Goal: Task Accomplishment & Management: Use online tool/utility

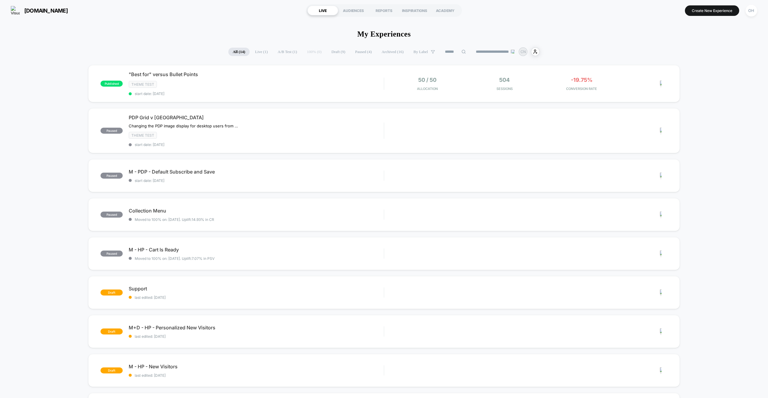
click at [702, 7] on button "Create New Experience" at bounding box center [712, 10] width 54 height 10
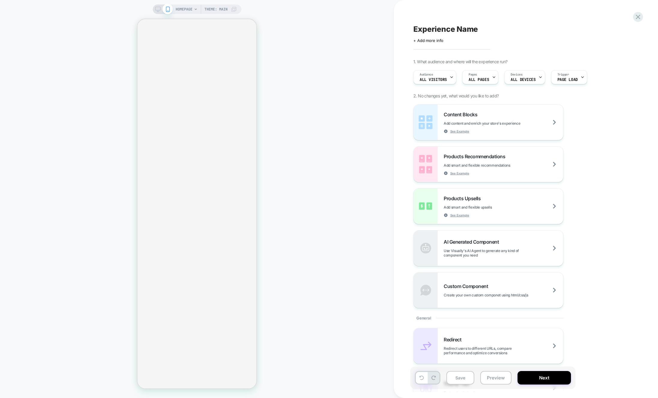
click at [192, 8] on span "HOMEPAGE" at bounding box center [183, 9] width 17 height 10
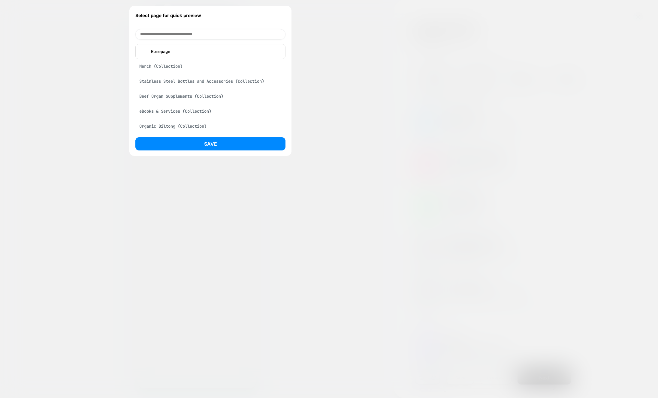
drag, startPoint x: 319, startPoint y: 16, endPoint x: 305, endPoint y: 19, distance: 14.3
click at [319, 16] on div at bounding box center [329, 199] width 658 height 398
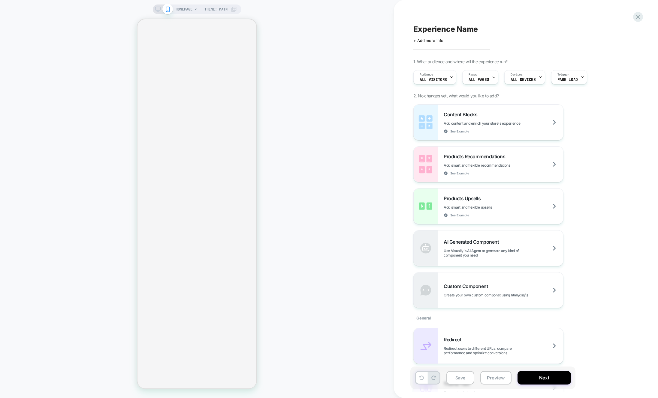
click at [182, 9] on span "HOMEPAGE" at bounding box center [183, 9] width 17 height 10
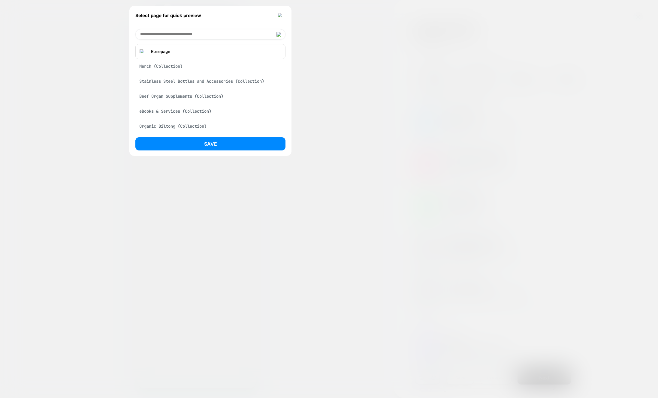
click at [657, 99] on div at bounding box center [329, 199] width 658 height 398
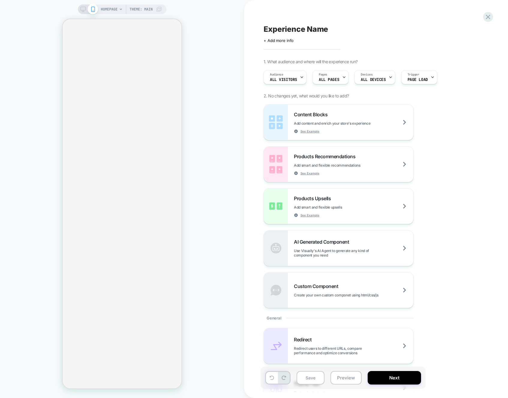
click at [108, 5] on span "HOMEPAGE" at bounding box center [109, 9] width 17 height 10
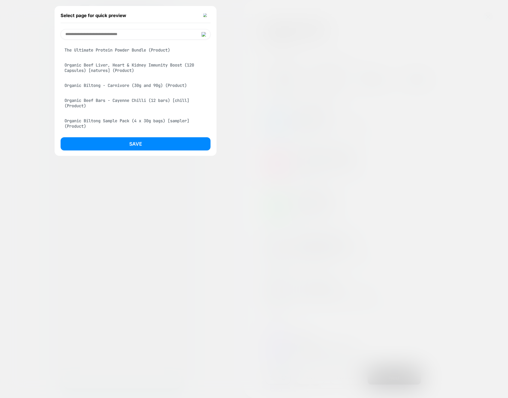
scroll to position [745, 0]
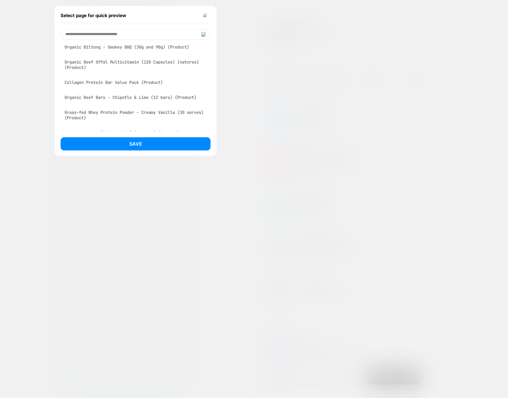
drag, startPoint x: 155, startPoint y: 63, endPoint x: 158, endPoint y: 100, distance: 37.9
click at [155, 53] on div "Organic Biltong - Smokey BBQ (30g and 90g) (Product)" at bounding box center [136, 46] width 150 height 11
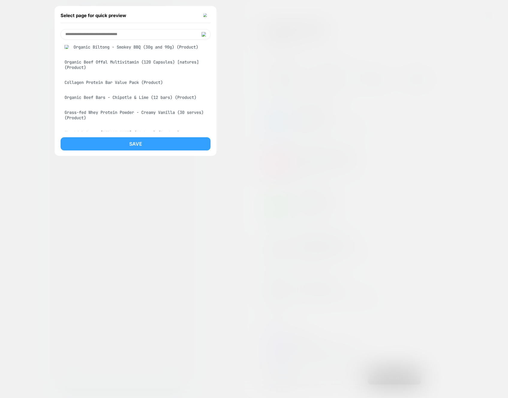
click at [157, 147] on button "Save" at bounding box center [136, 143] width 150 height 13
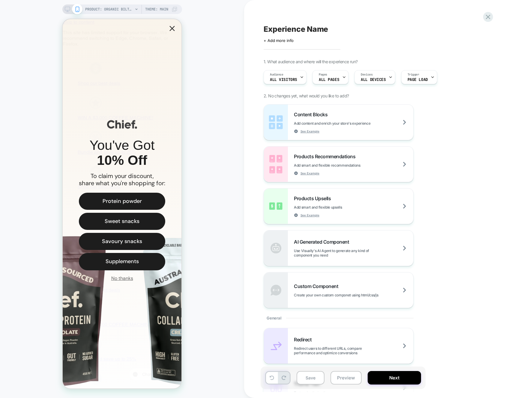
scroll to position [0, 0]
click at [172, 28] on icon "Close popup" at bounding box center [171, 28] width 5 height 5
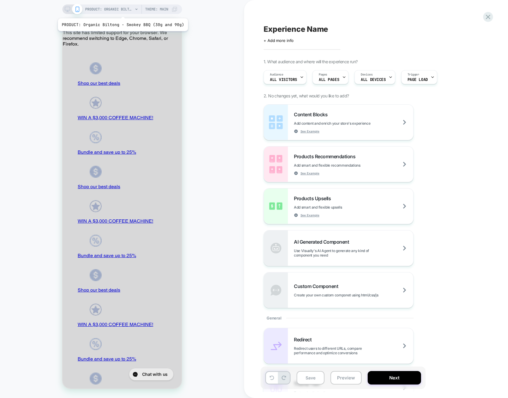
click at [121, 11] on span "PRODUCT: Organic Biltong - Smokey BBQ (30g and 90g)" at bounding box center [109, 9] width 48 height 10
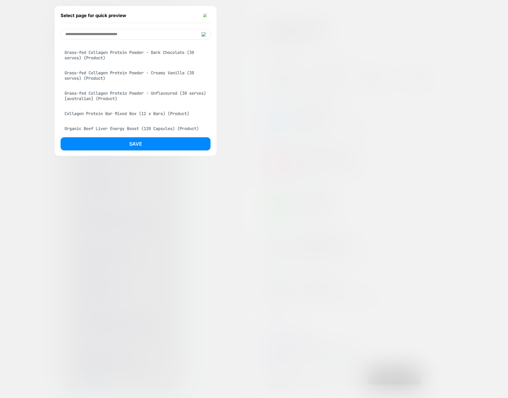
scroll to position [409, 0]
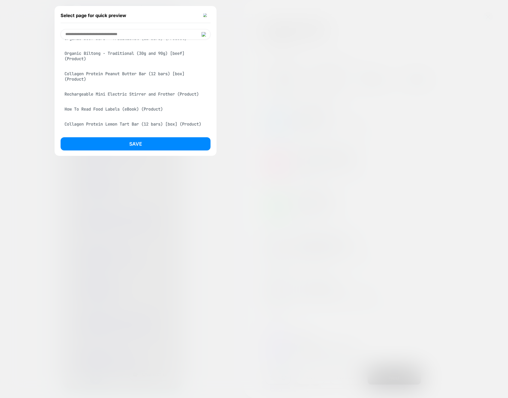
click at [165, 43] on div "Organic Beef Bars - Traditional (12 bars) (Product)" at bounding box center [136, 38] width 150 height 11
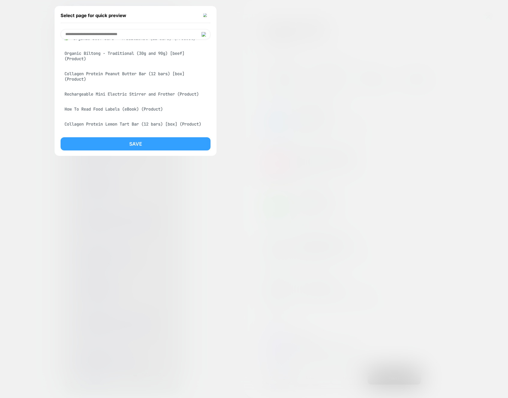
click at [160, 144] on button "Save" at bounding box center [136, 143] width 150 height 13
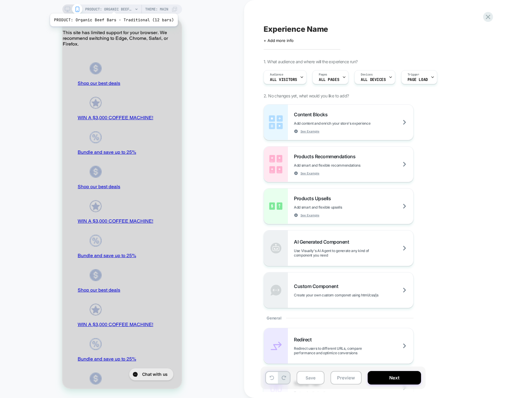
click at [112, 6] on span "PRODUCT: Organic Beef Bars - Traditional (12 bars)" at bounding box center [109, 9] width 48 height 10
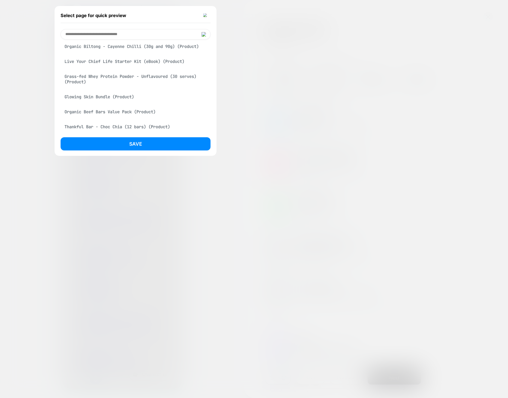
click at [129, 88] on div "Grass-fed Whey Protein Powder - Unflavoured (30 serves) (Product)" at bounding box center [136, 79] width 150 height 17
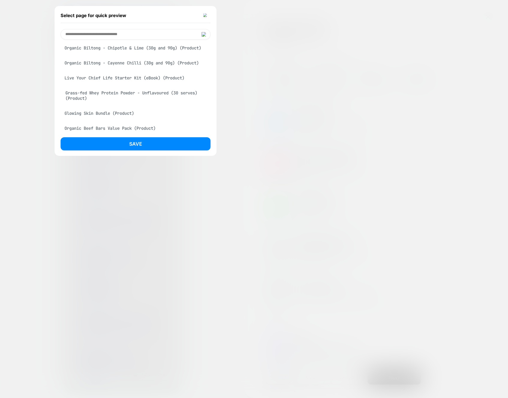
scroll to position [892, 0]
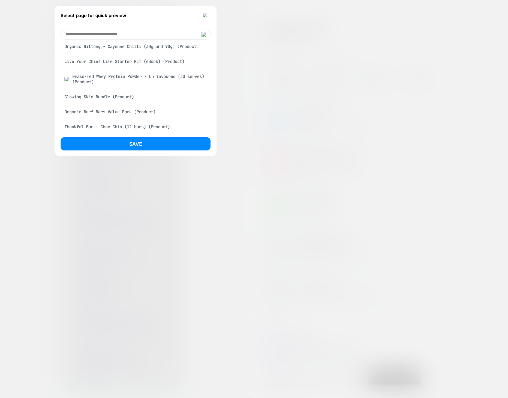
click at [133, 67] on div "Live Your Chief Life Starter Kit (eBook) (Product)" at bounding box center [136, 61] width 150 height 11
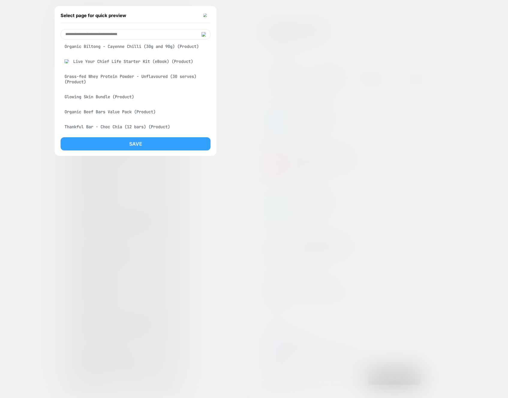
click at [138, 142] on button "Save" at bounding box center [136, 143] width 150 height 13
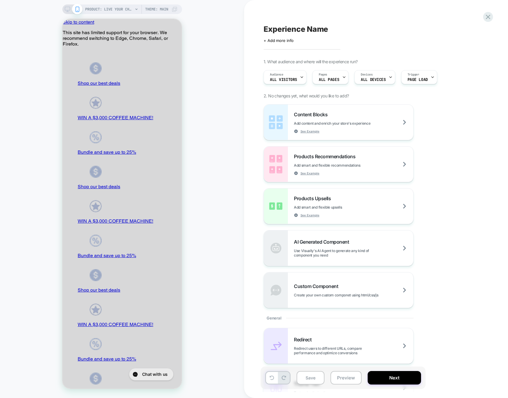
click at [133, 18] on div "PRODUCT: Live Your Chief Life Starter Kit (eBook) PRODUCT: Live Your Chief Life…" at bounding box center [122, 199] width 244 height 386
click at [128, 14] on div "PRODUCT: Live Your Chief Life Starter Kit (eBook) PRODUCT: Live Your Chief Life…" at bounding box center [122, 199] width 244 height 386
click at [121, 10] on span "PRODUCT: Live Your Chief Life Starter Kit (eBook)" at bounding box center [109, 9] width 48 height 10
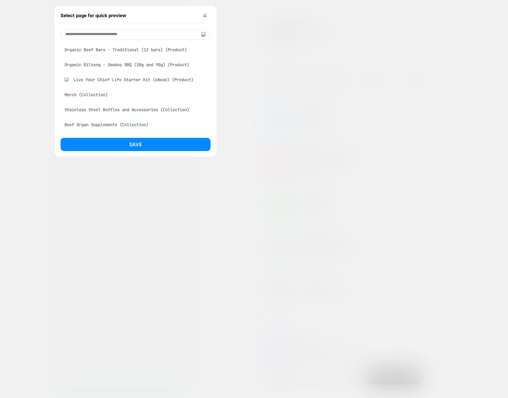
click at [115, 32] on input at bounding box center [136, 34] width 150 height 10
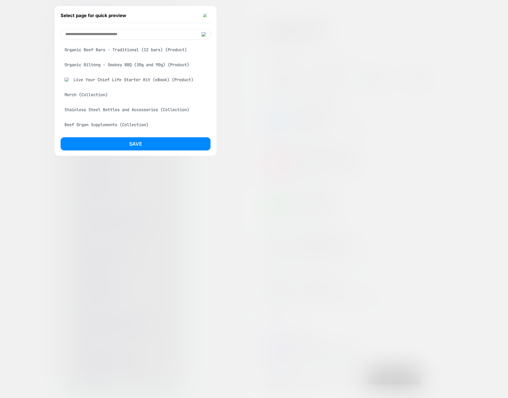
scroll to position [0, 0]
type input "********"
click at [134, 64] on div "Thankful Bar - Mixed Box (12 bars) (Product)" at bounding box center [136, 64] width 150 height 11
click at [185, 141] on button "Save" at bounding box center [136, 143] width 150 height 13
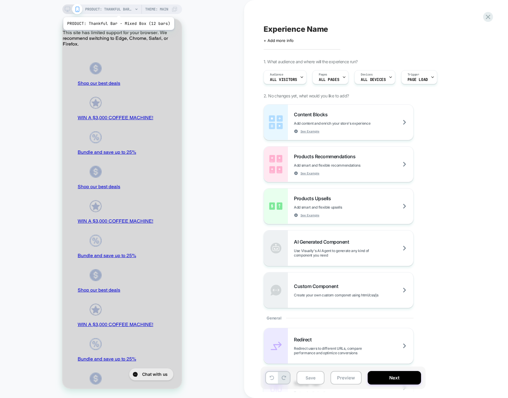
click at [122, 11] on span "PRODUCT: Thankful Bar - Mixed Box (12 bars)" at bounding box center [109, 9] width 48 height 10
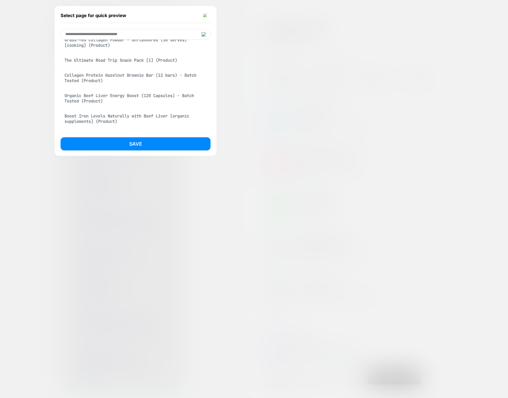
click at [155, 86] on div "Collagen Protein Hazelnut Brownie Bar (12 bars) - Batch Tested (Product)" at bounding box center [136, 78] width 150 height 17
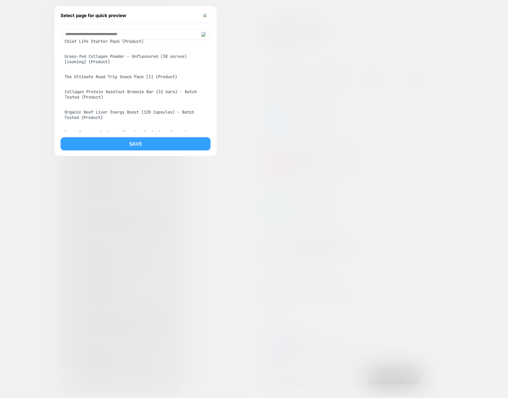
scroll to position [1079, 0]
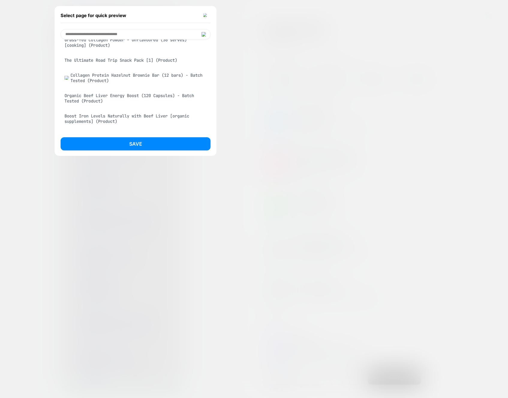
click at [148, 148] on button "Save" at bounding box center [136, 143] width 150 height 13
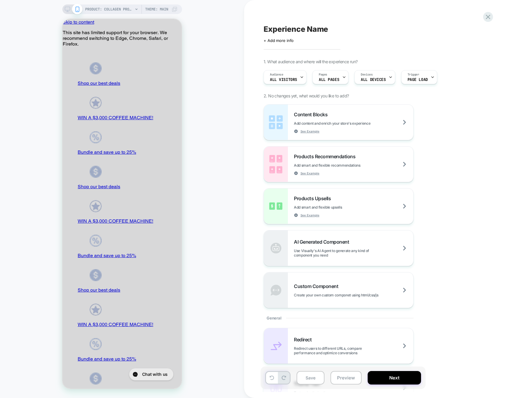
scroll to position [0, 0]
click at [486, 19] on icon at bounding box center [488, 17] width 4 height 4
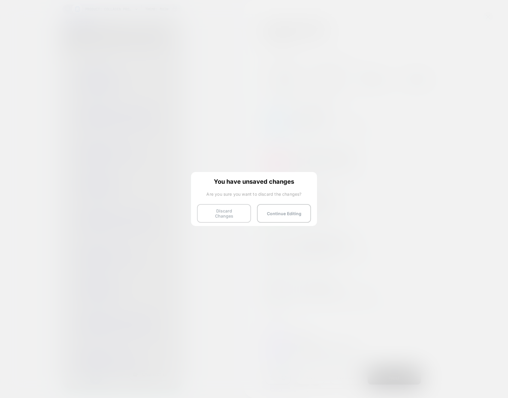
click at [225, 215] on button "Discard Changes" at bounding box center [224, 213] width 54 height 19
click at [228, 203] on div "You have unsaved changes Are you sure you want to discard the changes? Discard …" at bounding box center [254, 198] width 126 height 53
click at [228, 204] on div "You have unsaved changes Are you sure you want to discard the changes? Discard …" at bounding box center [254, 198] width 126 height 53
click at [228, 206] on button "Discard Changes" at bounding box center [224, 213] width 54 height 19
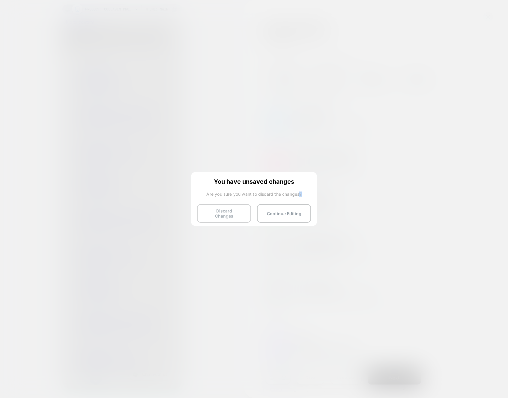
click at [228, 206] on button "Discard Changes" at bounding box center [224, 213] width 54 height 19
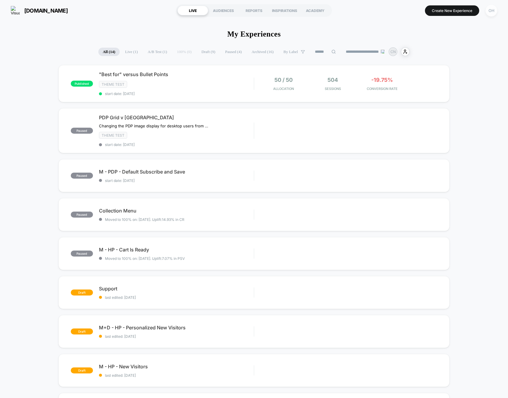
click at [490, 13] on div "OH" at bounding box center [492, 11] width 12 height 12
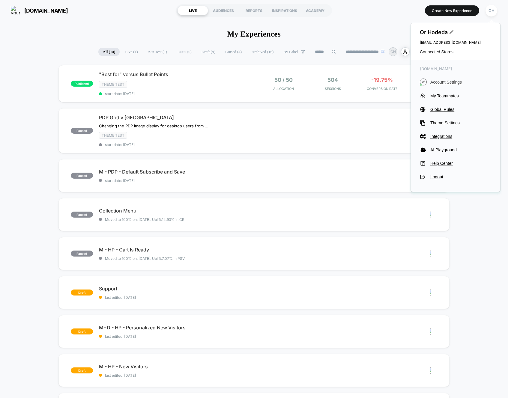
click at [449, 83] on span "Account Settings" at bounding box center [460, 82] width 61 height 5
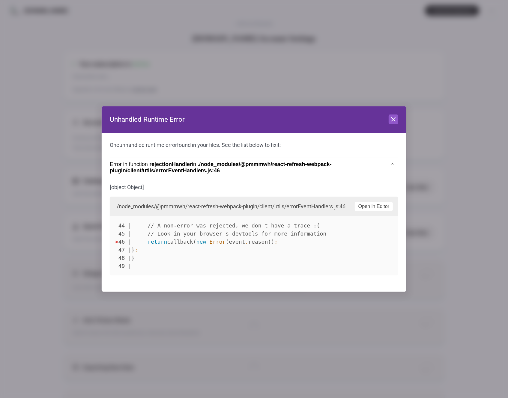
scroll to position [81, 0]
click at [397, 121] on button "Close" at bounding box center [394, 120] width 10 height 10
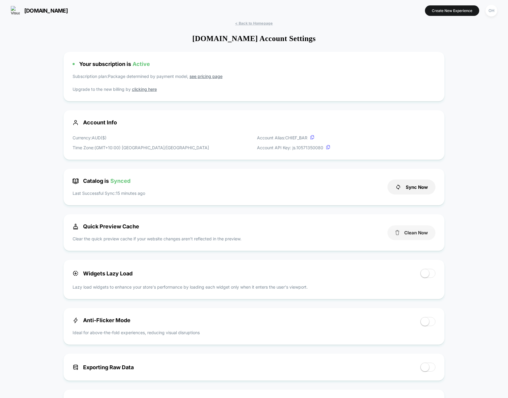
click at [405, 232] on button "Clean Now" at bounding box center [412, 233] width 48 height 15
click at [434, 13] on button "Create New Experience" at bounding box center [452, 10] width 54 height 10
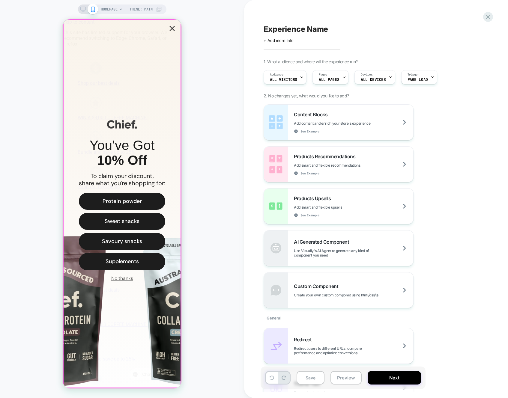
click at [170, 31] on icon "Close popup" at bounding box center [171, 28] width 5 height 5
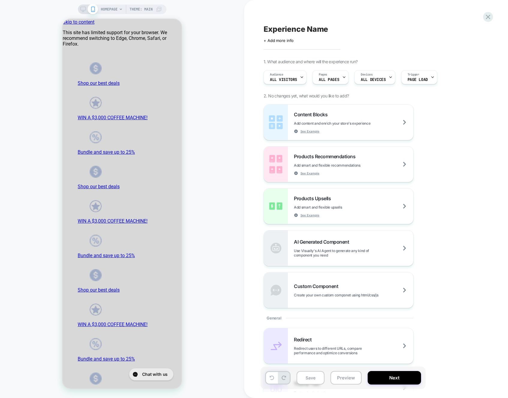
click at [101, 7] on span "HOMEPAGE" at bounding box center [109, 9] width 17 height 10
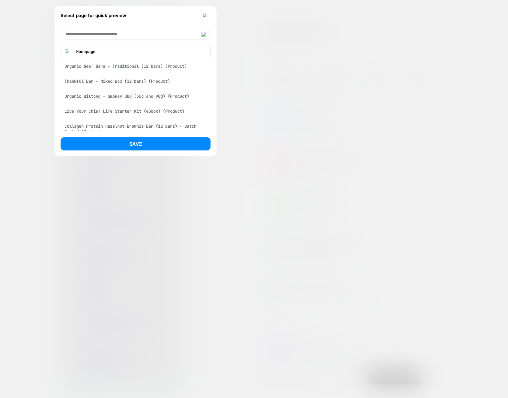
drag, startPoint x: 173, startPoint y: 64, endPoint x: 174, endPoint y: 115, distance: 51.0
click at [173, 64] on div "Organic Beef Bars - Traditional (12 bars) (Product)" at bounding box center [136, 66] width 150 height 11
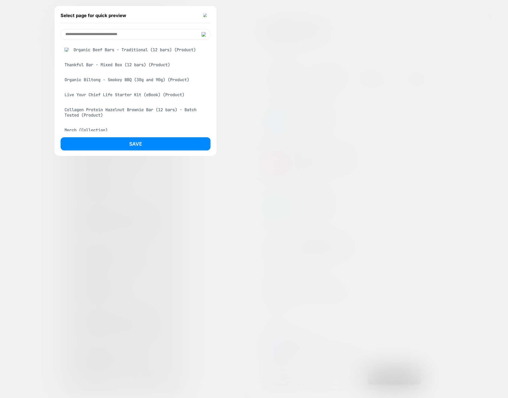
click at [167, 151] on div "Save" at bounding box center [136, 145] width 150 height 16
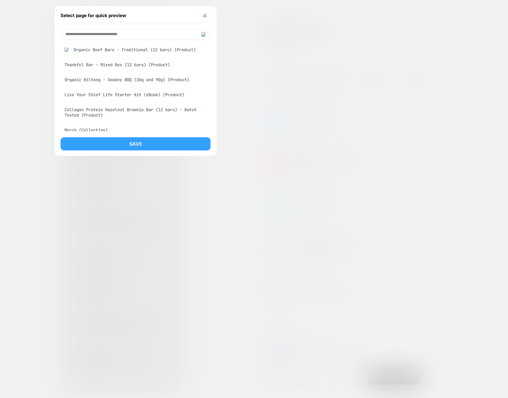
click at [167, 148] on button "Save" at bounding box center [136, 143] width 150 height 13
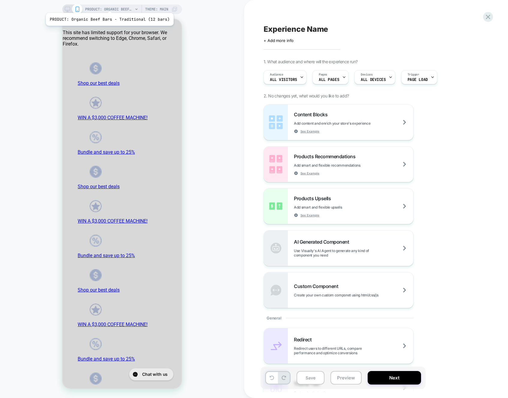
click at [108, 5] on span "PRODUCT: Organic Beef Bars - Traditional (12 bars)" at bounding box center [109, 9] width 48 height 10
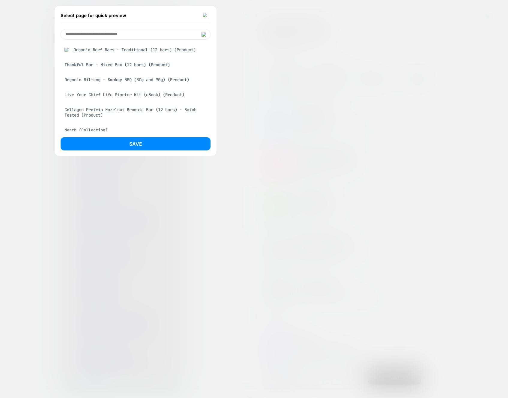
click at [118, 67] on div "Thankful Bar - Mixed Box (12 bars) (Product)" at bounding box center [136, 64] width 150 height 11
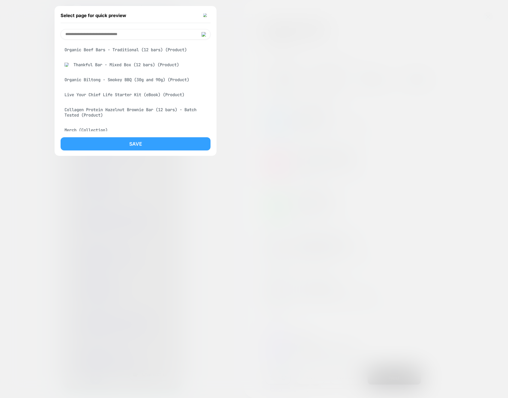
click at [128, 143] on button "Save" at bounding box center [136, 143] width 150 height 13
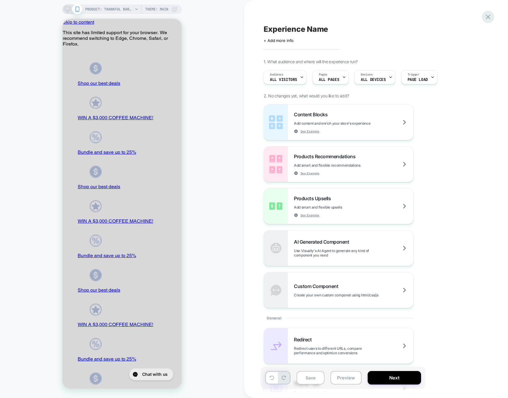
click at [484, 16] on icon at bounding box center [488, 17] width 8 height 8
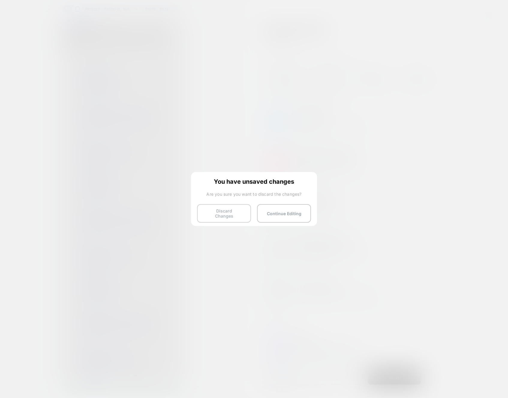
drag, startPoint x: 221, startPoint y: 217, endPoint x: 232, endPoint y: 210, distance: 12.7
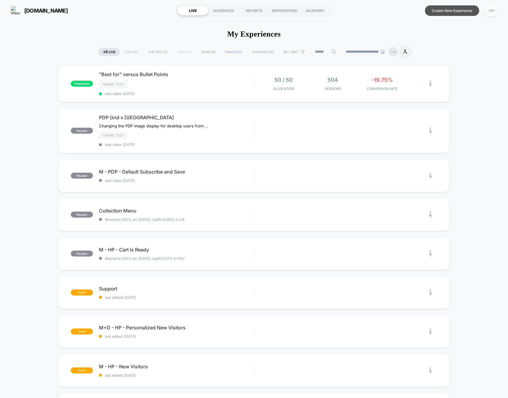
click at [436, 15] on button "Create New Experience" at bounding box center [452, 10] width 54 height 10
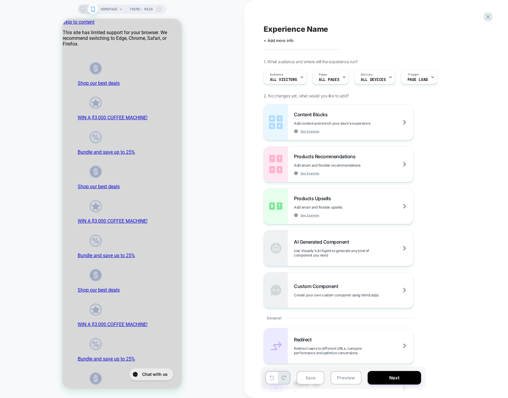
click at [117, 12] on div "HOMEPAGE Theme: MAIN" at bounding box center [131, 9] width 61 height 10
click at [107, 9] on span "HOMEPAGE" at bounding box center [109, 9] width 17 height 10
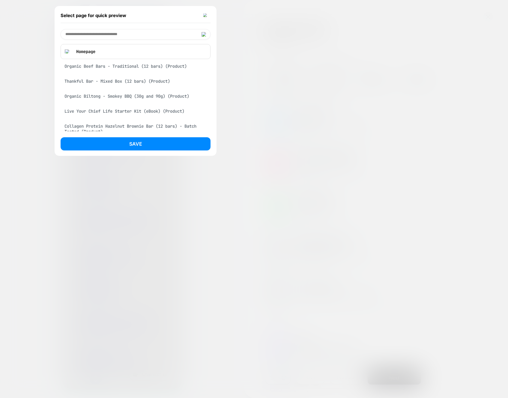
click at [160, 68] on div "Organic Beef Bars - Traditional (12 bars) (Product)" at bounding box center [136, 66] width 150 height 11
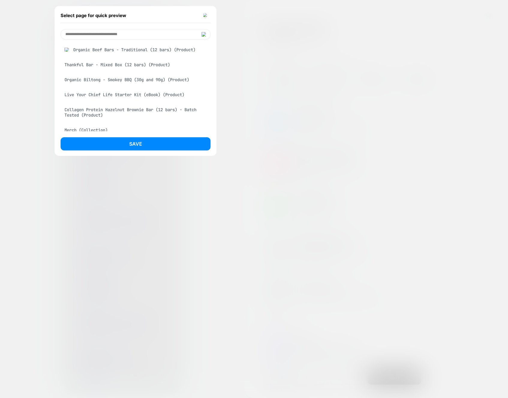
click at [161, 144] on button "Save" at bounding box center [136, 143] width 150 height 13
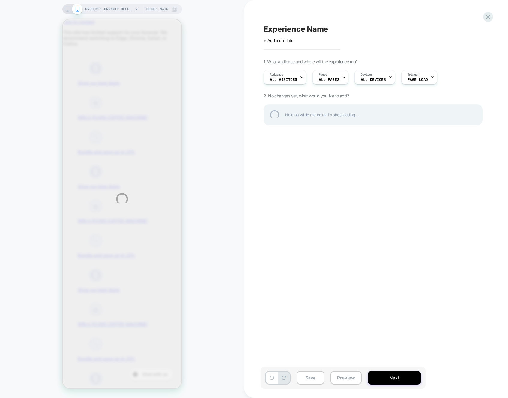
click at [227, 142] on div "PRODUCT: Organic Beef Bars - Traditional (12 bars) PRODUCT: Organic Beef Bars -…" at bounding box center [254, 199] width 508 height 398
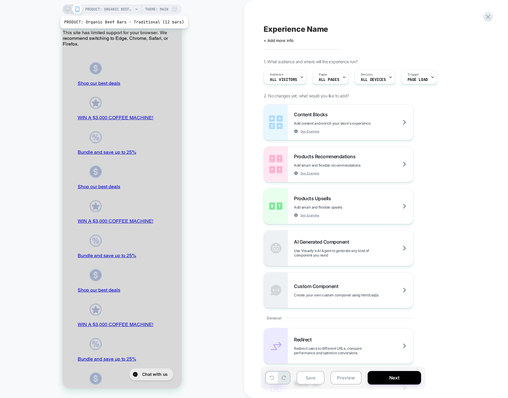
click at [123, 8] on span "PRODUCT: Organic Beef Bars - Traditional (12 bars)" at bounding box center [109, 9] width 48 height 10
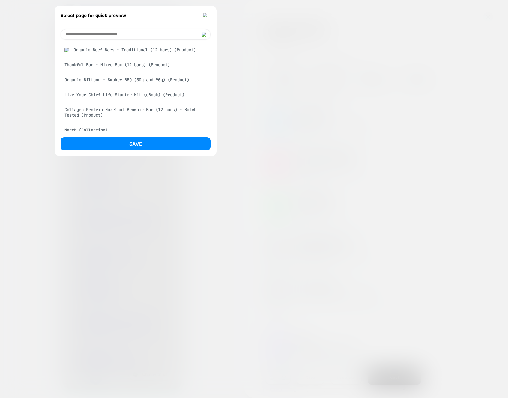
click at [360, 22] on div at bounding box center [254, 199] width 508 height 398
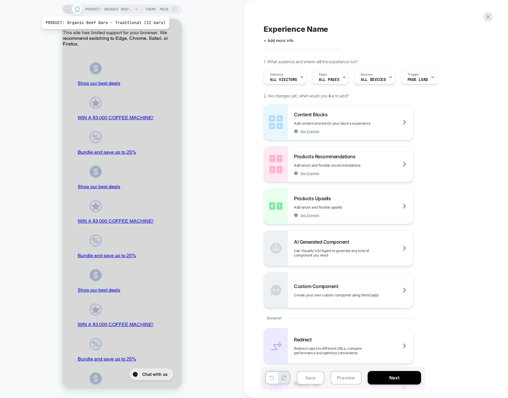
click at [104, 8] on span "PRODUCT: Organic Beef Bars - Traditional (12 bars)" at bounding box center [109, 9] width 48 height 10
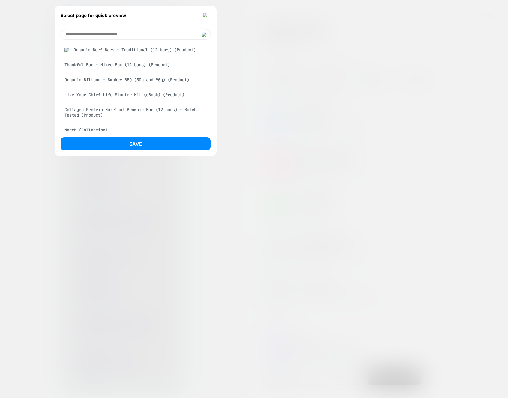
click at [109, 65] on div "Thankful Bar - Mixed Box (12 bars) (Product)" at bounding box center [136, 64] width 150 height 11
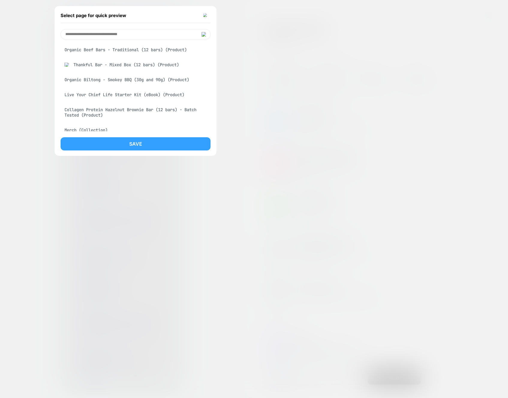
click at [129, 148] on button "Save" at bounding box center [136, 143] width 150 height 13
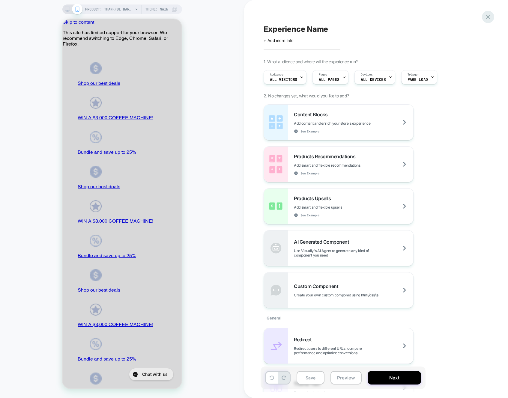
click at [492, 18] on icon at bounding box center [488, 17] width 8 height 8
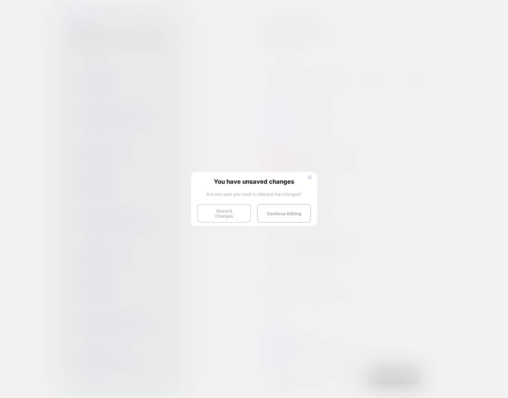
drag, startPoint x: 221, startPoint y: 214, endPoint x: 230, endPoint y: 209, distance: 10.3
click at [221, 214] on button "Discard Changes" at bounding box center [224, 213] width 54 height 19
click at [236, 211] on button "Discard Changes" at bounding box center [224, 213] width 54 height 19
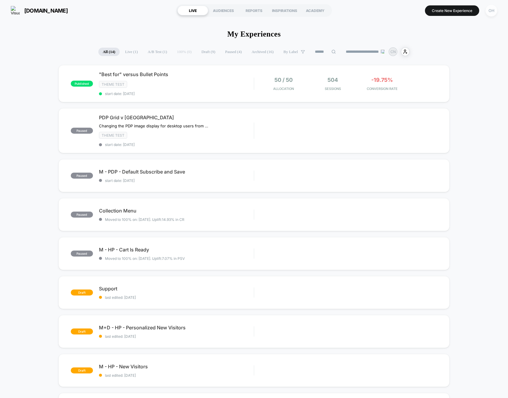
click at [493, 13] on div "OH" at bounding box center [492, 11] width 12 height 12
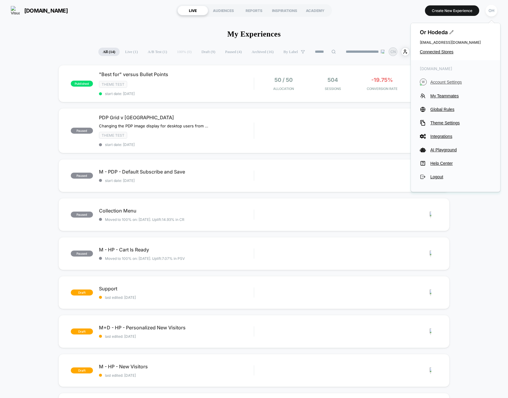
click at [458, 81] on span "Account Settings" at bounding box center [460, 82] width 61 height 5
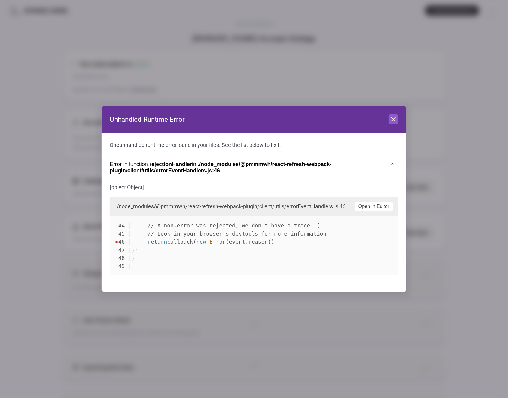
scroll to position [81, 0]
click at [395, 121] on icon at bounding box center [394, 120] width 4 height 4
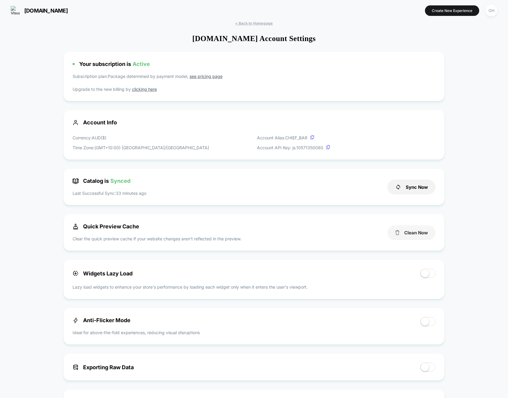
click at [426, 235] on button "Clean Now" at bounding box center [412, 233] width 48 height 15
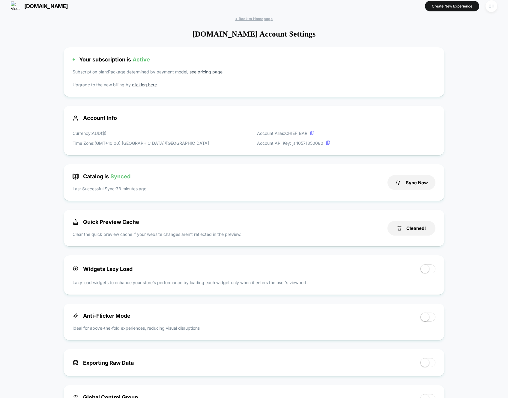
click at [448, 13] on section "Create New Experience [GEOGRAPHIC_DATA]" at bounding box center [419, 6] width 160 height 15
click at [451, 9] on button "Create New Experience" at bounding box center [452, 6] width 54 height 10
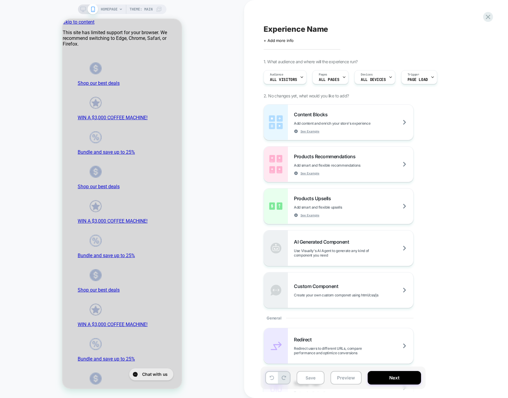
click at [117, 7] on span "HOMEPAGE" at bounding box center [109, 9] width 17 height 10
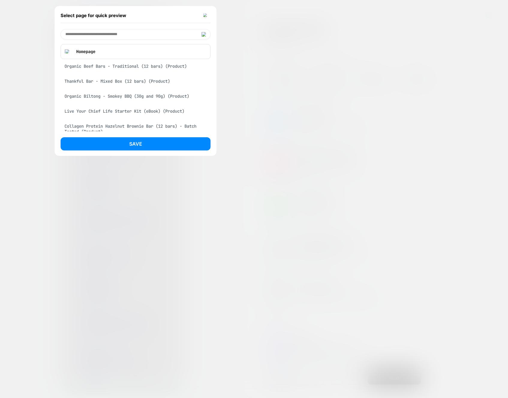
drag, startPoint x: 122, startPoint y: 67, endPoint x: 122, endPoint y: 70, distance: 3.3
click at [122, 67] on div "Organic Beef Bars - Traditional (12 bars) (Product)" at bounding box center [136, 66] width 150 height 11
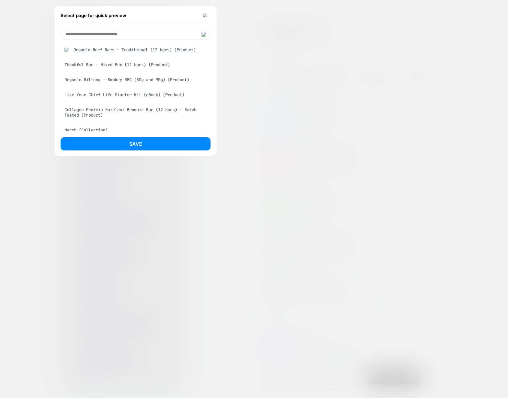
click at [139, 144] on button "Save" at bounding box center [136, 143] width 150 height 13
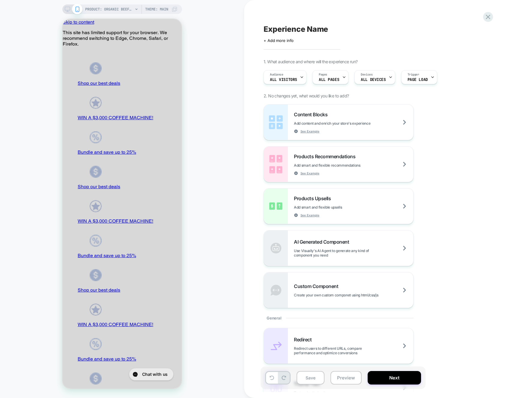
click at [242, 13] on div "PRODUCT: Organic Beef Bars - Traditional (12 bars) PRODUCT: Organic Beef Bars -…" at bounding box center [122, 199] width 244 height 386
click at [223, 25] on div "PRODUCT: Organic Beef Bars - Traditional (12 bars) PRODUCT: Organic Beef Bars -…" at bounding box center [122, 199] width 244 height 386
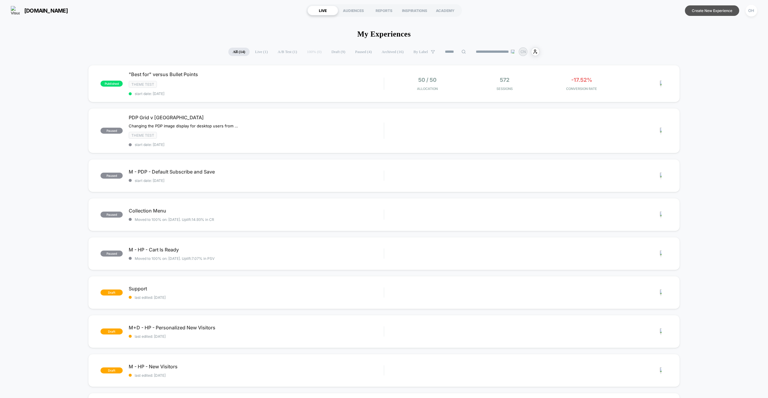
click at [718, 10] on button "Create New Experience" at bounding box center [712, 10] width 54 height 10
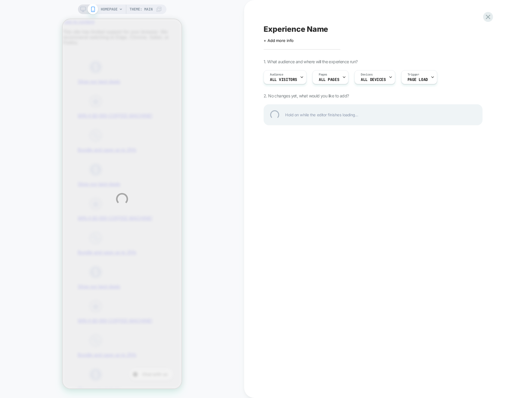
click at [231, 75] on div "HOMEPAGE Theme: MAIN Experience Name Click to edit experience details + Add mor…" at bounding box center [254, 199] width 508 height 398
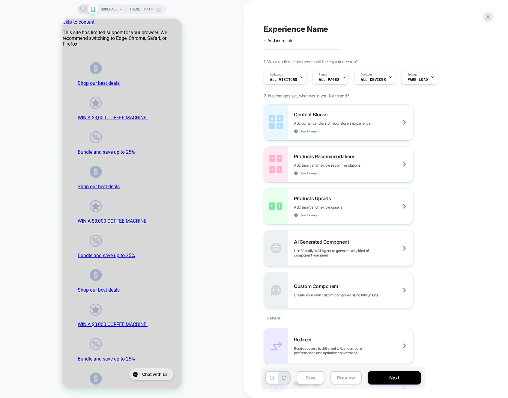
click at [120, 7] on icon at bounding box center [121, 9] width 4 height 4
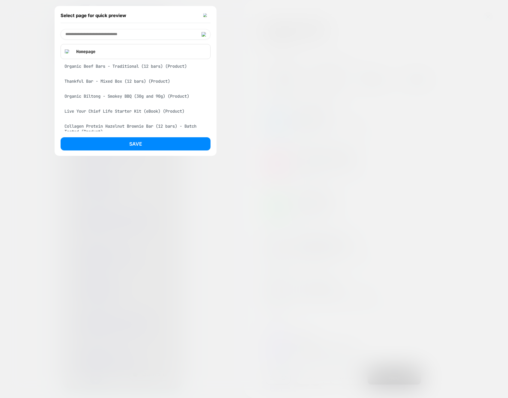
click at [141, 69] on div "Organic Beef Bars - Traditional (12 bars) (Product)" at bounding box center [136, 66] width 150 height 11
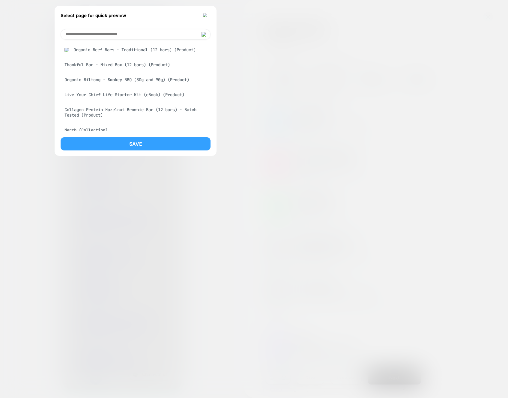
click at [151, 143] on button "Save" at bounding box center [136, 143] width 150 height 13
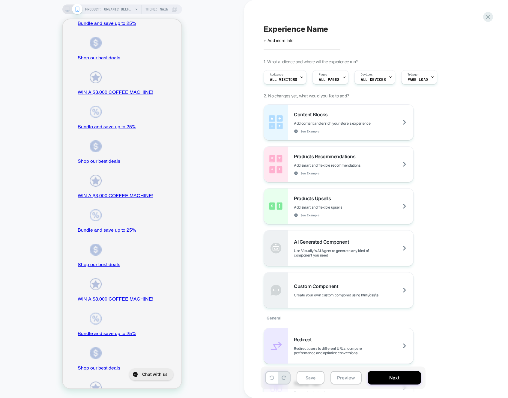
scroll to position [664, 0]
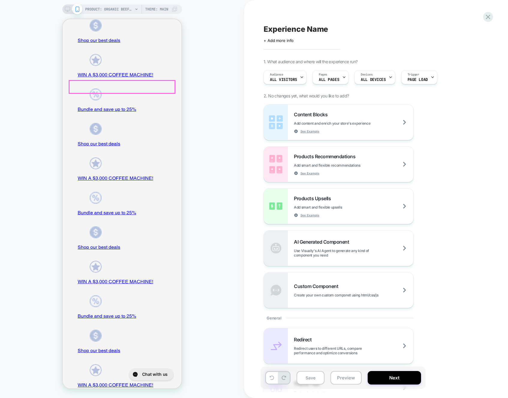
click at [203, 124] on div "PRODUCT: Organic Beef Bars - Traditional (12 bars) PRODUCT: Organic Beef Bars -…" at bounding box center [122, 199] width 244 height 386
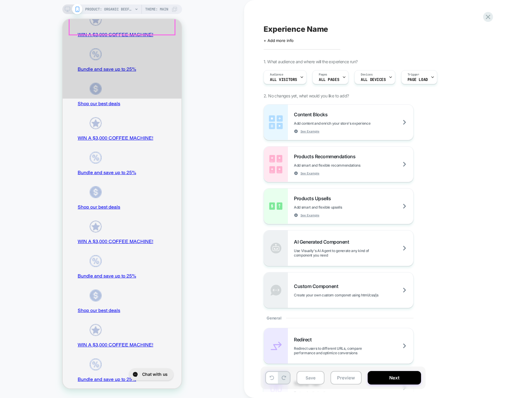
scroll to position [0, 0]
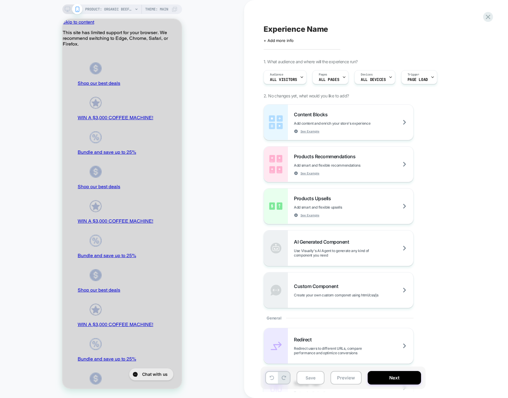
click at [224, 74] on div "PRODUCT: Organic Beef Bars - Traditional (12 bars) PRODUCT: Organic Beef Bars -…" at bounding box center [122, 199] width 244 height 386
click at [126, 8] on span "PRODUCT: Organic Beef Bars - Traditional (12 bars)" at bounding box center [109, 9] width 48 height 10
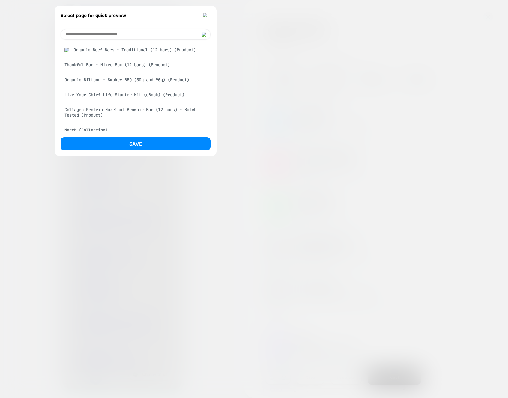
click at [199, 13] on div "Select page for quick preview" at bounding box center [136, 15] width 150 height 15
click at [206, 15] on img at bounding box center [205, 15] width 5 height 4
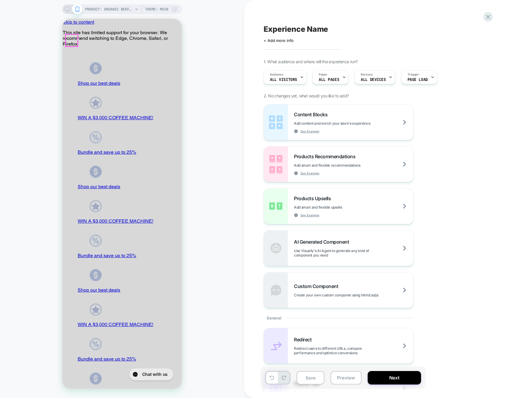
drag, startPoint x: 71, startPoint y: 40, endPoint x: 86, endPoint y: 71, distance: 34.1
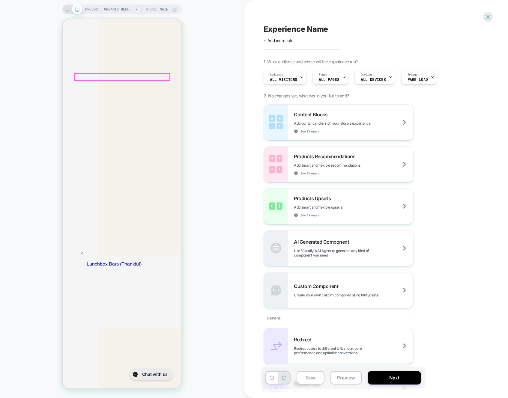
scroll to position [4153, 0]
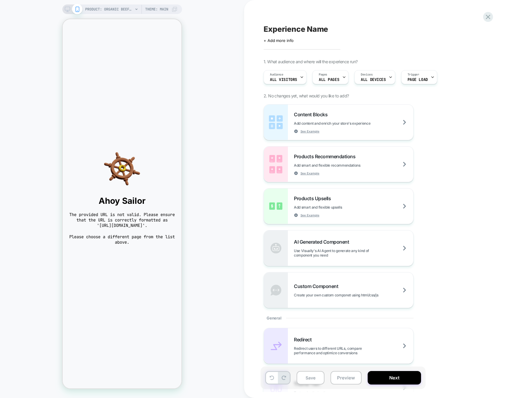
scroll to position [0, 0]
click at [486, 18] on icon at bounding box center [488, 17] width 8 height 8
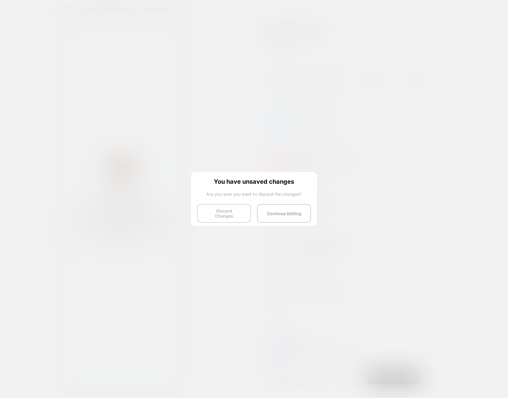
click at [231, 212] on button "Discard Changes" at bounding box center [224, 213] width 54 height 19
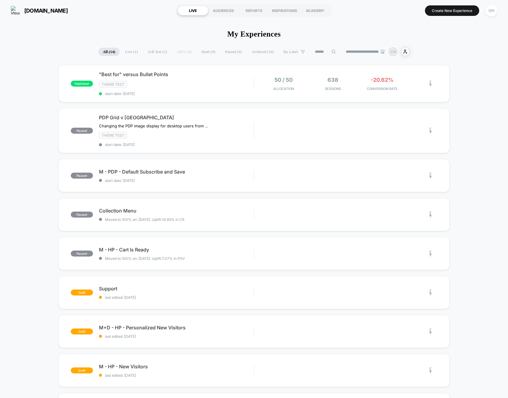
click at [435, 7] on button "Create New Experience" at bounding box center [452, 10] width 54 height 10
click at [444, 13] on button "Create New Experience" at bounding box center [452, 10] width 54 height 10
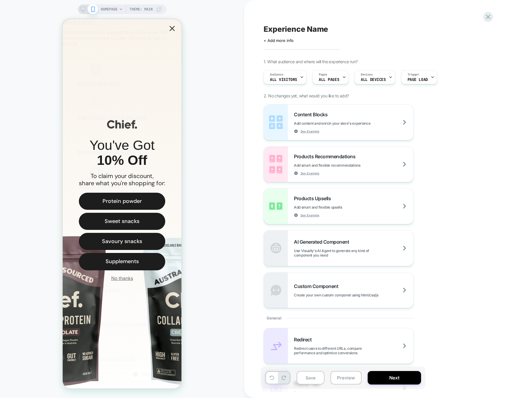
click at [171, 28] on icon "Close popup" at bounding box center [172, 28] width 9 height 9
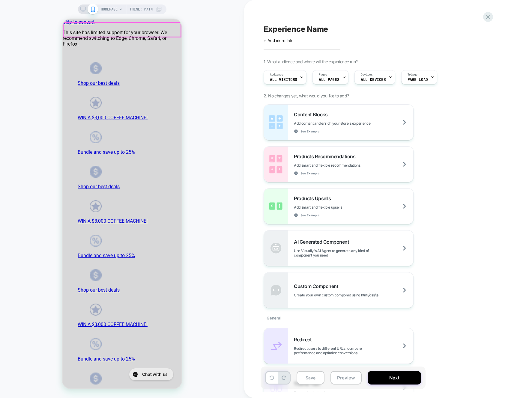
click at [202, 36] on div "HOMEPAGE Theme: MAIN" at bounding box center [122, 199] width 244 height 386
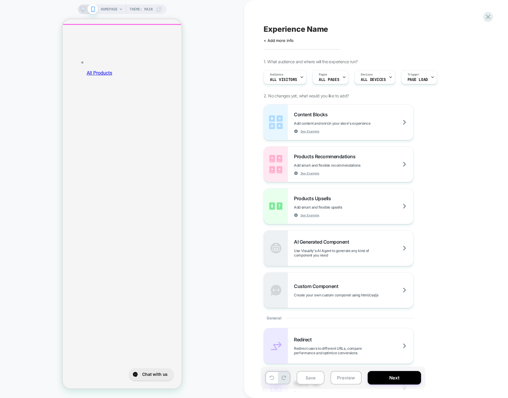
scroll to position [2286, 0]
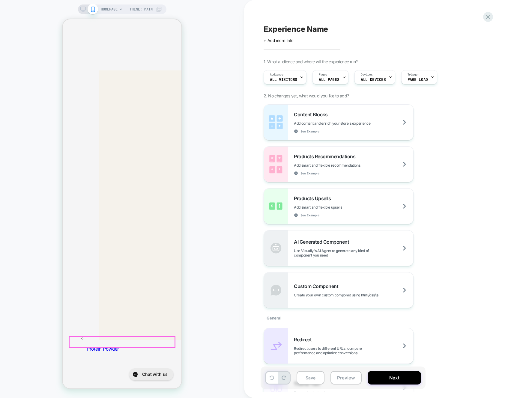
drag, startPoint x: 112, startPoint y: 308, endPoint x: 136, endPoint y: 307, distance: 24.3
click at [206, 295] on div "HOMEPAGE Theme: MAIN" at bounding box center [122, 199] width 244 height 386
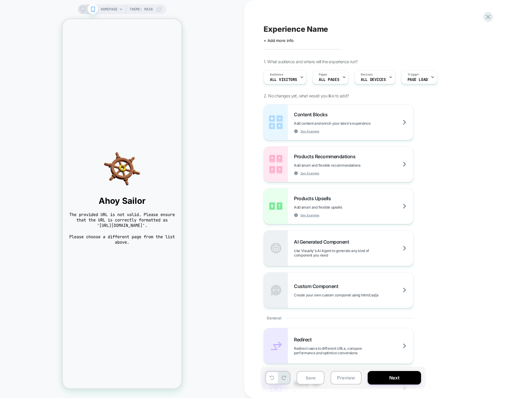
scroll to position [0, 0]
click at [205, 294] on div "HOMEPAGE Theme: MAIN" at bounding box center [122, 199] width 244 height 386
drag, startPoint x: 494, startPoint y: 18, endPoint x: 491, endPoint y: 16, distance: 3.5
click at [494, 18] on div "Experience Name Click to edit experience details + Add more info 1. What audien…" at bounding box center [376, 199] width 264 height 398
click at [478, 21] on div "Experience Name Click to edit experience details + Add more info 1. What audien…" at bounding box center [373, 199] width 225 height 386
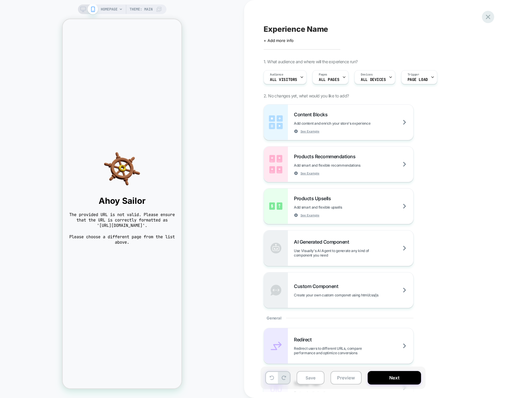
click at [485, 19] on icon at bounding box center [488, 17] width 8 height 8
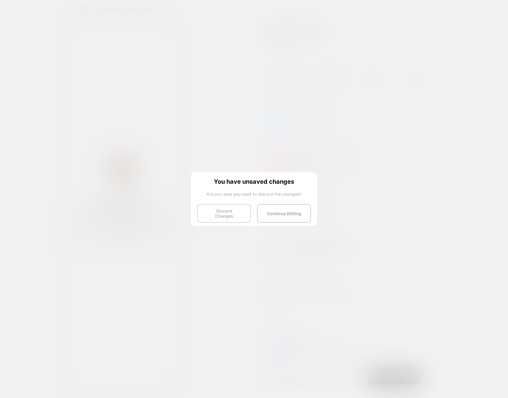
click at [216, 213] on button "Discard Changes" at bounding box center [224, 213] width 54 height 19
click at [218, 213] on button "Discard Changes" at bounding box center [224, 213] width 54 height 19
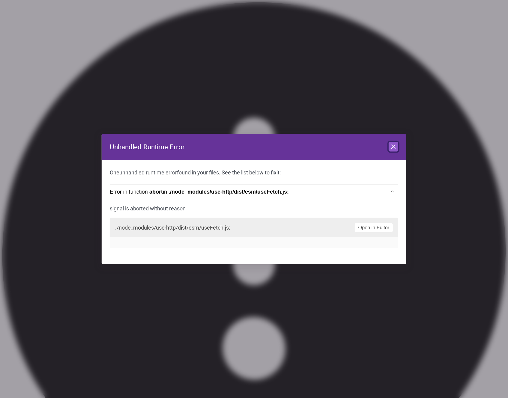
click at [394, 145] on icon at bounding box center [393, 146] width 7 height 7
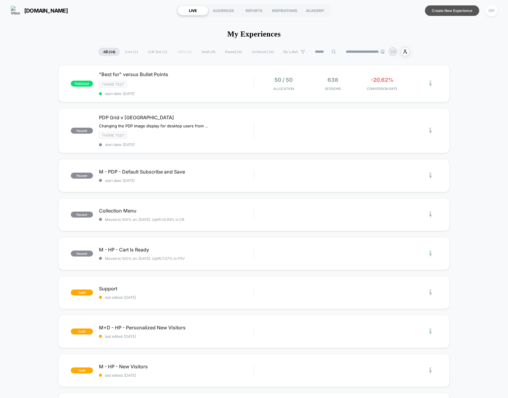
click at [447, 13] on button "Create New Experience" at bounding box center [452, 10] width 54 height 10
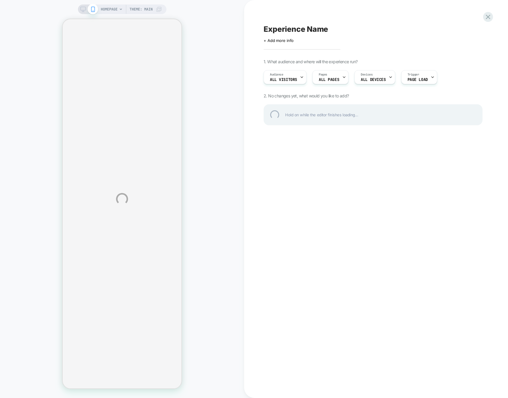
click at [209, 53] on div "HOMEPAGE Theme: MAIN Experience Name Click to edit experience details + Add mor…" at bounding box center [254, 199] width 508 height 398
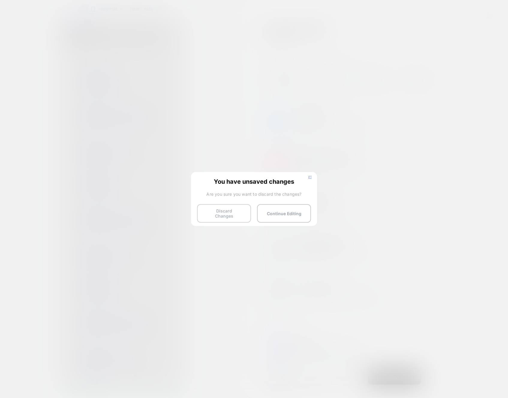
drag, startPoint x: 230, startPoint y: 209, endPoint x: 235, endPoint y: 207, distance: 5.1
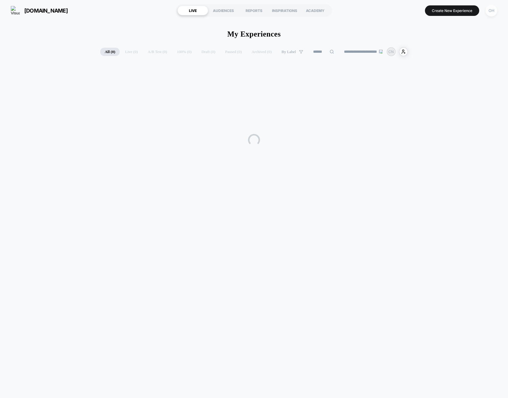
click at [492, 12] on div "OH" at bounding box center [492, 11] width 12 height 12
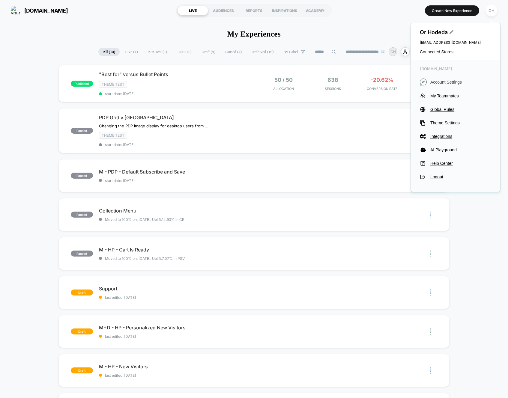
click at [440, 84] on button "W Account Settings" at bounding box center [455, 82] width 71 height 7
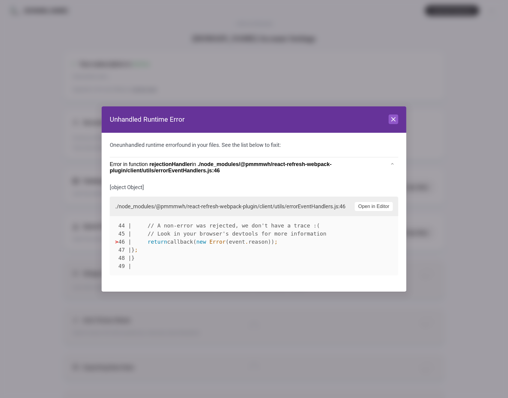
scroll to position [81, 0]
click at [389, 118] on button "Close" at bounding box center [394, 120] width 10 height 10
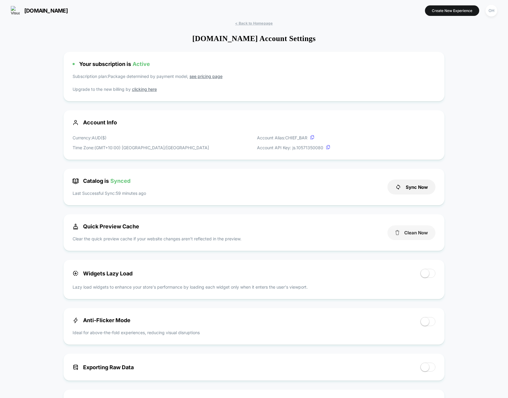
click at [409, 232] on button "Clean Now" at bounding box center [412, 233] width 48 height 15
click at [442, 8] on button "Create New Experience" at bounding box center [452, 10] width 54 height 10
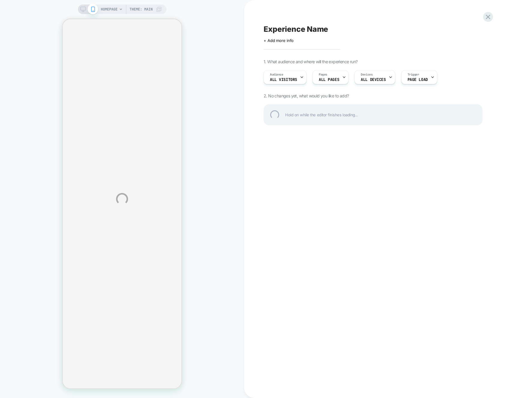
click at [442, 8] on div "HOMEPAGE Theme: MAIN Experience Name Click to edit experience details + Add mor…" at bounding box center [254, 199] width 508 height 398
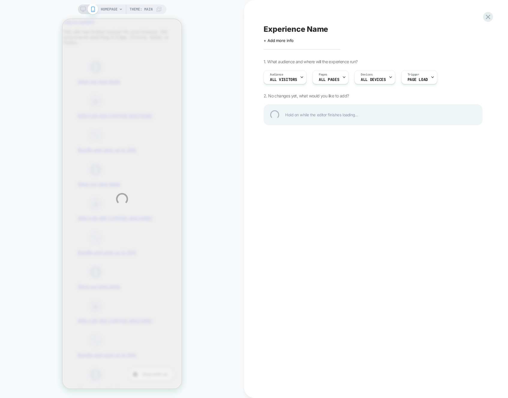
click at [176, 28] on div "HOMEPAGE Theme: MAIN Experience Name Click to edit experience details + Add mor…" at bounding box center [254, 199] width 508 height 398
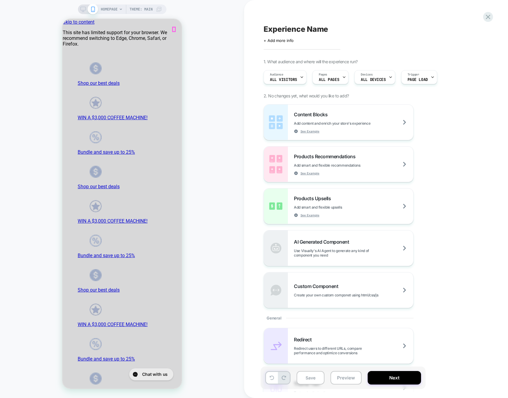
click at [218, 132] on div "HOMEPAGE Theme: MAIN" at bounding box center [122, 199] width 244 height 386
click at [218, 91] on div "HOMEPAGE Theme: MAIN" at bounding box center [122, 199] width 244 height 386
click at [486, 15] on icon at bounding box center [488, 17] width 4 height 4
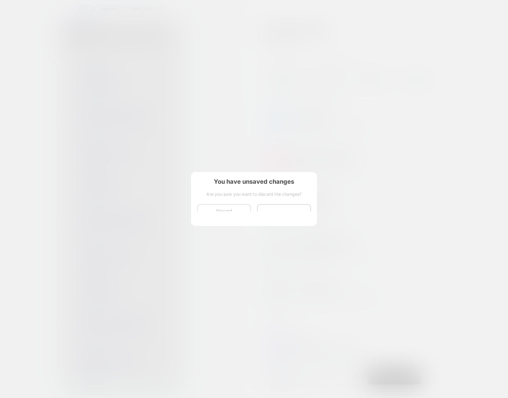
click at [220, 211] on button "Discard Changes" at bounding box center [224, 213] width 54 height 19
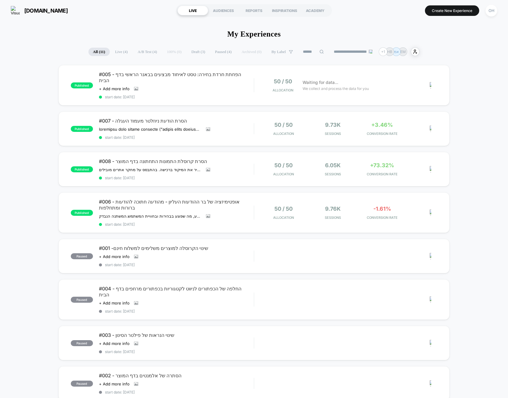
click at [400, 15] on section "Create New Experience [GEOGRAPHIC_DATA]" at bounding box center [419, 10] width 160 height 15
click at [451, 13] on button "Create New Experience" at bounding box center [452, 10] width 54 height 10
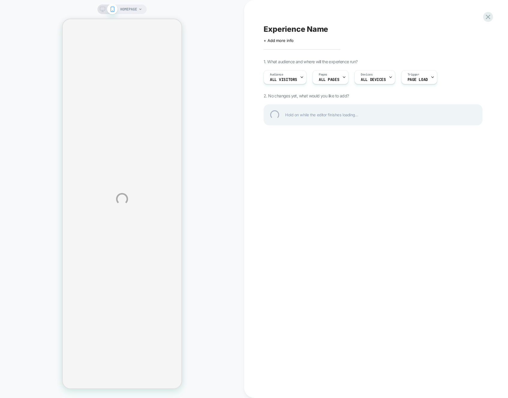
click at [451, 13] on div "HOMEPAGE Experience Name Click to edit experience details + Add more info 1. Wh…" at bounding box center [254, 199] width 508 height 398
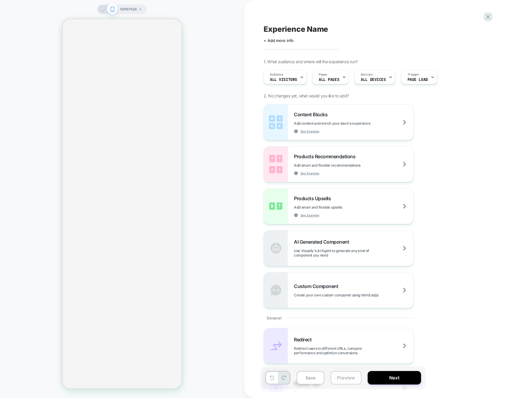
click at [354, 380] on button "Preview" at bounding box center [346, 377] width 31 height 13
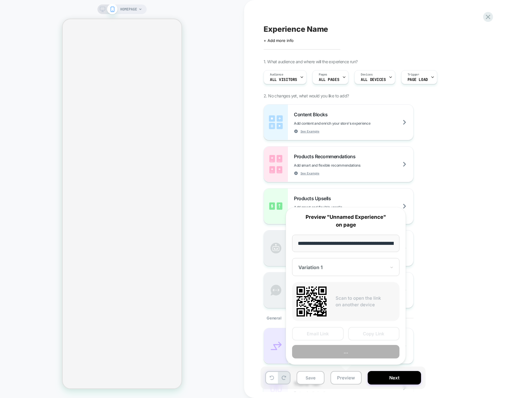
scroll to position [0, 29]
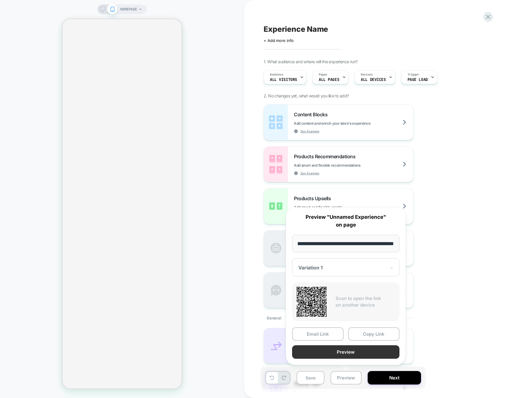
click at [357, 352] on button "Preview" at bounding box center [345, 352] width 107 height 13
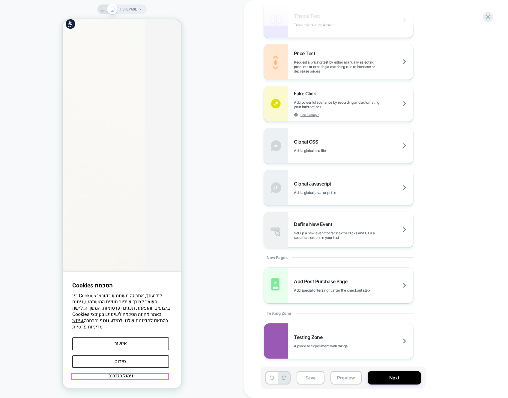
scroll to position [1078, 0]
click at [136, 343] on button "אישור" at bounding box center [120, 344] width 97 height 12
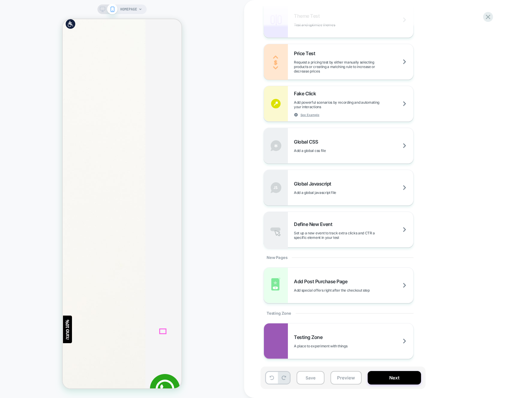
click at [215, 42] on div "HOMEPAGE" at bounding box center [122, 199] width 244 height 386
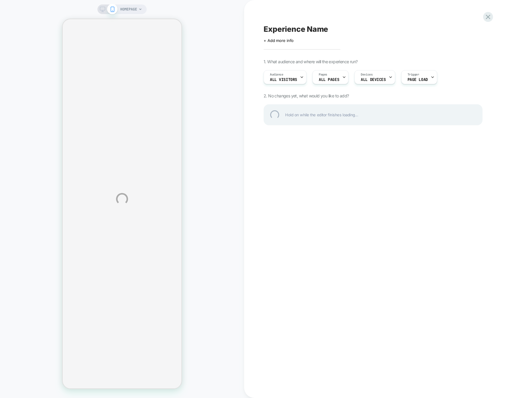
click at [231, 73] on div "HOMEPAGE Experience Name Click to edit experience details + Add more info 1. Wh…" at bounding box center [254, 199] width 508 height 398
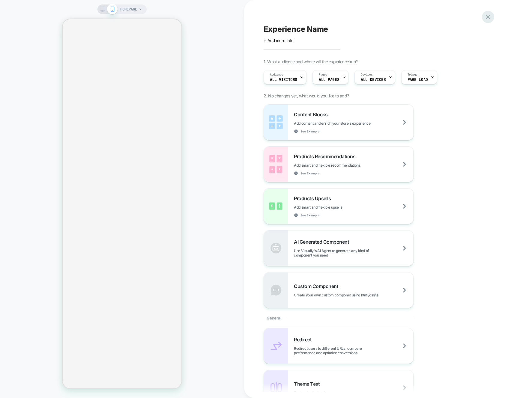
click at [485, 20] on icon at bounding box center [488, 17] width 8 height 8
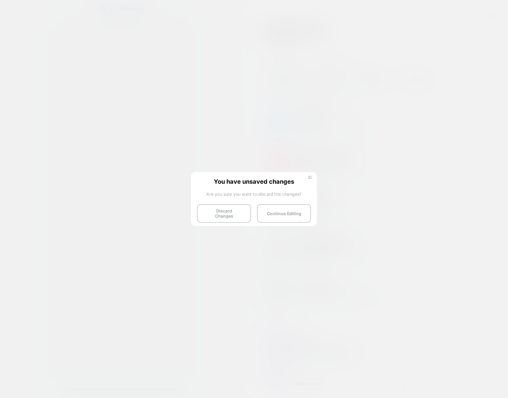
drag, startPoint x: 218, startPoint y: 211, endPoint x: 435, endPoint y: 61, distance: 263.5
click at [218, 211] on button "Discard Changes" at bounding box center [224, 213] width 54 height 19
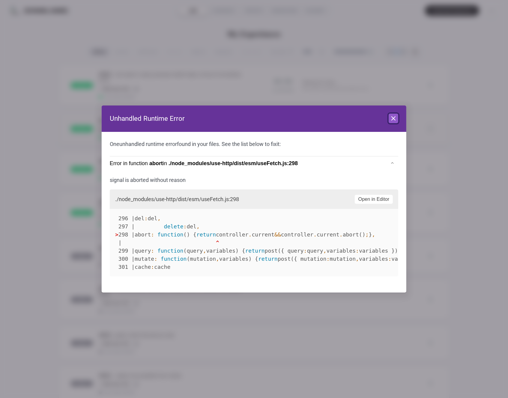
click at [397, 121] on icon at bounding box center [393, 118] width 7 height 7
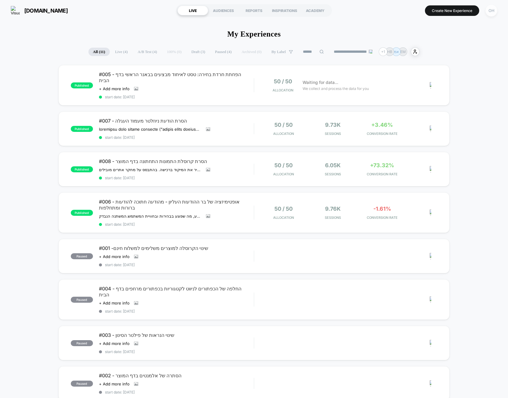
click at [493, 12] on div "OH" at bounding box center [492, 11] width 12 height 12
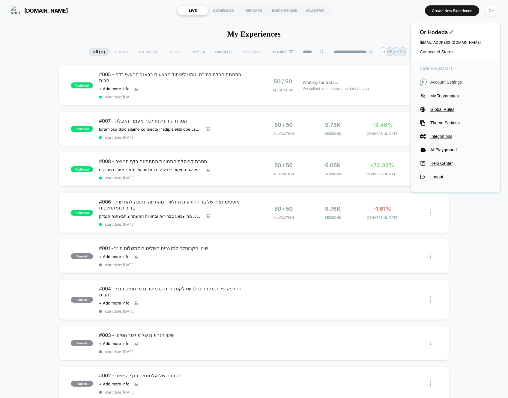
click at [452, 83] on span "Account Settings" at bounding box center [460, 82] width 61 height 5
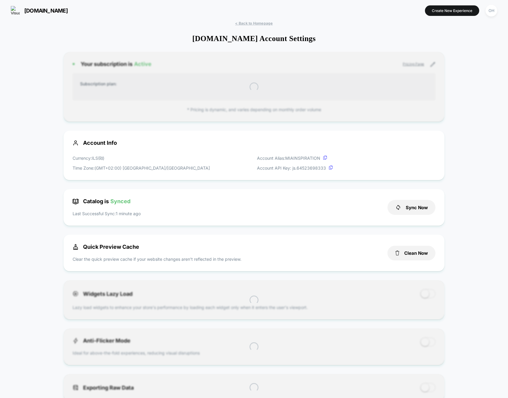
scroll to position [81, 0]
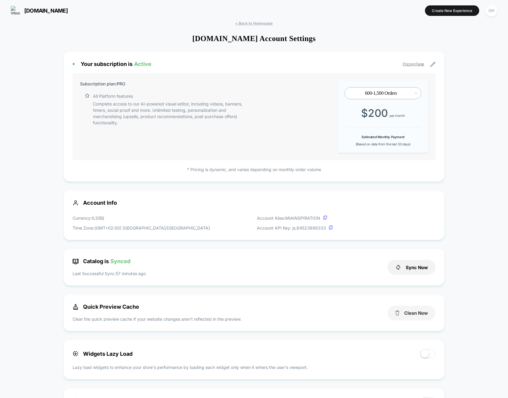
click at [423, 311] on button "Clean Now" at bounding box center [412, 313] width 48 height 15
click at [454, 11] on button "Create New Experience" at bounding box center [452, 10] width 54 height 10
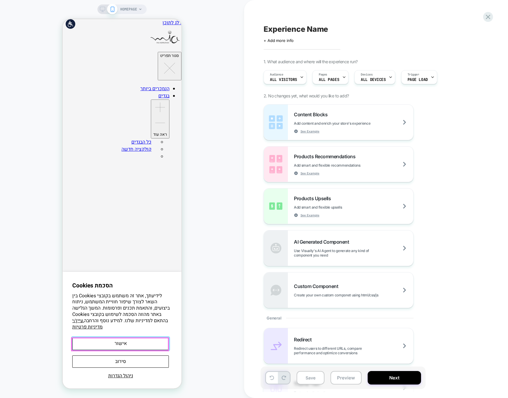
click at [151, 346] on button "אישור" at bounding box center [120, 344] width 97 height 12
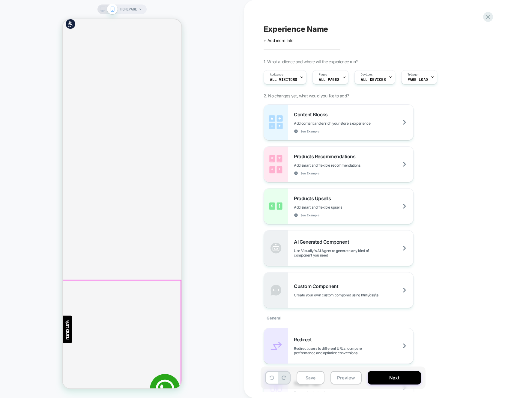
scroll to position [1083, 0]
click at [201, 300] on div "HOMEPAGE" at bounding box center [122, 199] width 244 height 386
click at [204, 315] on div "HOMEPAGE" at bounding box center [122, 199] width 244 height 386
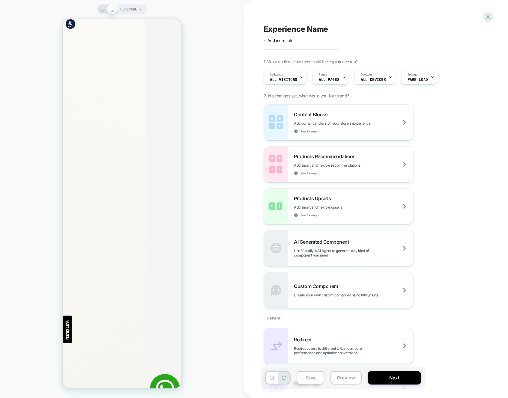
click at [219, 201] on div "HOMEPAGE" at bounding box center [122, 199] width 244 height 386
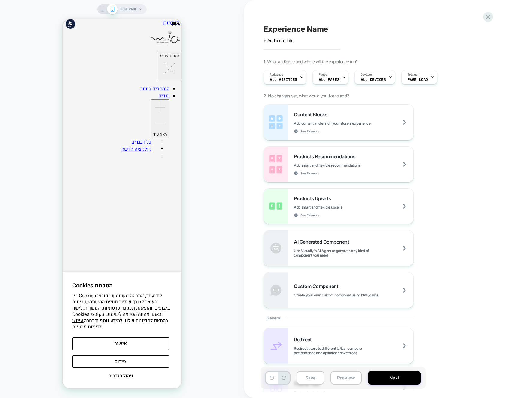
scroll to position [0, 0]
click at [490, 17] on icon at bounding box center [488, 17] width 8 height 8
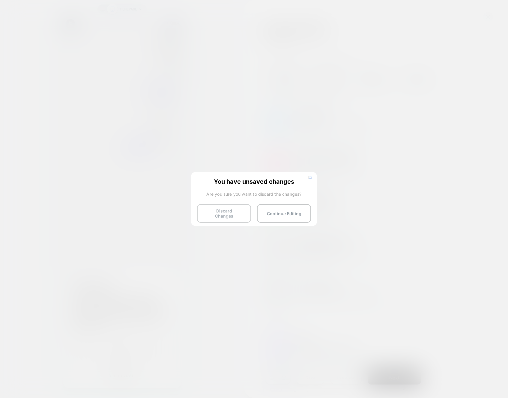
click at [220, 217] on button "Discard Changes" at bounding box center [224, 213] width 54 height 19
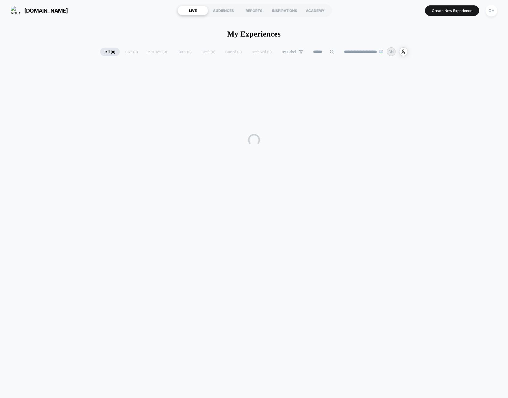
click at [493, 13] on div "OH" at bounding box center [492, 11] width 12 height 12
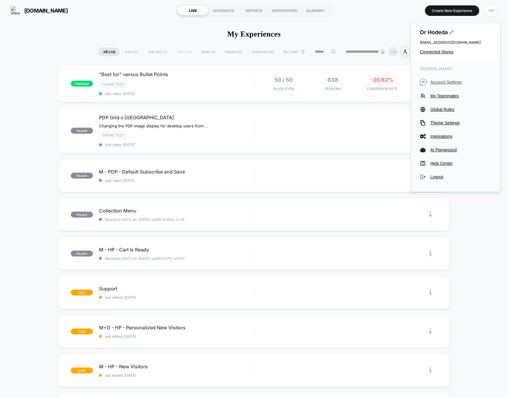
click at [435, 84] on span "Account Settings" at bounding box center [460, 82] width 61 height 5
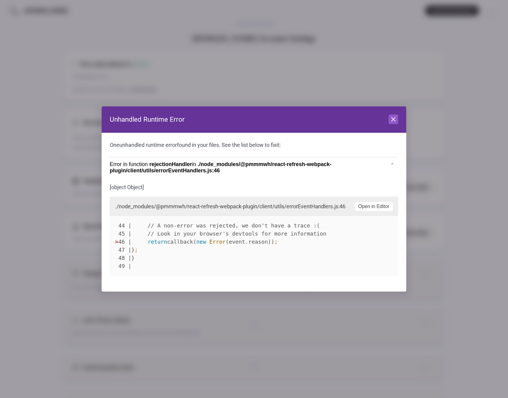
scroll to position [81, 0]
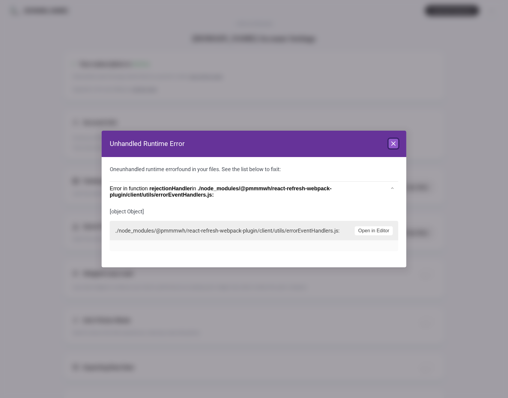
click at [392, 140] on icon at bounding box center [393, 143] width 7 height 7
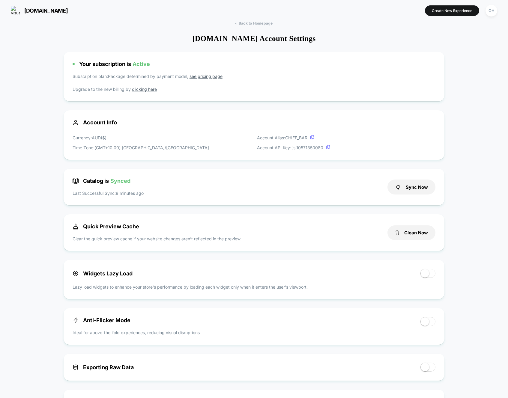
drag, startPoint x: 421, startPoint y: 229, endPoint x: 422, endPoint y: 222, distance: 7.3
click at [421, 229] on button "Clean Now" at bounding box center [412, 233] width 48 height 15
click at [266, 27] on div "< Back to Homepage wearechief.com Account Settings Your subscription is Active …" at bounding box center [254, 362] width 508 height 682
click at [265, 23] on span "< Back to Homepage" at bounding box center [253, 23] width 37 height 4
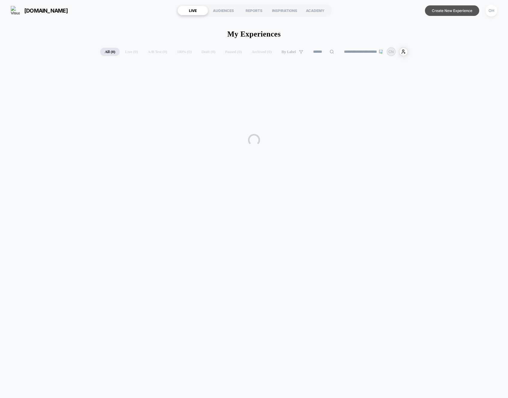
click at [464, 16] on button "Create New Experience" at bounding box center [452, 10] width 54 height 10
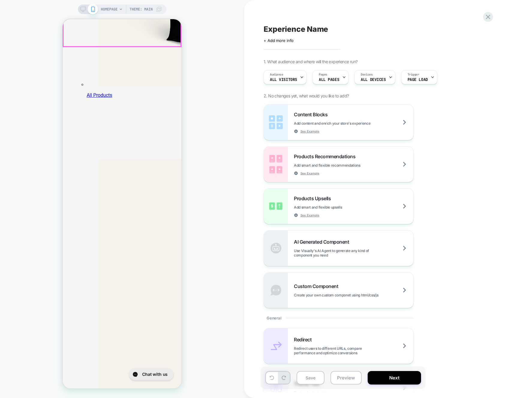
scroll to position [2286, 0]
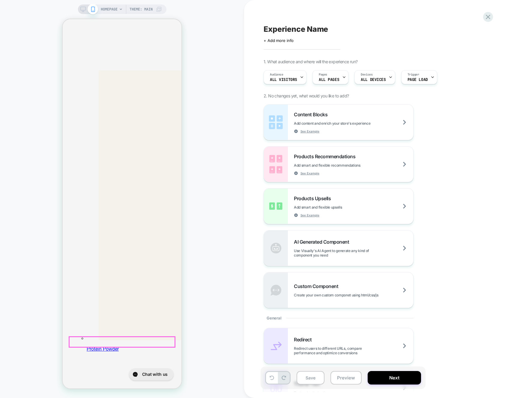
click at [229, 279] on div "HOMEPAGE Theme: MAIN" at bounding box center [122, 199] width 244 height 386
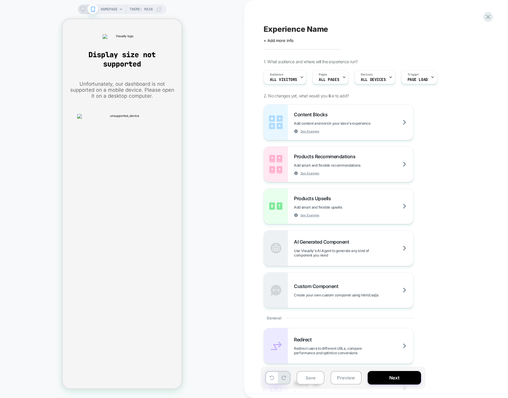
scroll to position [0, 0]
click at [81, 8] on icon at bounding box center [82, 9] width 5 height 5
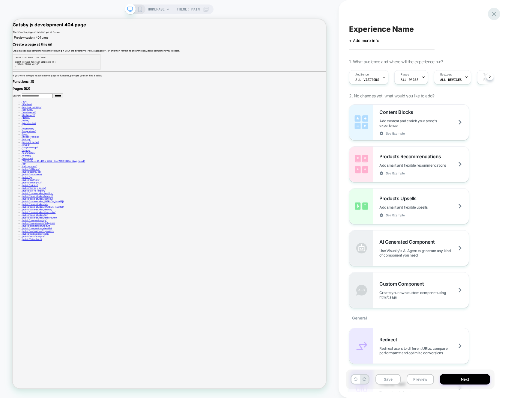
click at [495, 15] on icon at bounding box center [494, 14] width 4 height 4
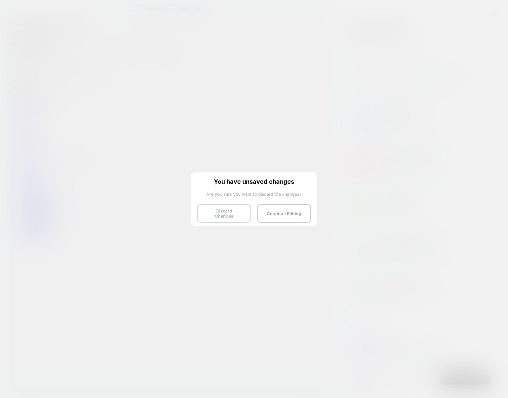
click at [216, 209] on button "Discard Changes" at bounding box center [224, 213] width 54 height 19
click at [230, 214] on button "Discard Changes" at bounding box center [224, 213] width 54 height 19
click at [225, 205] on button "Discard Changes" at bounding box center [224, 213] width 54 height 19
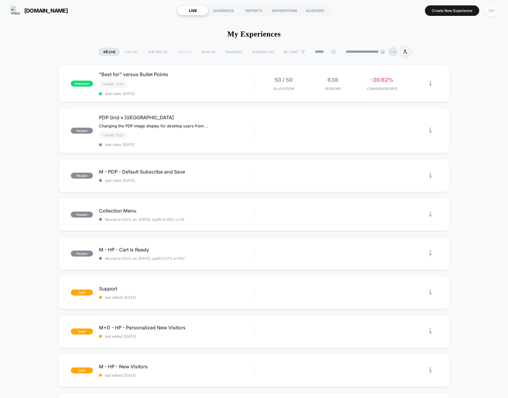
click at [493, 10] on div "OH" at bounding box center [492, 11] width 12 height 12
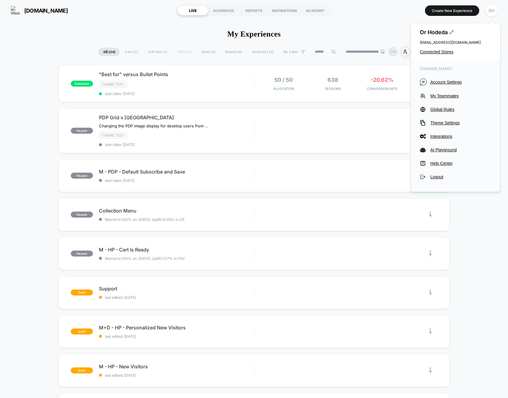
click at [433, 89] on div "wearechief.com W Account Settings My Teammates Global Rules Theme Settings Inte…" at bounding box center [455, 123] width 89 height 126
click at [433, 85] on button "W Account Settings" at bounding box center [455, 82] width 71 height 7
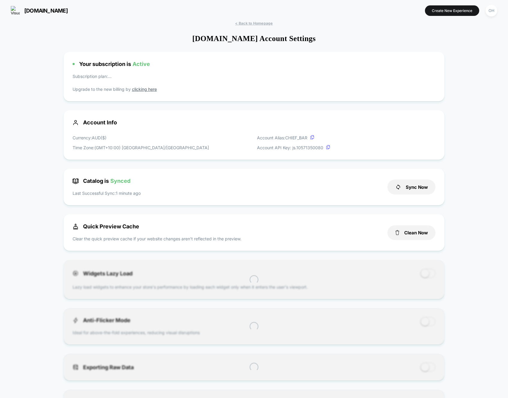
scroll to position [81, 0]
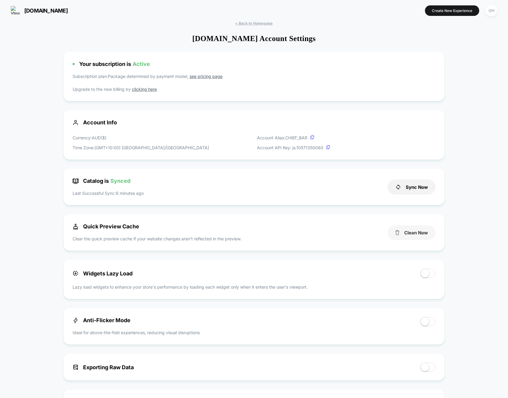
click at [414, 232] on button "Clean Now" at bounding box center [412, 233] width 48 height 15
click at [447, 7] on button "Create New Experience" at bounding box center [452, 10] width 54 height 10
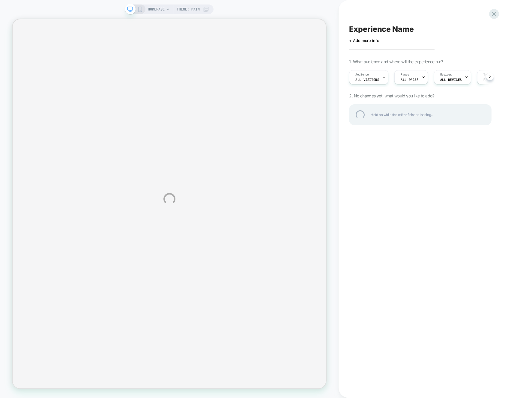
click at [447, 7] on div "HOMEPAGE Theme: MAIN Experience Name Click to edit experience details + Add mor…" at bounding box center [254, 199] width 508 height 398
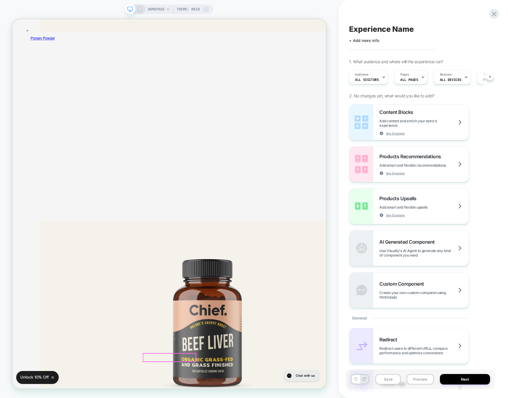
scroll to position [64, 0]
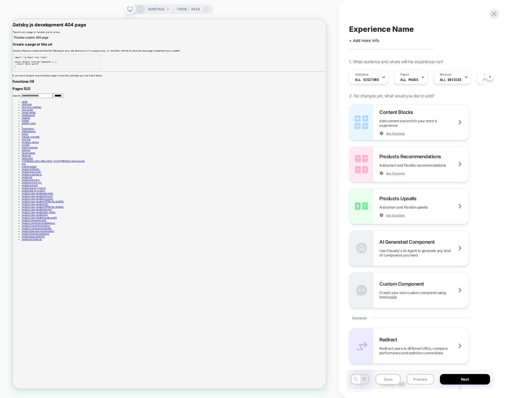
scroll to position [0, 0]
click at [151, 10] on span "HOMEPAGE" at bounding box center [156, 9] width 17 height 10
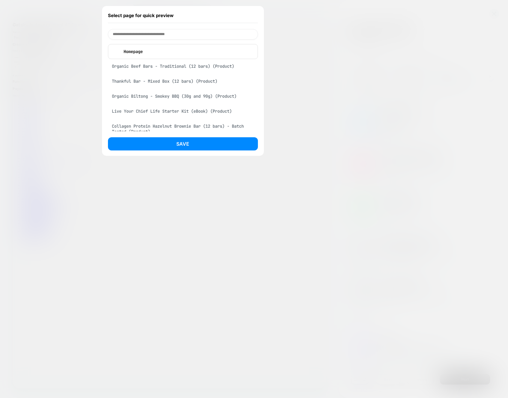
click at [177, 62] on div "Organic Beef Bars - Traditional (12 bars) (Product)" at bounding box center [183, 66] width 150 height 11
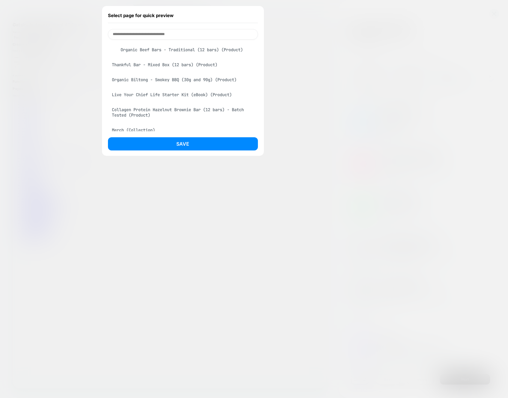
click at [193, 145] on button "Save" at bounding box center [183, 143] width 150 height 13
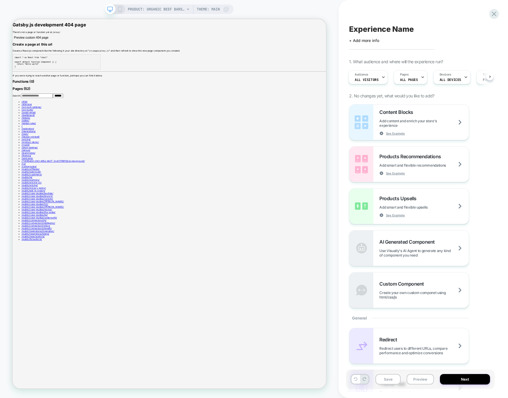
scroll to position [0, 0]
click at [168, 10] on span "PRODUCT: Organic Beef Bars - Traditional (12 bars)" at bounding box center [156, 9] width 57 height 10
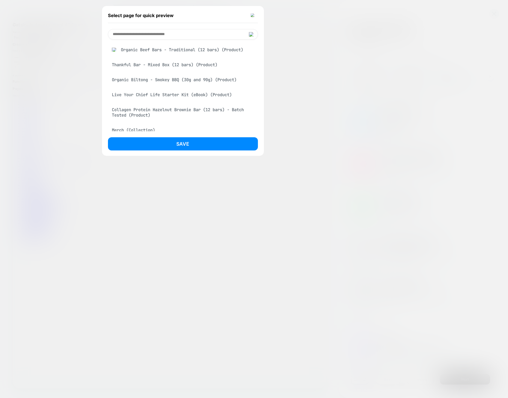
click at [198, 82] on div "Organic Biltong - Smokey BBQ (30g and 90g) (Product)" at bounding box center [183, 79] width 150 height 11
click at [227, 147] on button "Save" at bounding box center [183, 143] width 150 height 13
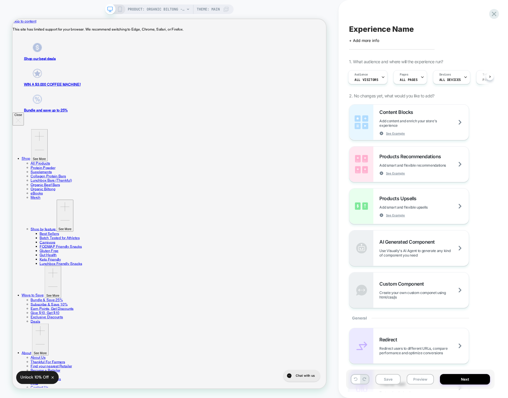
click at [483, 12] on div "Experience Name Click to edit experience details + Add more info 1. What audien…" at bounding box center [420, 199] width 148 height 386
click at [493, 12] on icon at bounding box center [494, 14] width 8 height 8
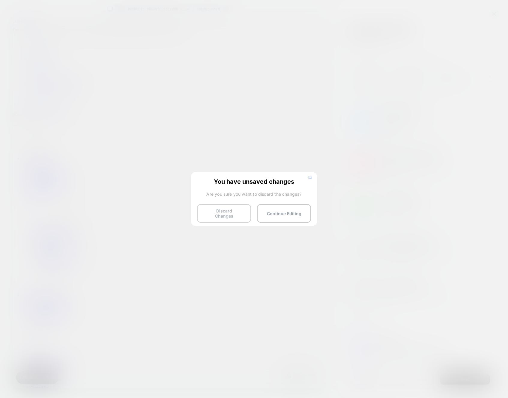
click at [211, 217] on button "Discard Changes" at bounding box center [224, 213] width 54 height 19
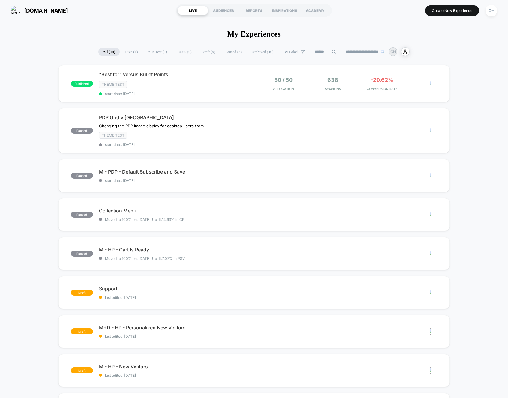
click at [493, 15] on div "OH" at bounding box center [492, 11] width 12 height 12
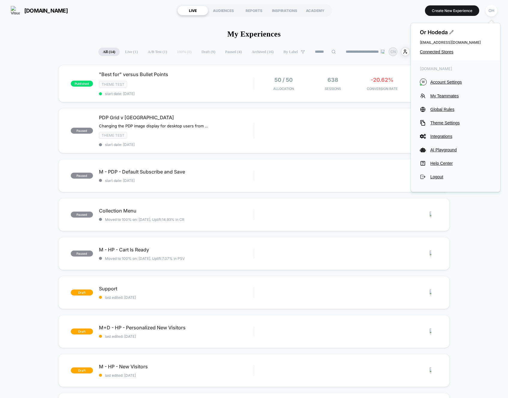
click at [450, 83] on span "Account Settings" at bounding box center [460, 82] width 61 height 5
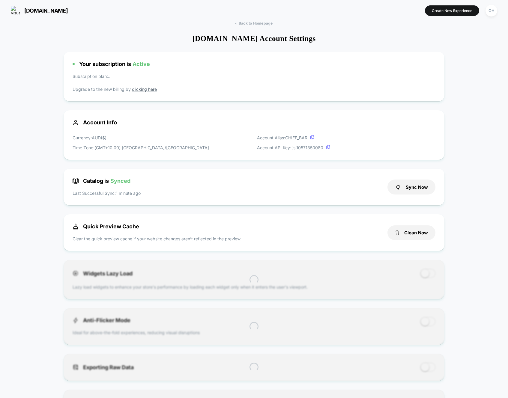
scroll to position [81, 0]
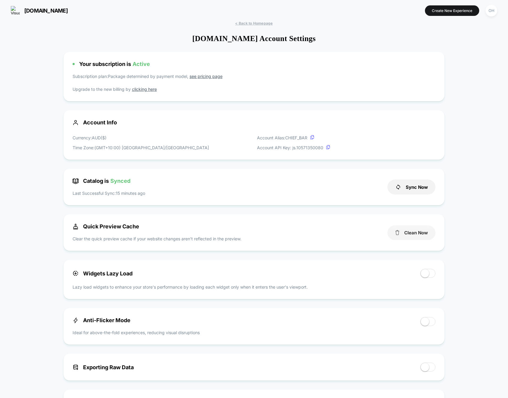
click at [416, 231] on button "Clean Now" at bounding box center [412, 233] width 48 height 15
click at [455, 10] on button "Create New Experience" at bounding box center [452, 10] width 54 height 10
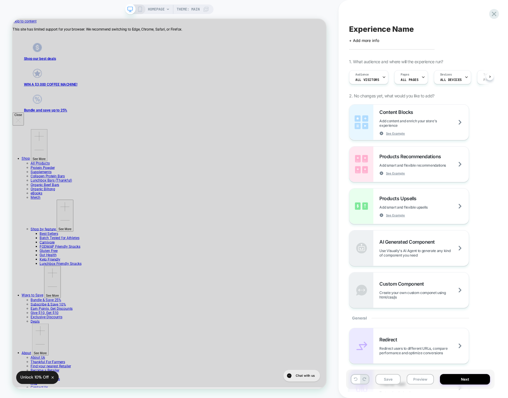
scroll to position [0, 0]
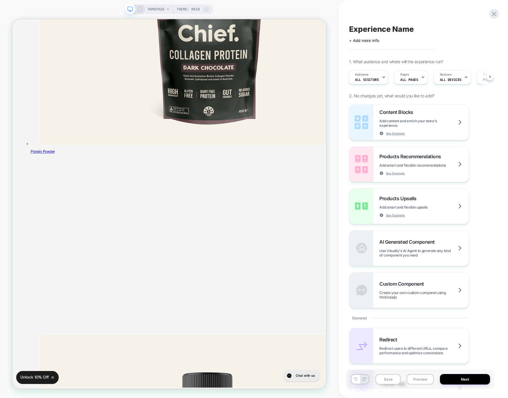
scroll to position [1696, 0]
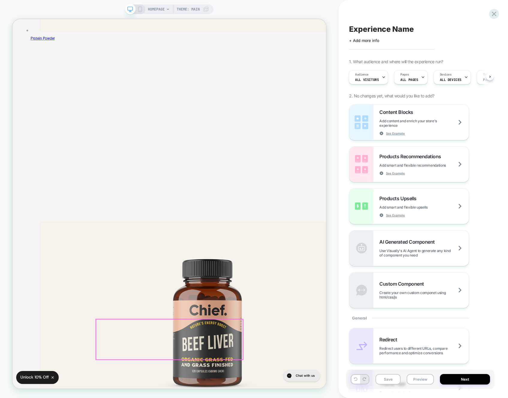
drag, startPoint x: 238, startPoint y: 438, endPoint x: 274, endPoint y: 433, distance: 37.0
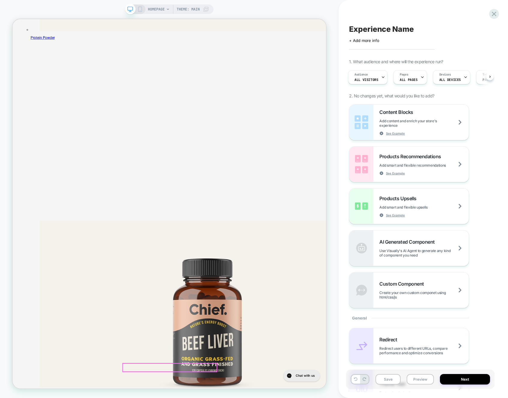
drag, startPoint x: 225, startPoint y: 460, endPoint x: 229, endPoint y: 460, distance: 3.9
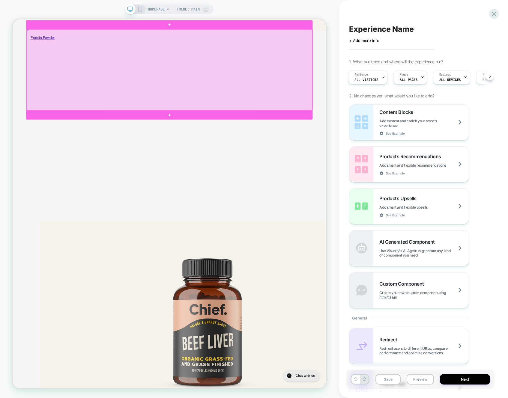
scroll to position [0, 1]
click at [160, 11] on span "HOMEPAGE" at bounding box center [156, 9] width 17 height 10
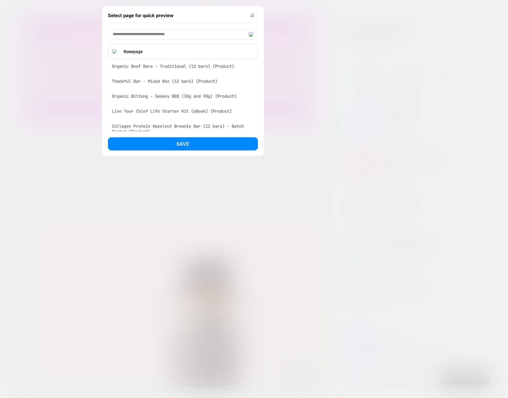
click at [163, 67] on div "Organic Beef Bars - Traditional (12 bars) (Product)" at bounding box center [183, 66] width 150 height 11
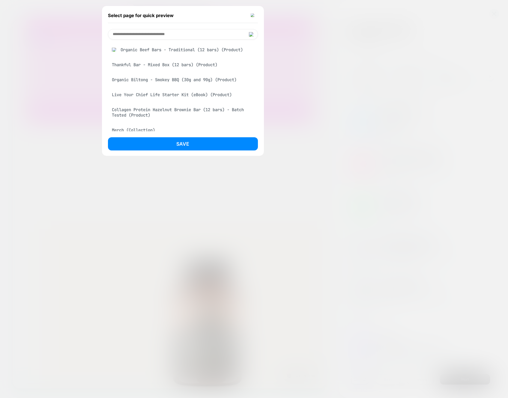
click at [175, 132] on div "Select page for quick preview Organic Beef Bars - Traditional (12 bars) (Produc…" at bounding box center [183, 81] width 162 height 150
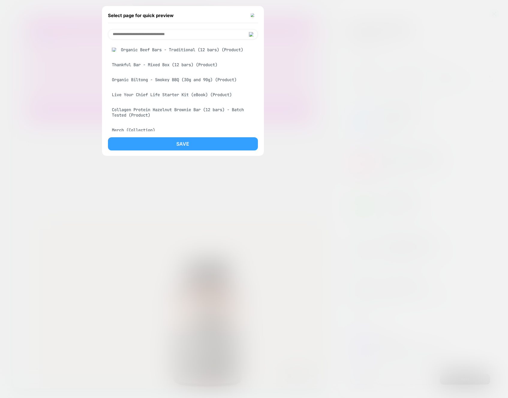
click at [179, 140] on button "Save" at bounding box center [183, 143] width 150 height 13
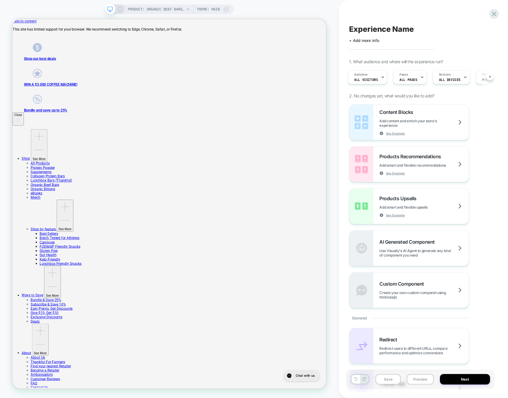
scroll to position [0, 1]
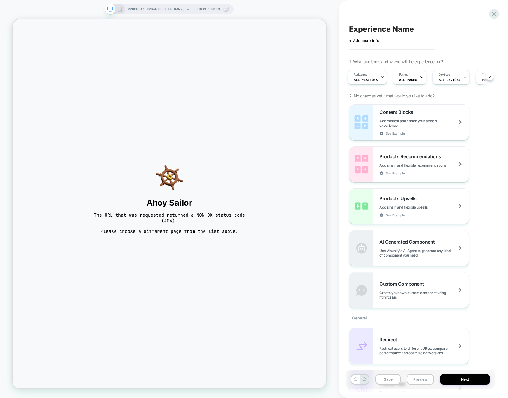
scroll to position [0, 0]
click at [162, 8] on span "PRODUCT: Organic Beef Bars - Traditional (12 bars)" at bounding box center [156, 9] width 57 height 10
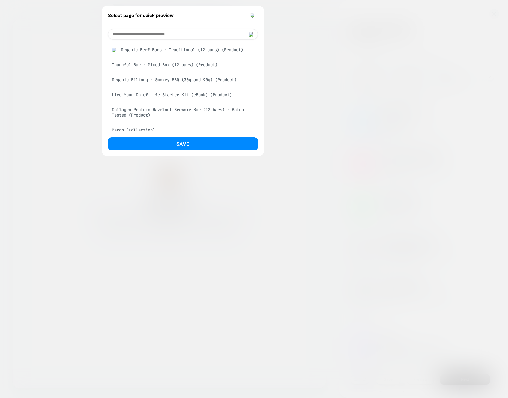
drag, startPoint x: 204, startPoint y: 78, endPoint x: 202, endPoint y: 121, distance: 43.2
click at [204, 78] on div "Organic Biltong - Smokey BBQ (30g and 90g) (Product)" at bounding box center [183, 79] width 150 height 11
click at [196, 139] on button "Save" at bounding box center [183, 143] width 150 height 13
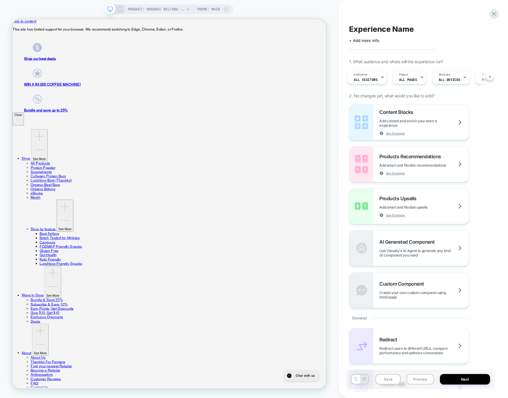
scroll to position [0, 2]
click at [173, 8] on span "PRODUCT: Organic Biltong - Smokey BBQ (30g and 90g)" at bounding box center [156, 9] width 57 height 10
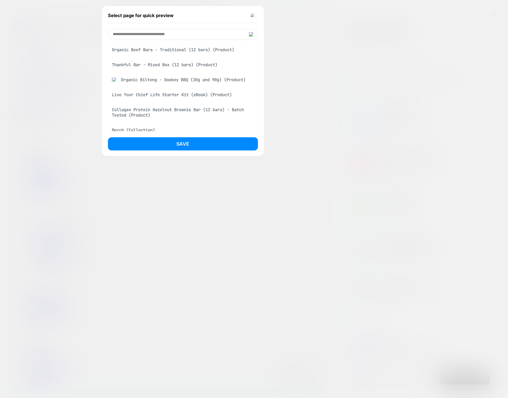
click at [189, 51] on div "Organic Beef Bars - Traditional (12 bars) (Product)" at bounding box center [183, 49] width 150 height 11
click at [199, 144] on button "Save" at bounding box center [183, 143] width 150 height 13
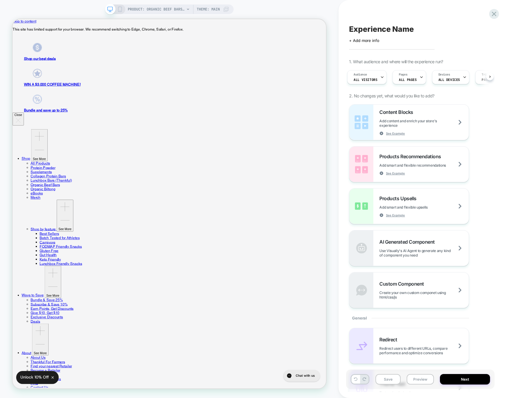
scroll to position [0, 2]
click at [502, 14] on div "Experience Name Click to edit experience details + Add more info 1. What audien…" at bounding box center [423, 199] width 169 height 398
click at [0, 0] on icon at bounding box center [0, 0] width 0 height 0
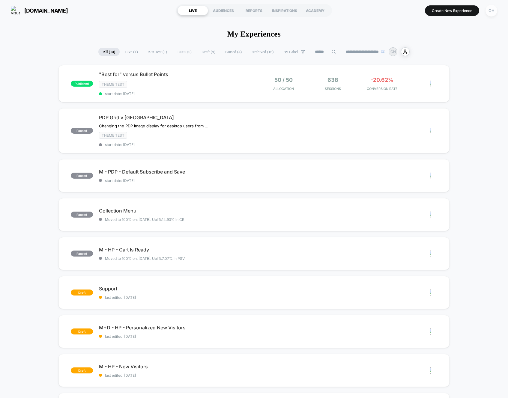
click at [491, 10] on div "OH" at bounding box center [492, 11] width 12 height 12
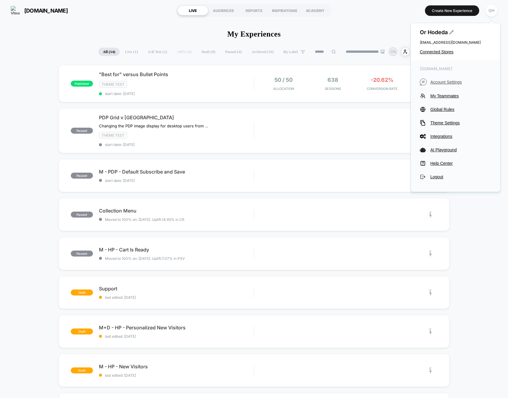
click at [460, 80] on span "Account Settings" at bounding box center [460, 82] width 61 height 5
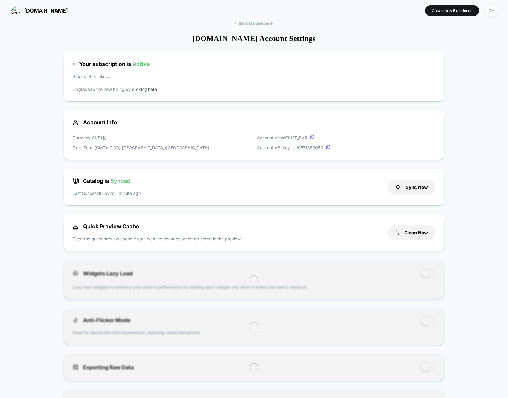
scroll to position [81, 0]
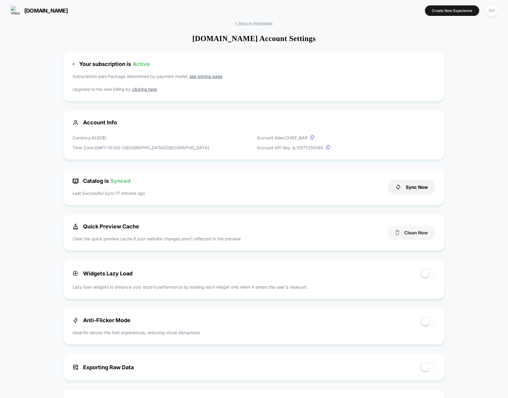
click at [411, 235] on button "Clean Now" at bounding box center [412, 233] width 48 height 15
click at [450, 12] on button "Create New Experience" at bounding box center [452, 10] width 54 height 10
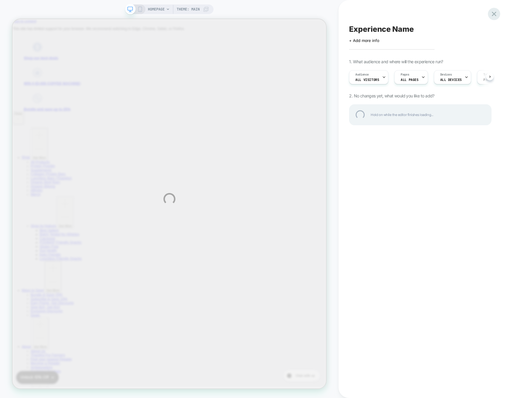
click at [492, 12] on div at bounding box center [494, 14] width 12 height 12
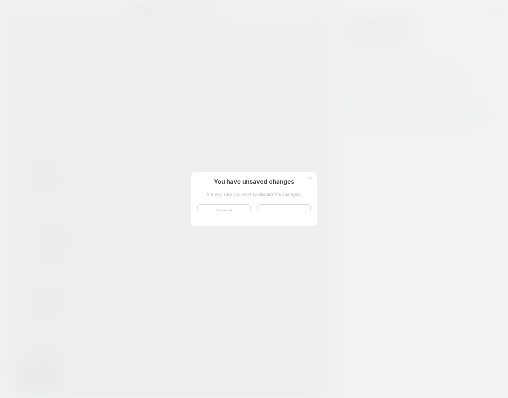
click at [212, 208] on button "Discard Changes" at bounding box center [224, 213] width 54 height 19
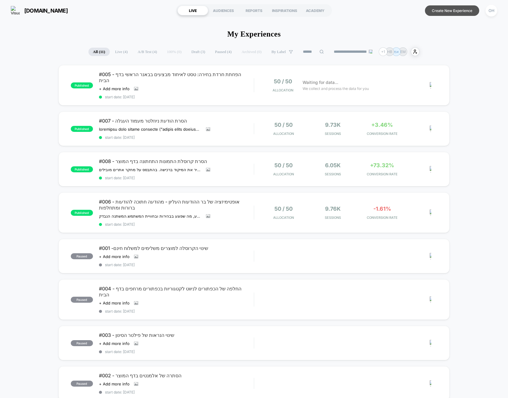
click at [447, 5] on button "Create New Experience" at bounding box center [452, 10] width 54 height 10
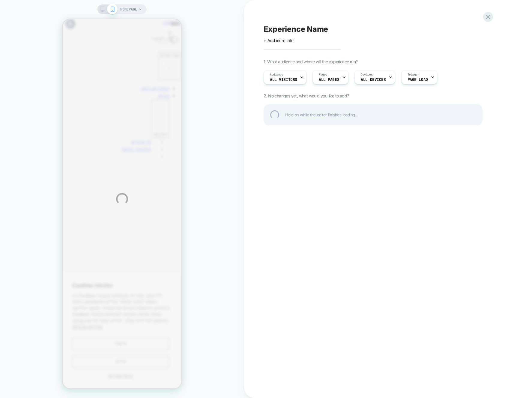
click at [447, 5] on div "HOMEPAGE Experience Name Click to edit experience details + Add more info 1. Wh…" at bounding box center [254, 199] width 508 height 398
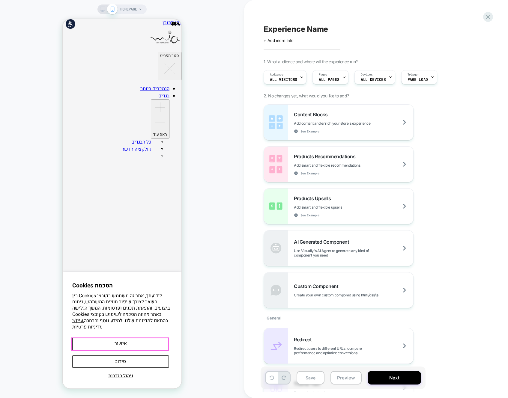
click at [150, 347] on button "אישור" at bounding box center [120, 344] width 97 height 12
click at [130, 343] on button "אישור" at bounding box center [120, 344] width 97 height 12
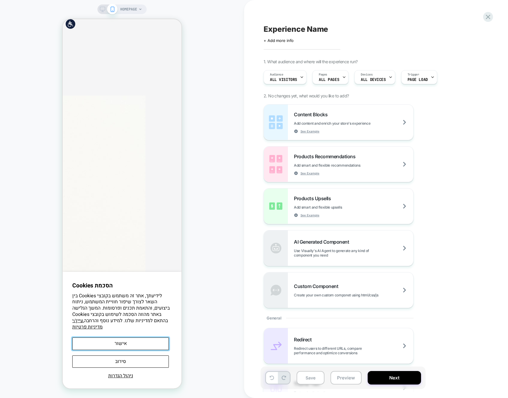
scroll to position [1078, 0]
click at [141, 347] on button "אישור" at bounding box center [120, 344] width 97 height 12
click at [139, 346] on button "אישור" at bounding box center [120, 344] width 97 height 12
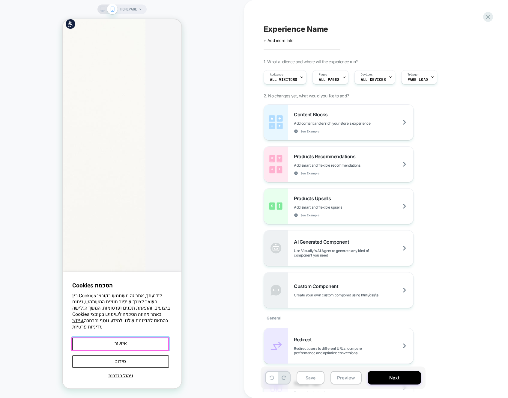
click at [143, 347] on button "אישור" at bounding box center [120, 344] width 97 height 12
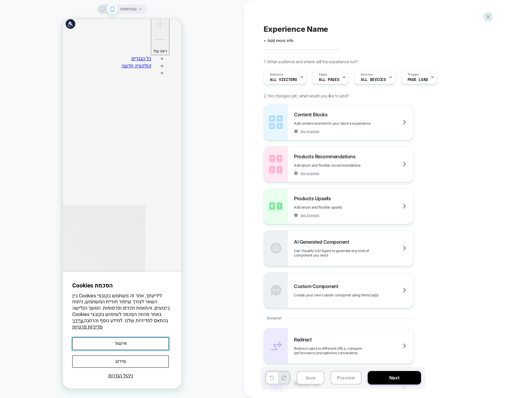
scroll to position [0, 0]
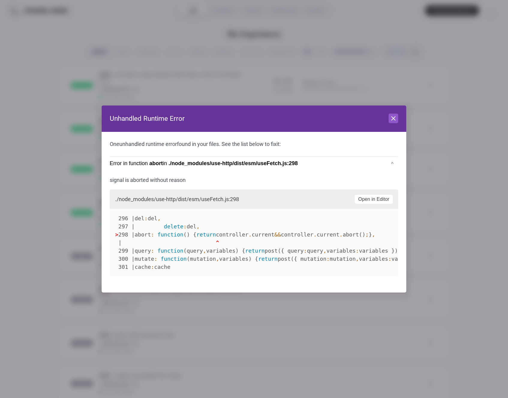
click at [394, 126] on header "Unhandled Runtime Error Close" at bounding box center [254, 119] width 305 height 26
click at [394, 122] on icon at bounding box center [393, 118] width 7 height 7
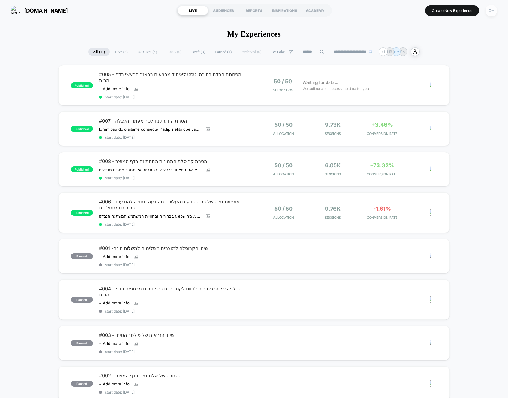
click at [490, 13] on div "OH" at bounding box center [492, 11] width 12 height 12
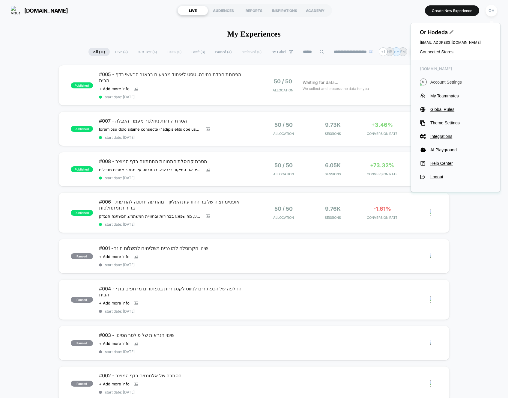
click at [449, 82] on span "Account Settings" at bounding box center [460, 82] width 61 height 5
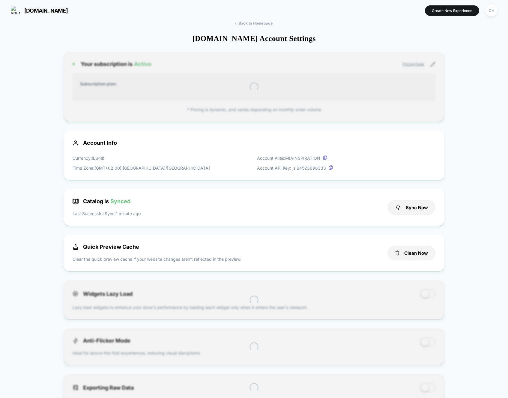
scroll to position [81, 0]
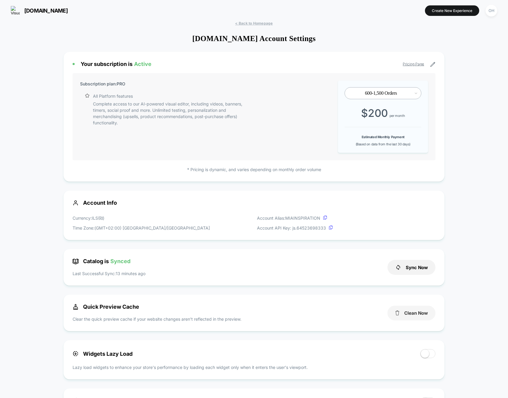
click at [411, 307] on button "Clean Now" at bounding box center [412, 313] width 48 height 15
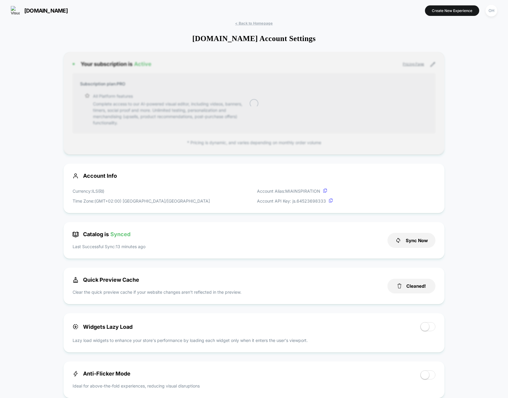
click at [443, 5] on button "Create New Experience" at bounding box center [452, 10] width 54 height 10
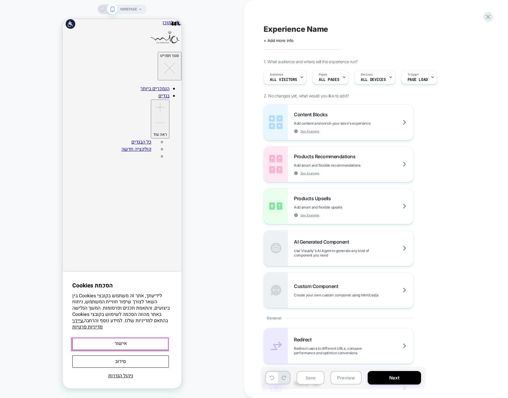
click at [122, 342] on button "אישור" at bounding box center [120, 344] width 97 height 12
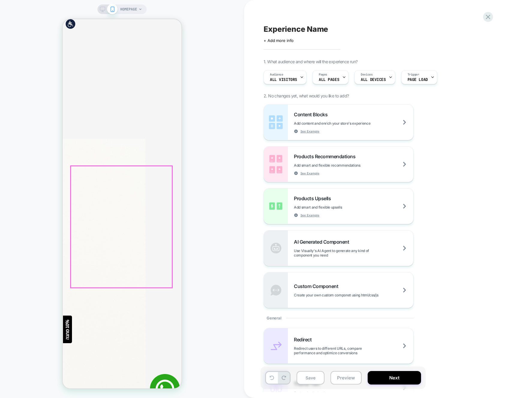
scroll to position [1078, 0]
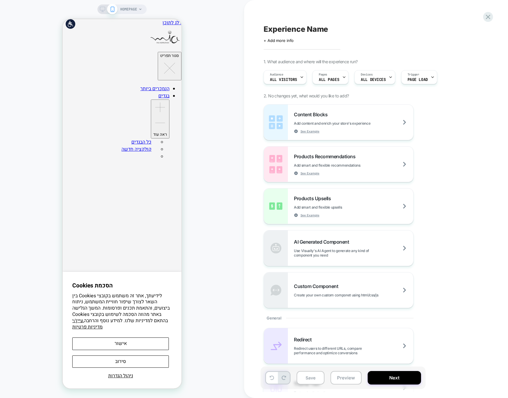
scroll to position [0, 0]
click at [135, 340] on button "אישור" at bounding box center [120, 344] width 97 height 12
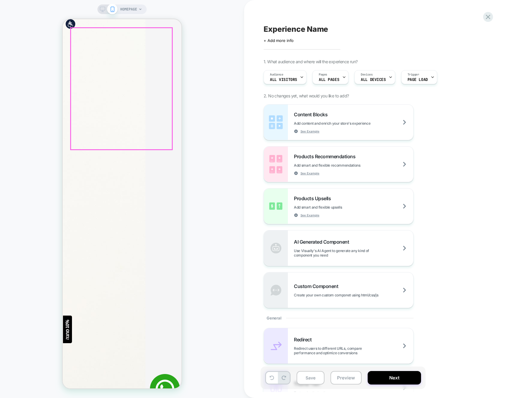
scroll to position [1083, 0]
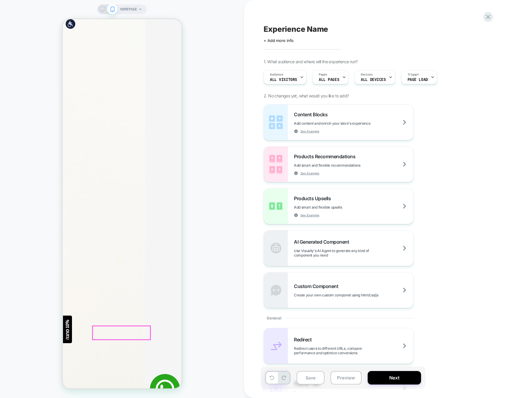
drag, startPoint x: 147, startPoint y: 313, endPoint x: 163, endPoint y: 312, distance: 16.2
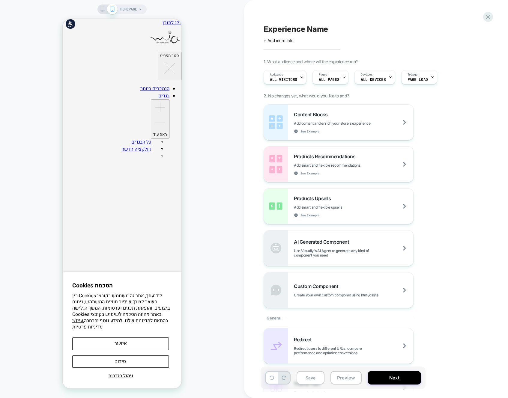
scroll to position [109, 0]
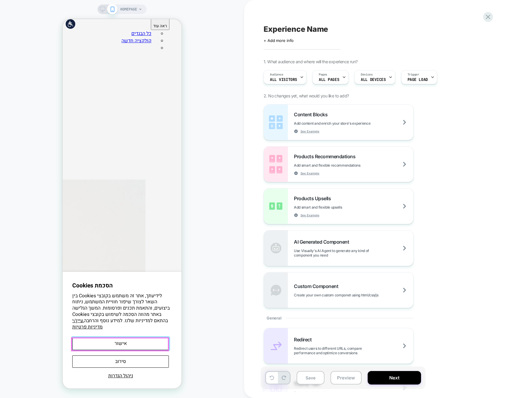
click at [151, 342] on button "אישור" at bounding box center [120, 344] width 97 height 12
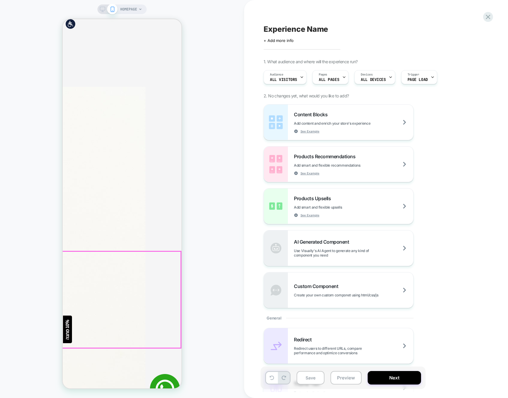
scroll to position [1083, 0]
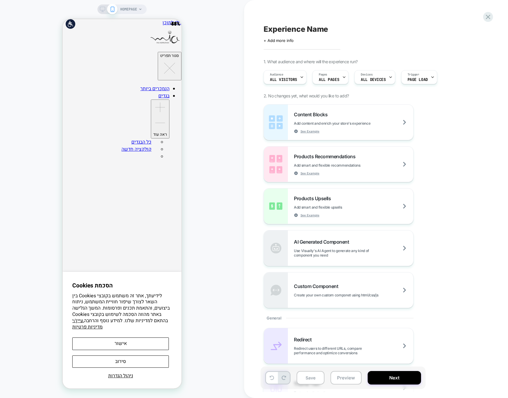
scroll to position [0, 0]
click at [496, 18] on div "Experience Name Click to edit experience details + Add more info 1. What audien…" at bounding box center [376, 199] width 264 height 398
click at [491, 17] on icon at bounding box center [488, 17] width 8 height 8
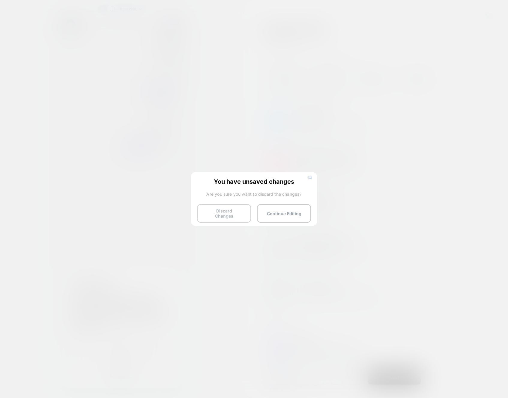
click at [227, 214] on button "Discard Changes" at bounding box center [224, 213] width 54 height 19
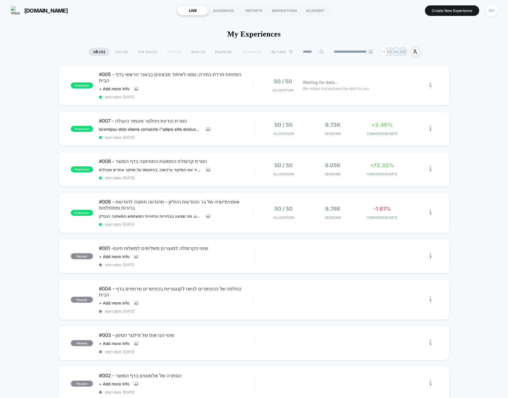
click at [395, 18] on section "Create New Experience OH" at bounding box center [419, 10] width 160 height 15
click at [493, 14] on div "OH" at bounding box center [492, 11] width 12 height 12
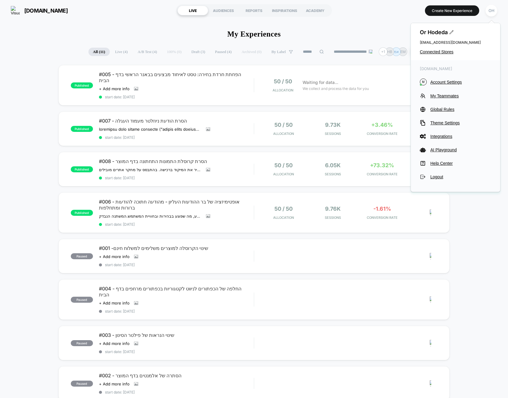
click at [452, 86] on div "miainspiration.co.il M Account Settings My Teammates Global Rules Theme Setting…" at bounding box center [455, 123] width 89 height 126
click at [452, 81] on span "Account Settings" at bounding box center [460, 82] width 61 height 5
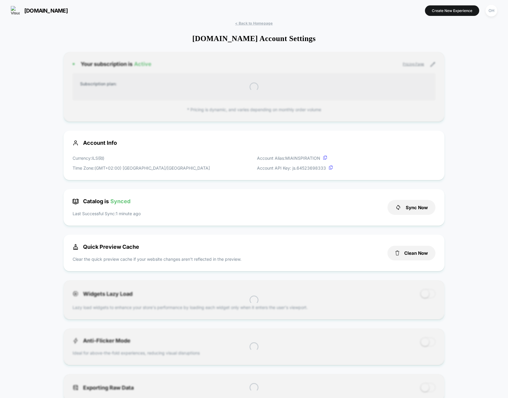
scroll to position [81, 0]
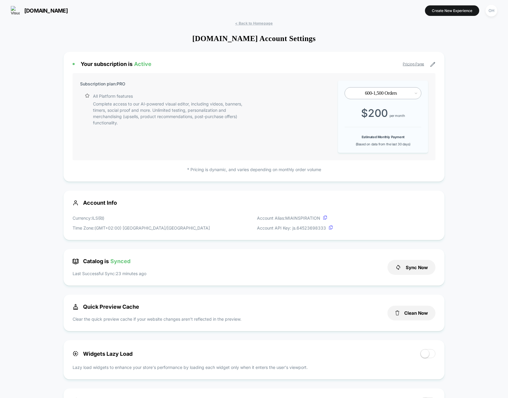
click at [406, 313] on button "Clean Now" at bounding box center [412, 313] width 48 height 15
click at [453, 13] on button "Create New Experience" at bounding box center [452, 10] width 54 height 10
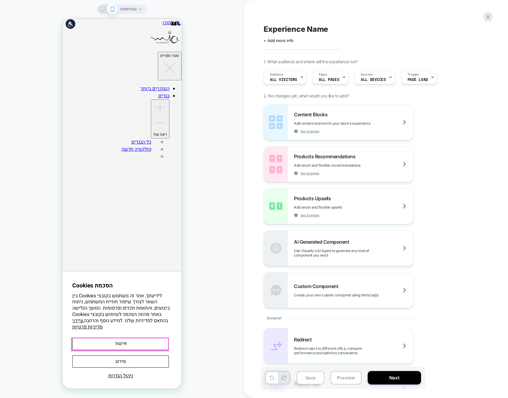
drag, startPoint x: 143, startPoint y: 346, endPoint x: 147, endPoint y: 337, distance: 9.9
click at [143, 346] on button "אישור" at bounding box center [120, 344] width 97 height 12
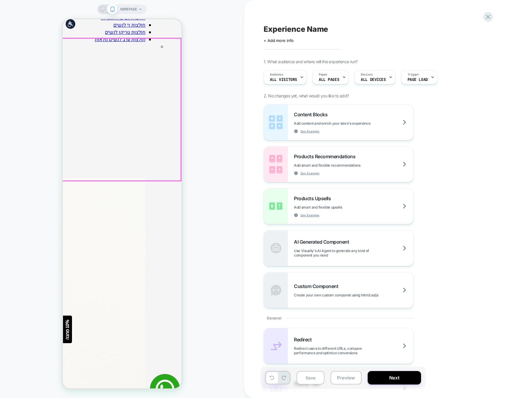
scroll to position [1078, 0]
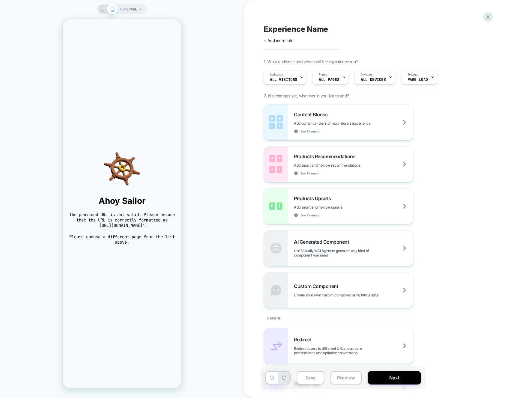
scroll to position [0, 0]
click at [491, 13] on div "Experience Name Click to edit experience details + Add more info 1. What audien…" at bounding box center [376, 199] width 264 height 398
click at [485, 22] on div "Experience Name Click to edit experience details + Add more info 1. What audien…" at bounding box center [373, 199] width 225 height 386
click at [486, 19] on icon at bounding box center [488, 17] width 8 height 8
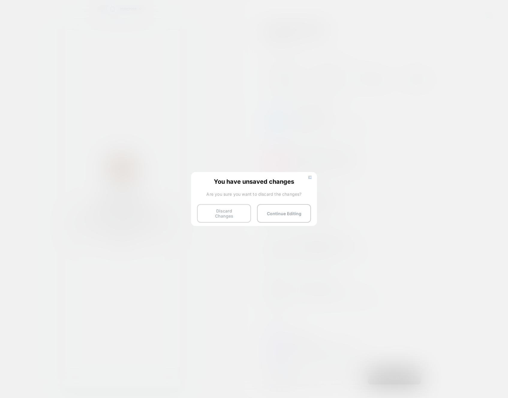
click at [222, 209] on button "Discard Changes" at bounding box center [224, 213] width 54 height 19
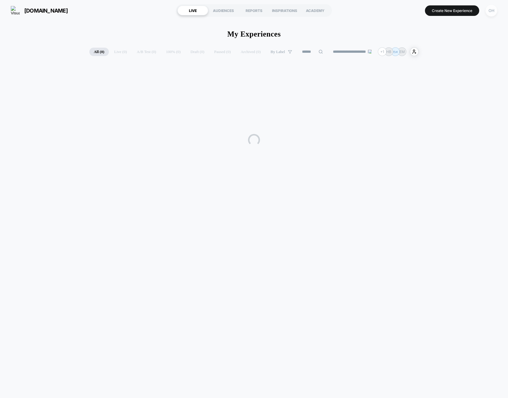
click at [493, 14] on div "OH" at bounding box center [492, 11] width 12 height 12
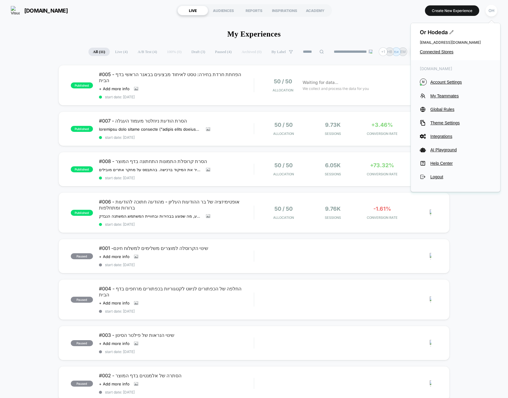
click at [451, 79] on button "M Account Settings" at bounding box center [455, 82] width 71 height 7
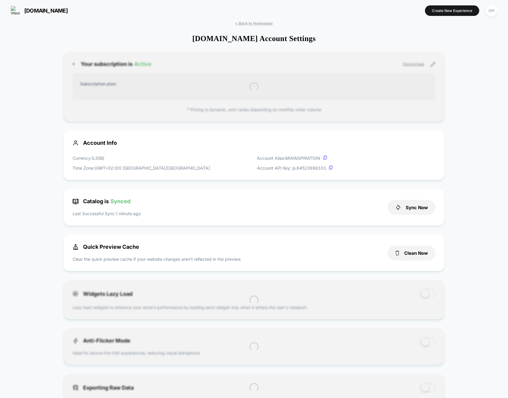
scroll to position [81, 0]
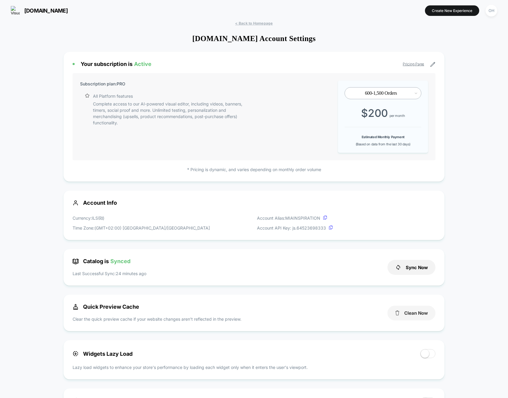
click at [417, 313] on button "Clean Now" at bounding box center [412, 313] width 48 height 15
click at [446, 11] on button "Create New Experience" at bounding box center [452, 10] width 54 height 10
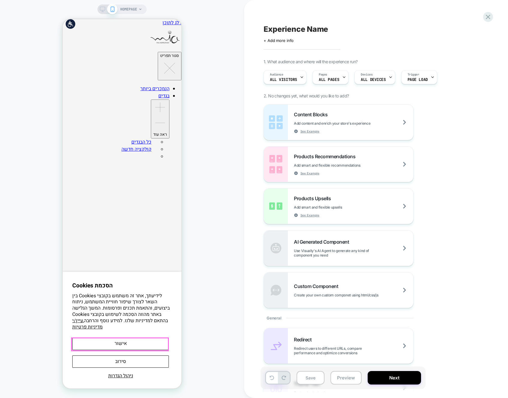
click at [117, 343] on button "אישור" at bounding box center [120, 344] width 97 height 12
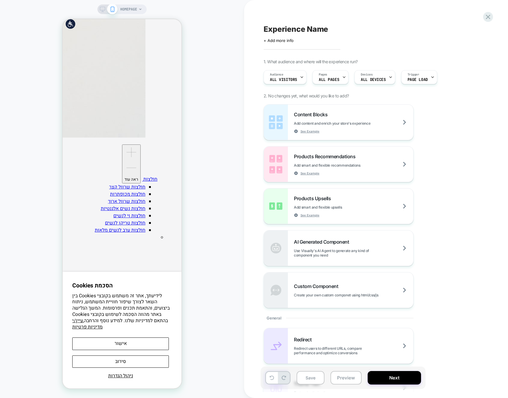
scroll to position [717, 0]
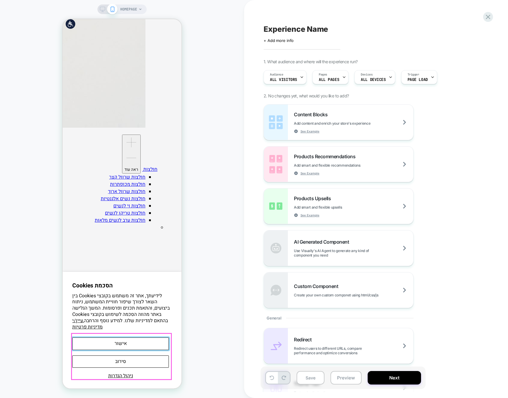
click at [139, 348] on button "אישור" at bounding box center [120, 344] width 97 height 12
click at [143, 345] on button "אישור" at bounding box center [120, 344] width 97 height 12
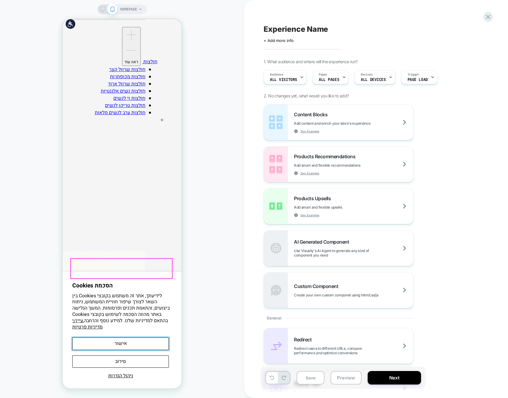
scroll to position [1083, 0]
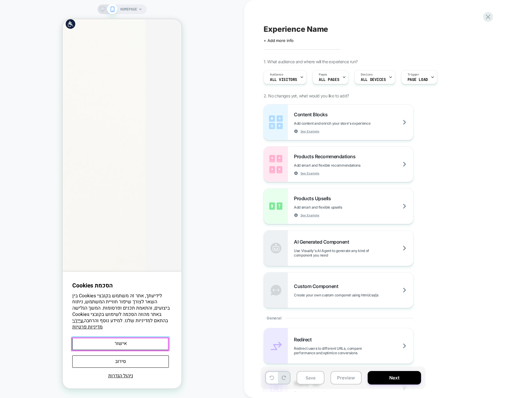
click at [145, 341] on button "אישור" at bounding box center [120, 344] width 97 height 12
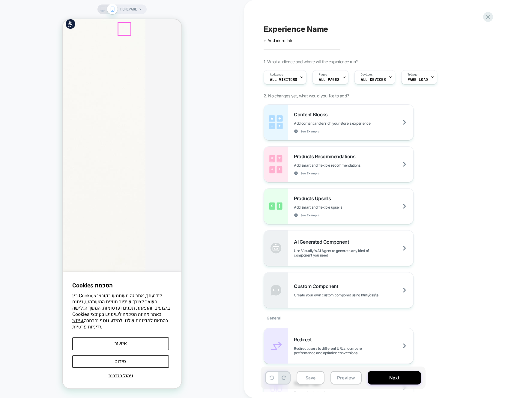
click at [150, 13] on div "HOMEPAGE" at bounding box center [122, 199] width 244 height 386
click at [137, 13] on div "HOMEPAGE" at bounding box center [131, 9] width 22 height 10
click at [133, 13] on span "HOMEPAGE" at bounding box center [128, 9] width 17 height 10
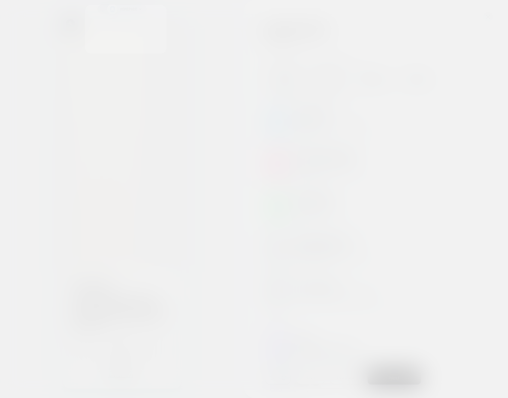
click at [132, 9] on div "Select page for quick preview Homepage ג'ינסים לנשים (Collection) חולצות וגופיו…" at bounding box center [121, 9] width 49 height 10
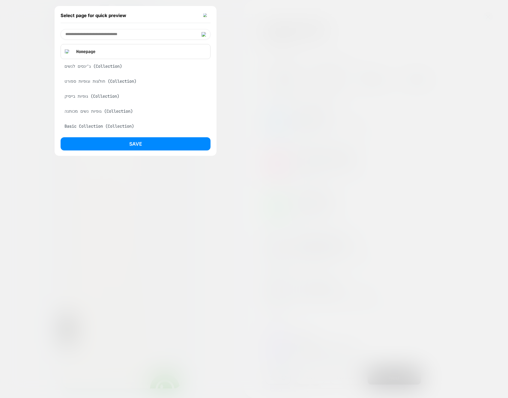
click at [110, 61] on div "ג'ינסים לנשים (Collection)" at bounding box center [136, 66] width 150 height 11
click at [131, 139] on button "Save" at bounding box center [136, 143] width 150 height 13
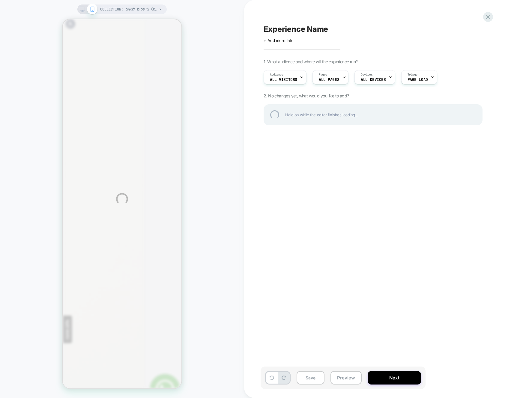
scroll to position [0, 141]
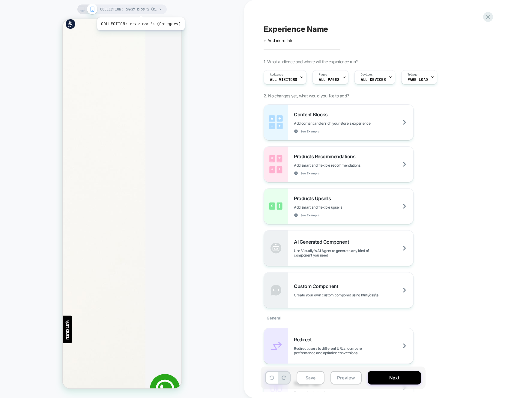
click at [143, 10] on span "COLLECTION: ג'ינסים לנשים (Category)" at bounding box center [128, 9] width 57 height 10
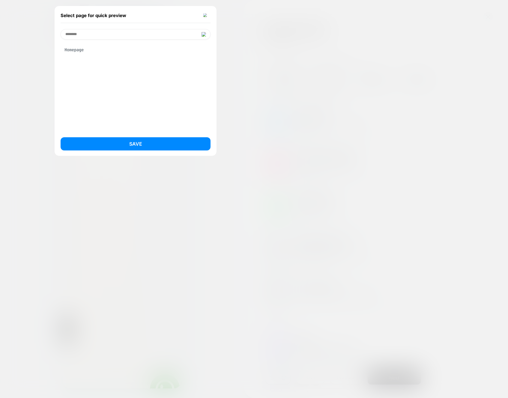
type input "********"
click at [125, 52] on div "Homepage" at bounding box center [136, 49] width 150 height 11
click at [149, 142] on button "Save" at bounding box center [136, 143] width 150 height 13
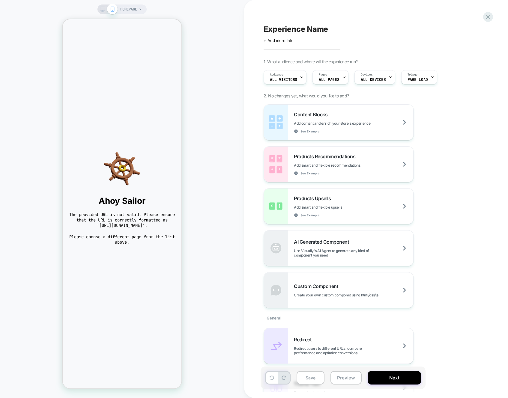
scroll to position [0, 0]
click at [490, 15] on icon at bounding box center [488, 17] width 4 height 4
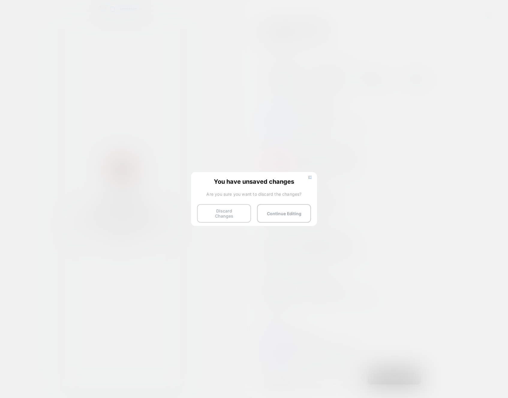
click at [213, 210] on button "Discard Changes" at bounding box center [224, 213] width 54 height 19
click at [224, 206] on button "Discard Changes" at bounding box center [224, 213] width 54 height 19
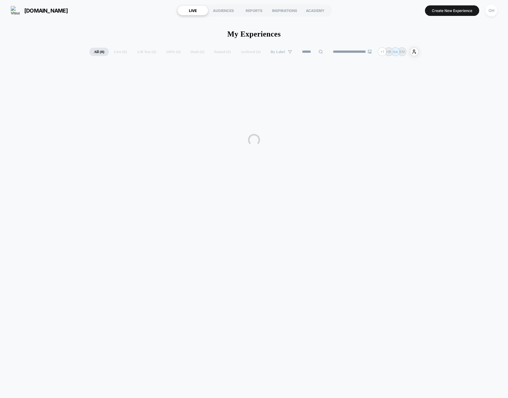
click at [490, 13] on div "OH" at bounding box center [492, 11] width 12 height 12
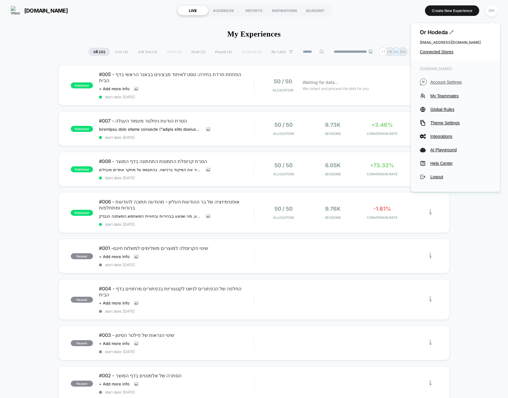
click at [457, 83] on span "Account Settings" at bounding box center [460, 82] width 61 height 5
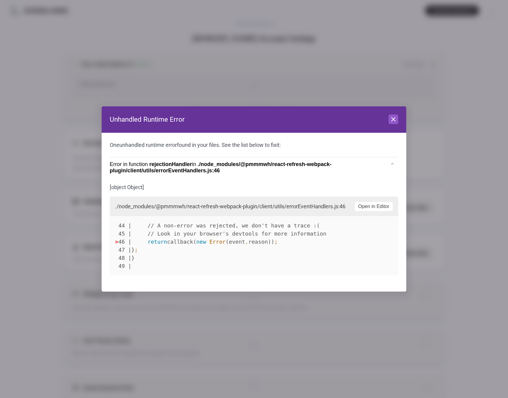
scroll to position [81, 0]
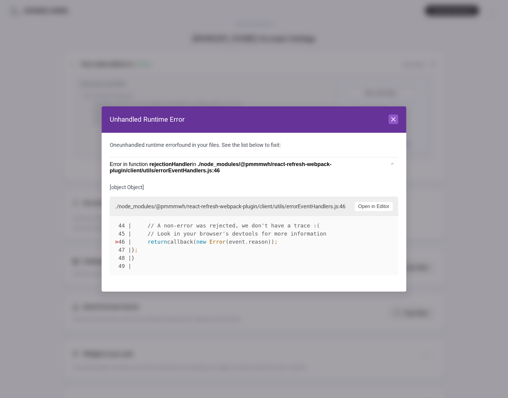
click at [404, 117] on header "Unhandled Runtime Error Close" at bounding box center [254, 119] width 305 height 26
click at [399, 118] on header "Unhandled Runtime Error Close" at bounding box center [254, 119] width 305 height 26
click at [393, 118] on icon at bounding box center [393, 119] width 7 height 7
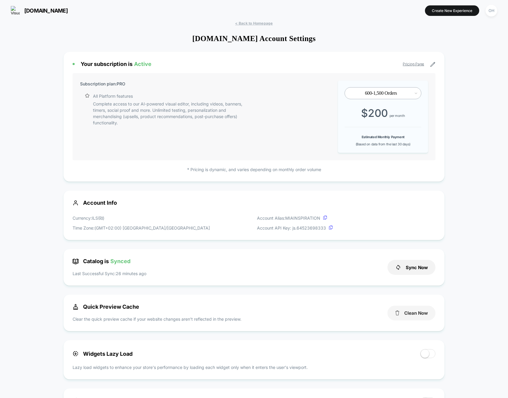
click at [418, 313] on button "Clean Now" at bounding box center [412, 313] width 48 height 15
click at [448, 8] on button "Create New Experience" at bounding box center [452, 10] width 54 height 10
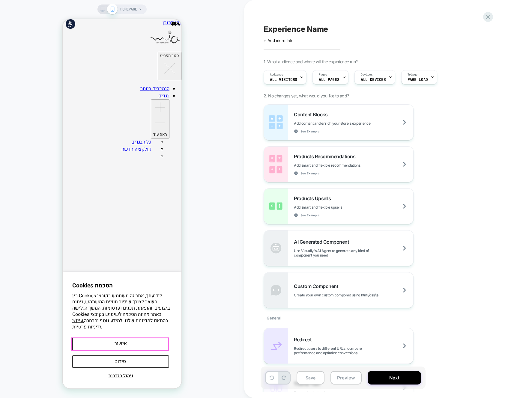
click at [139, 344] on button "אישור" at bounding box center [120, 344] width 97 height 12
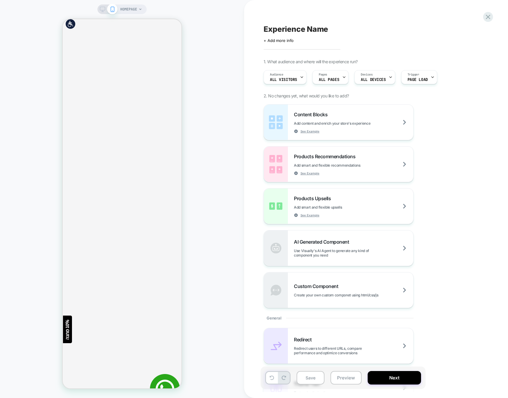
scroll to position [1078, 0]
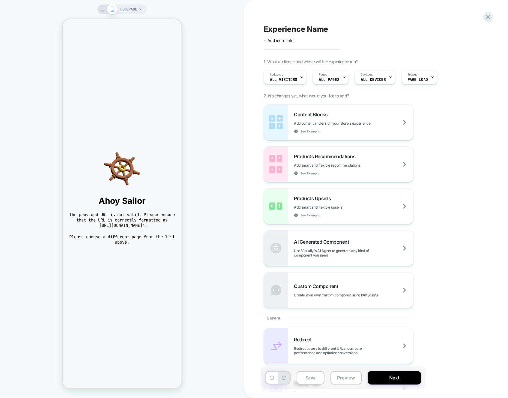
scroll to position [0, 0]
click at [489, 18] on icon at bounding box center [488, 17] width 4 height 4
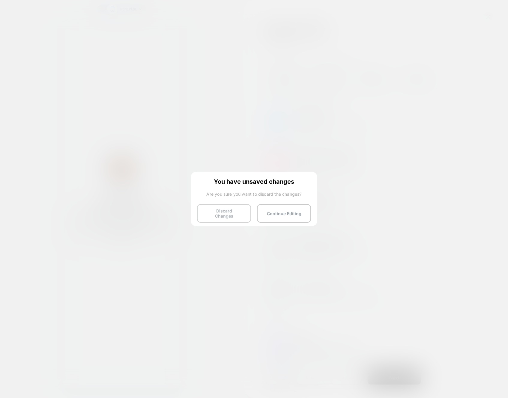
click at [227, 211] on button "Discard Changes" at bounding box center [224, 213] width 54 height 19
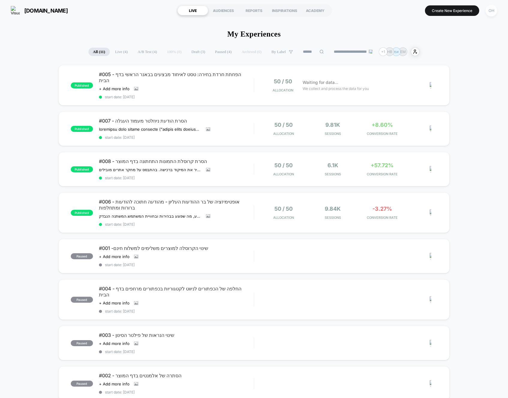
click at [490, 11] on div "OH" at bounding box center [492, 11] width 12 height 12
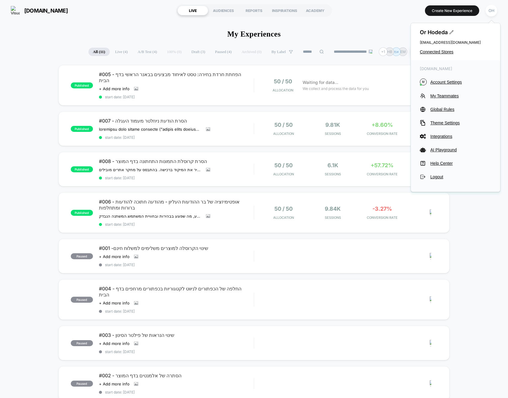
click at [443, 78] on div "[DOMAIN_NAME] M Account Settings My Teammates Global Rules Theme Settings Integ…" at bounding box center [455, 123] width 89 height 126
click at [442, 81] on span "Account Settings" at bounding box center [460, 82] width 61 height 5
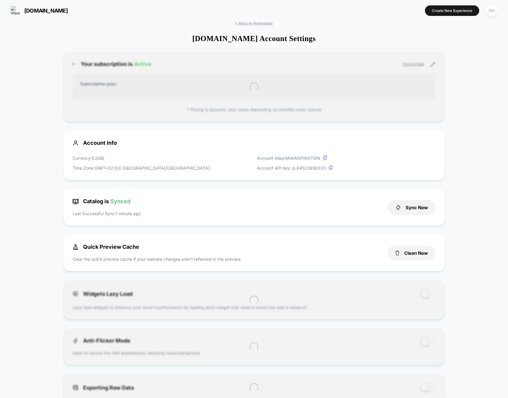
scroll to position [81, 0]
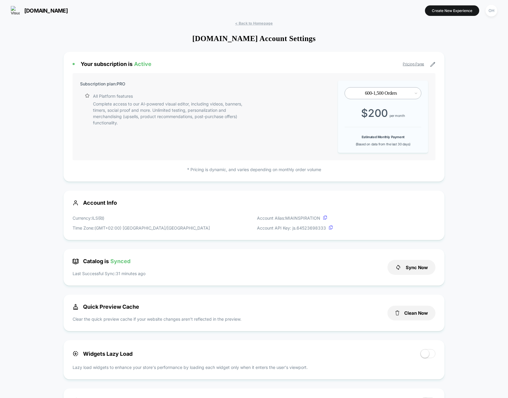
click at [415, 315] on button "Clean Now" at bounding box center [412, 313] width 48 height 15
click at [451, 10] on button "Create New Experience" at bounding box center [452, 10] width 54 height 10
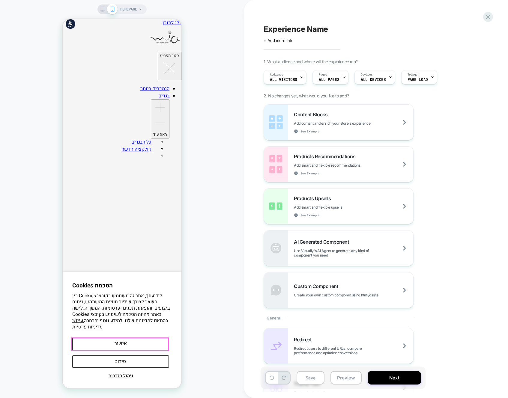
click at [141, 339] on button "אישור" at bounding box center [120, 344] width 97 height 12
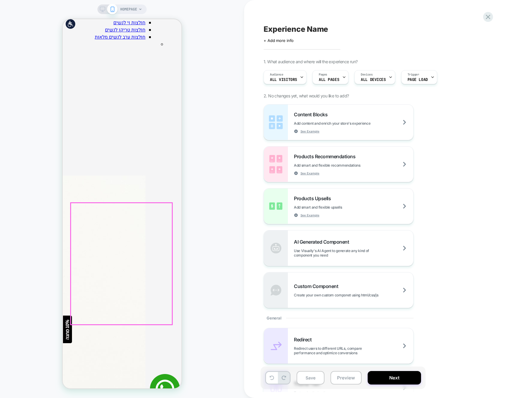
scroll to position [1083, 0]
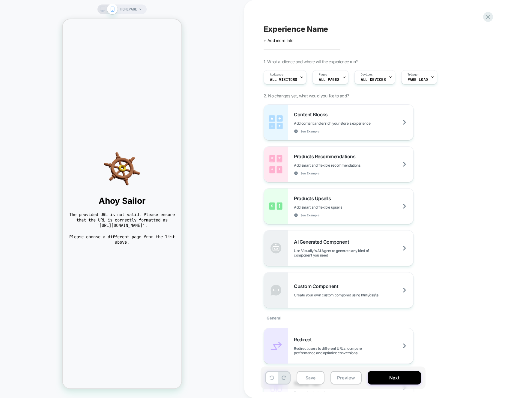
scroll to position [0, 0]
drag, startPoint x: 495, startPoint y: 23, endPoint x: 488, endPoint y: 18, distance: 8.2
click at [495, 23] on div "Experience Name Click to edit experience details + Add more info 1. What audien…" at bounding box center [376, 199] width 264 height 398
click at [487, 18] on icon at bounding box center [488, 17] width 4 height 4
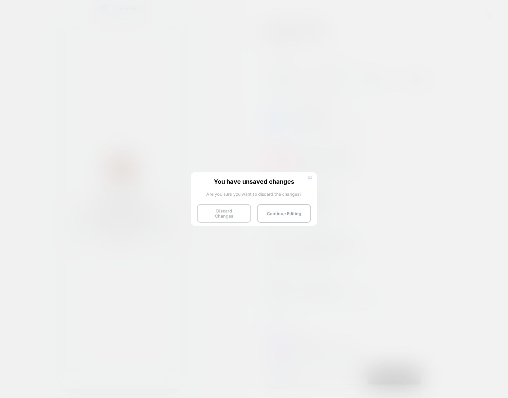
click at [235, 207] on button "Discard Changes" at bounding box center [224, 213] width 54 height 19
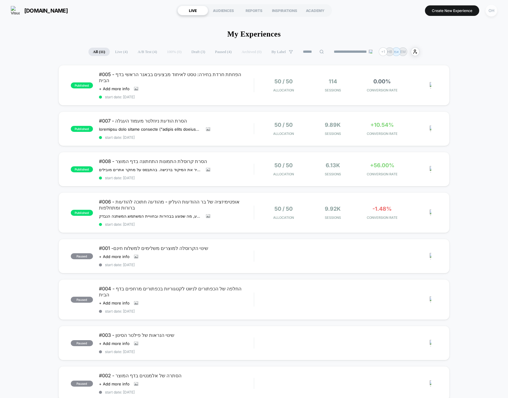
click at [493, 13] on div "OH" at bounding box center [492, 11] width 12 height 12
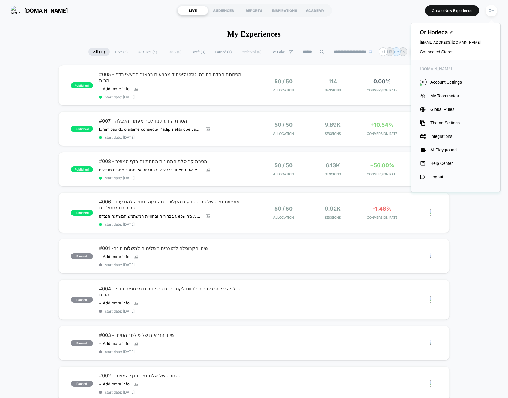
click at [439, 84] on span "Account Settings" at bounding box center [460, 82] width 61 height 5
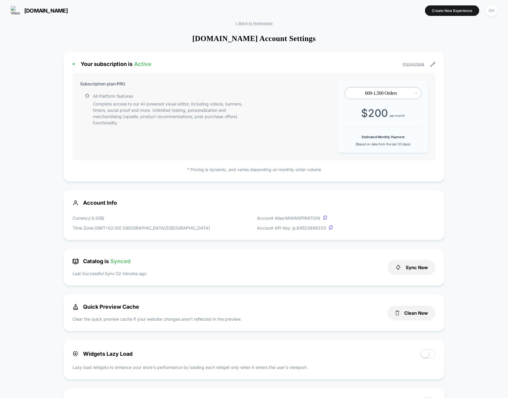
scroll to position [81, 0]
click at [417, 319] on button "Clean Now" at bounding box center [412, 313] width 48 height 15
click at [490, 231] on div "< Back to Homepage [DOMAIN_NAME] Account Settings Your subscription is Active P…" at bounding box center [254, 402] width 508 height 762
click at [461, 287] on div "< Back to Homepage [DOMAIN_NAME] Account Settings Your subscription is Active P…" at bounding box center [254, 402] width 508 height 762
click at [484, 215] on div "< Back to Homepage [DOMAIN_NAME] Account Settings Your subscription is Active P…" at bounding box center [254, 402] width 508 height 762
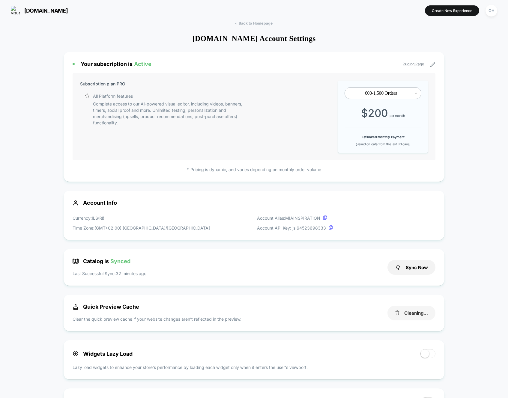
click at [414, 309] on button "Cleaning..." at bounding box center [412, 313] width 48 height 15
click at [473, 293] on div "< Back to Homepage [DOMAIN_NAME] Account Settings Your subscription is Active P…" at bounding box center [254, 402] width 508 height 762
click at [468, 11] on button "Create New Experience" at bounding box center [452, 10] width 54 height 10
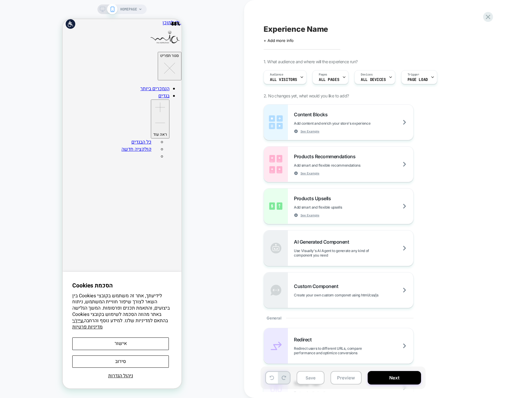
click at [220, 51] on div "HOMEPAGE" at bounding box center [122, 199] width 244 height 386
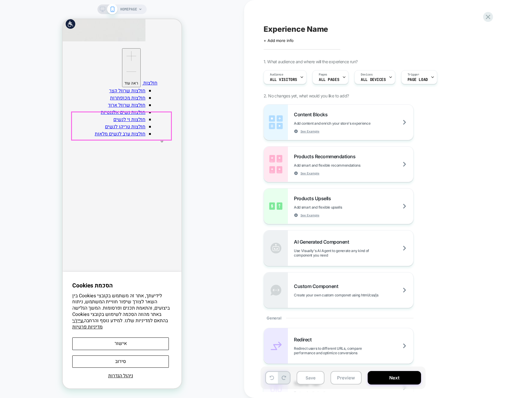
scroll to position [812, 0]
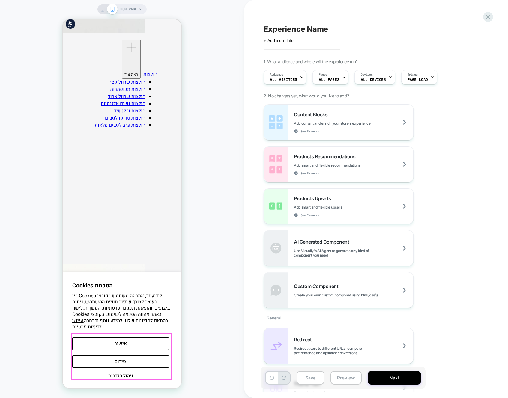
drag, startPoint x: 155, startPoint y: 337, endPoint x: 157, endPoint y: 340, distance: 3.9
click at [155, 337] on div "ניהול הגדרות אישור סירוב" at bounding box center [122, 356] width 100 height 46
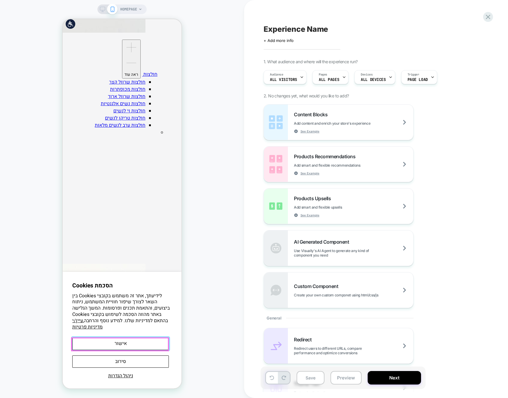
click at [157, 340] on button "אישור" at bounding box center [120, 344] width 97 height 12
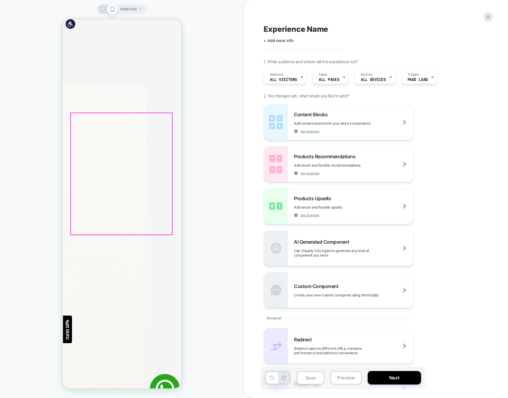
scroll to position [1083, 0]
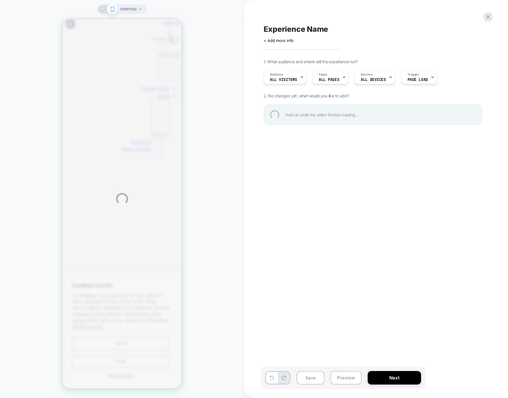
scroll to position [0, 0]
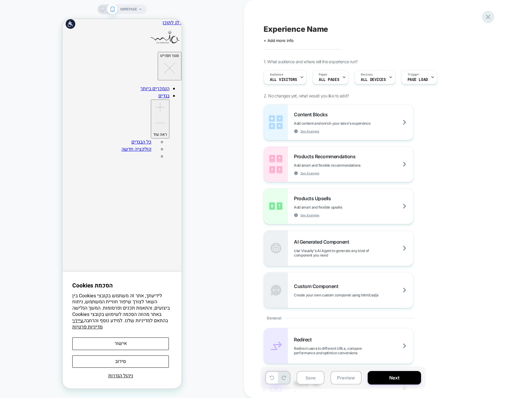
click at [487, 19] on icon at bounding box center [488, 17] width 4 height 4
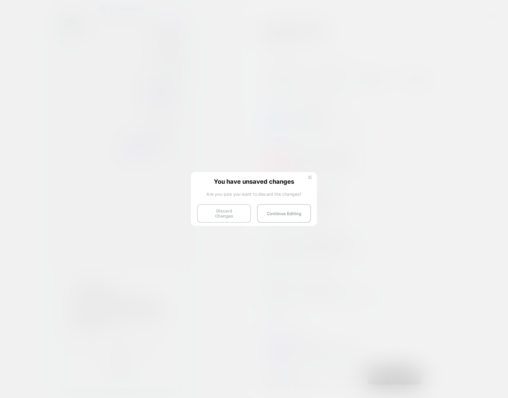
click at [228, 217] on button "Discard Changes" at bounding box center [224, 213] width 54 height 19
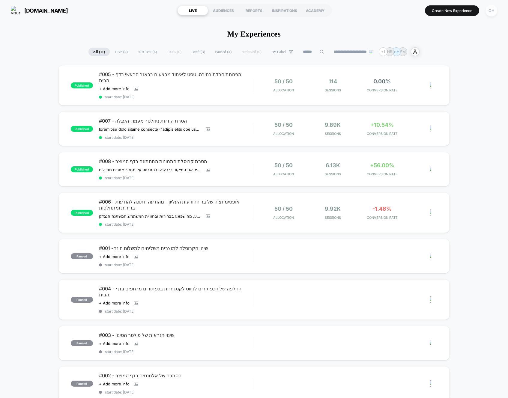
click at [496, 12] on div "OH" at bounding box center [492, 11] width 12 height 12
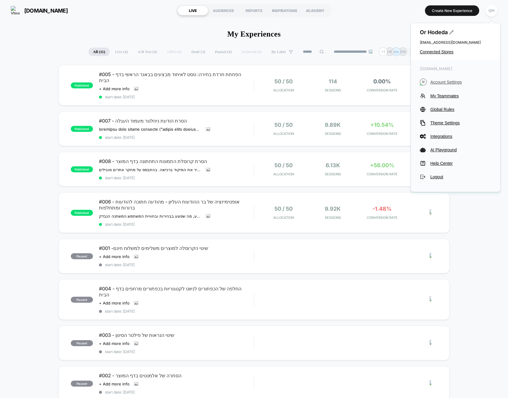
click at [452, 80] on span "Account Settings" at bounding box center [460, 82] width 61 height 5
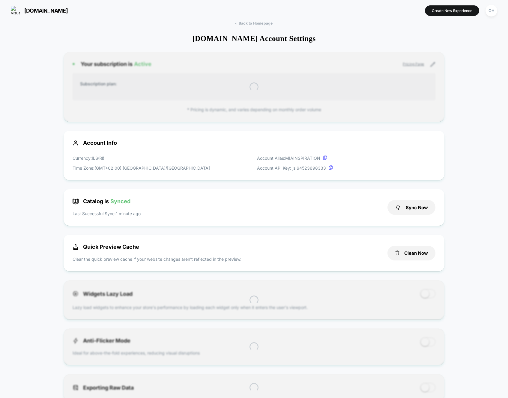
scroll to position [81, 0]
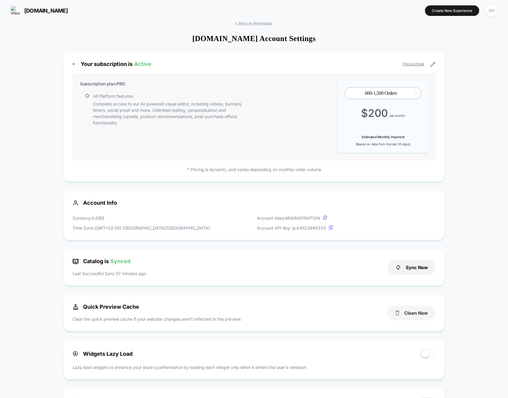
click at [418, 315] on button "Clean Now" at bounding box center [412, 313] width 48 height 15
click at [440, 14] on button "Create New Experience" at bounding box center [452, 10] width 54 height 10
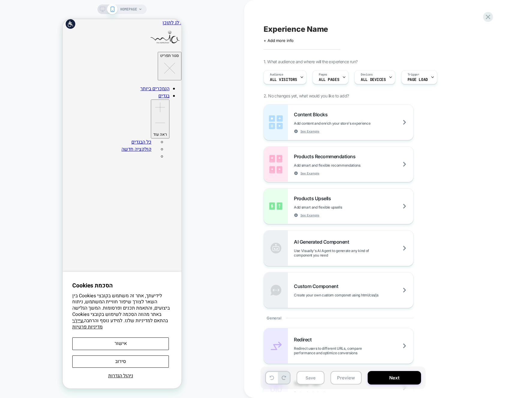
click at [213, 53] on div "HOMEPAGE" at bounding box center [122, 199] width 244 height 386
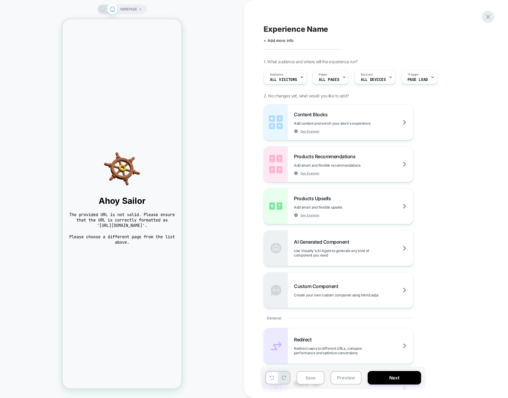
click at [492, 17] on icon at bounding box center [488, 17] width 8 height 8
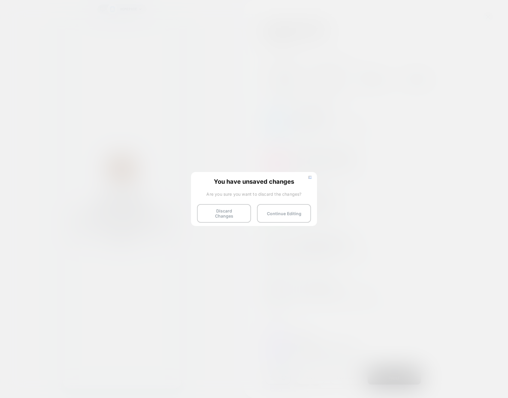
click at [228, 220] on div "You have unsaved changes Are you sure you want to discard the changes? Discard …" at bounding box center [254, 198] width 126 height 53
click at [230, 213] on button "Discard Changes" at bounding box center [224, 213] width 54 height 19
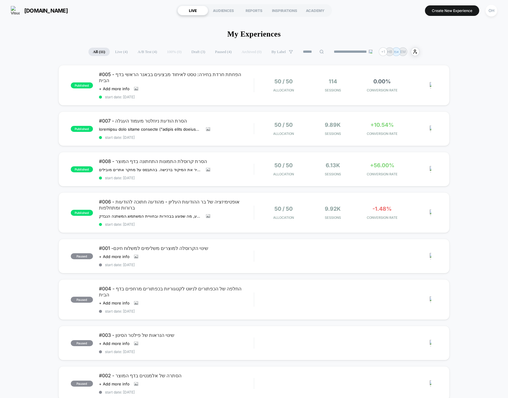
drag, startPoint x: 397, startPoint y: 26, endPoint x: 440, endPoint y: 18, distance: 43.3
click at [464, 8] on button "Create New Experience" at bounding box center [452, 10] width 54 height 10
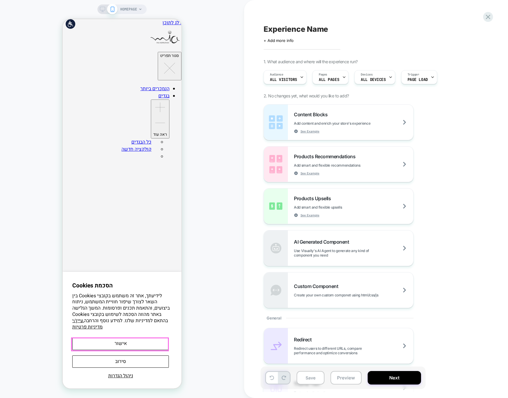
click at [131, 343] on button "אישור" at bounding box center [120, 344] width 97 height 12
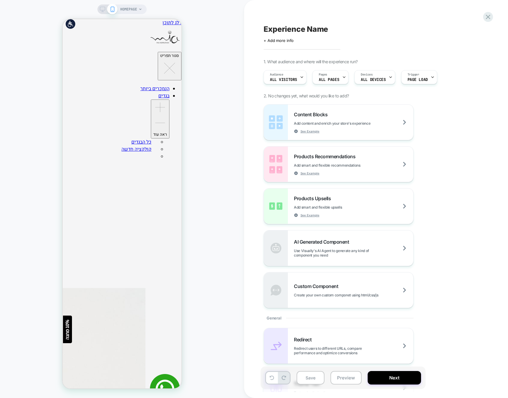
click at [187, 262] on div "HOMEPAGE" at bounding box center [122, 199] width 244 height 386
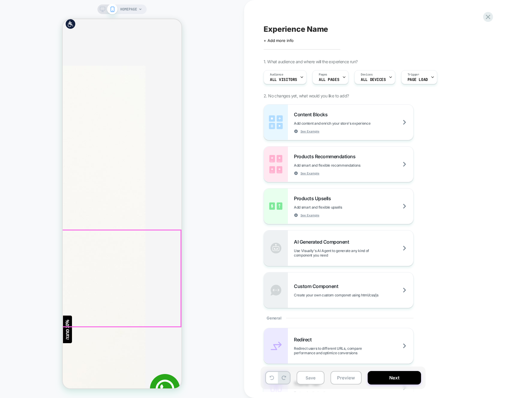
scroll to position [1083, 0]
click at [193, 301] on div "HOMEPAGE" at bounding box center [122, 199] width 244 height 386
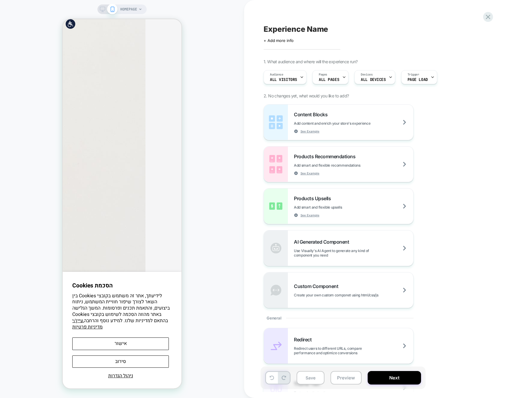
scroll to position [0, 0]
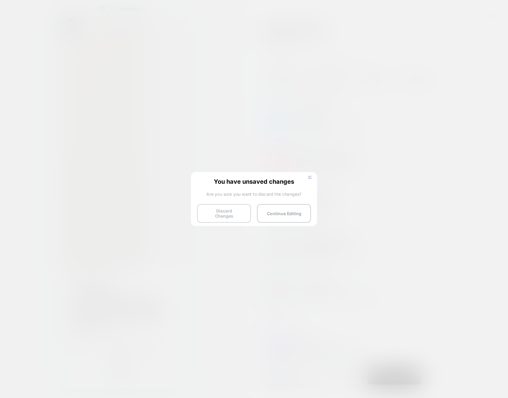
click at [224, 219] on button "Discard Changes" at bounding box center [224, 213] width 54 height 19
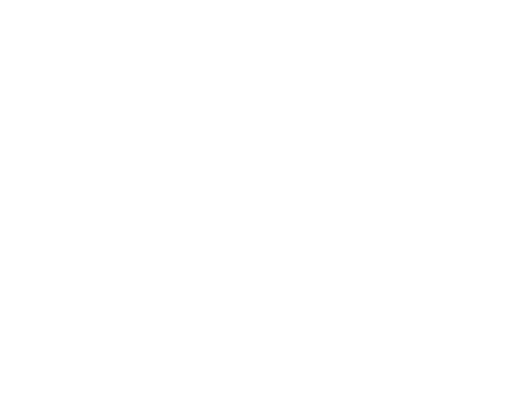
click at [225, 2] on html "Navigated to [DOMAIN_NAME] | No-code CRO for Shopify" at bounding box center [254, 1] width 508 height 2
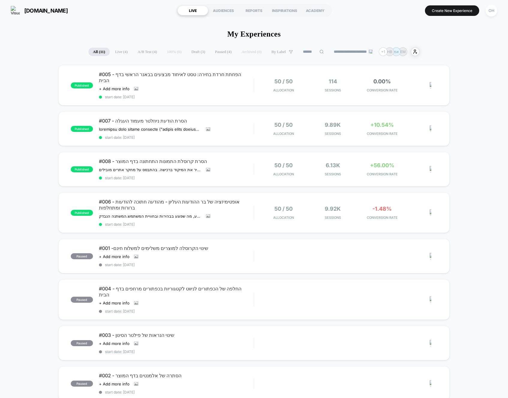
click at [462, 17] on section "Create New Experience OH" at bounding box center [419, 10] width 160 height 15
click at [462, 11] on button "Create New Experience" at bounding box center [452, 10] width 54 height 10
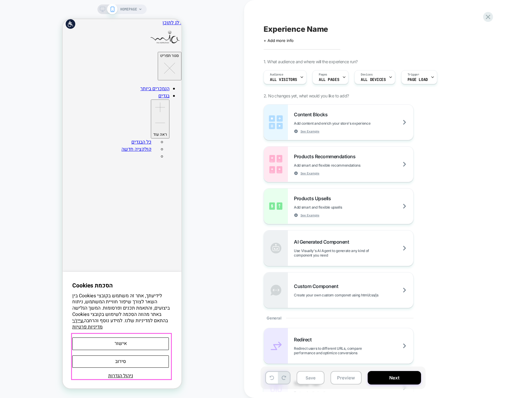
click at [159, 354] on div "ניהול הגדרות אישור סירוב" at bounding box center [122, 356] width 100 height 46
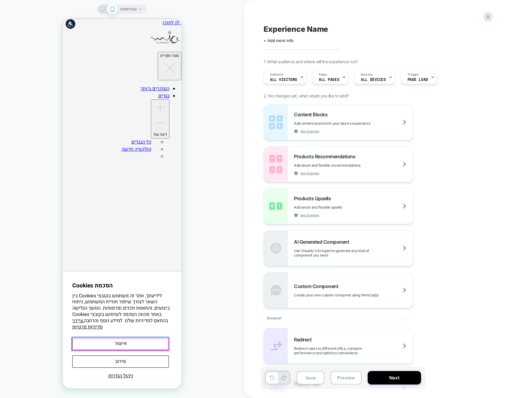
drag, startPoint x: 159, startPoint y: 346, endPoint x: 162, endPoint y: 344, distance: 3.2
click at [159, 346] on button "אישור" at bounding box center [120, 344] width 97 height 12
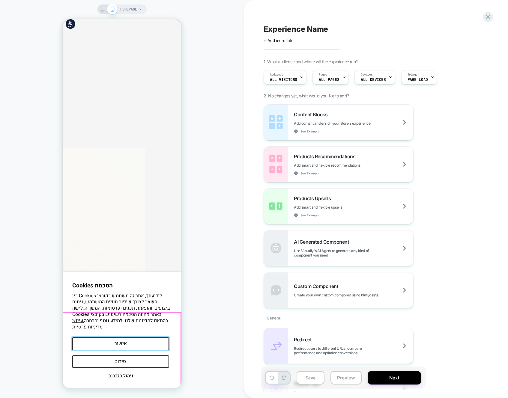
scroll to position [1083, 0]
click at [144, 339] on button "אישור" at bounding box center [120, 344] width 97 height 12
click at [148, 343] on button "אישור" at bounding box center [120, 344] width 97 height 12
click at [148, 344] on button "אישור" at bounding box center [120, 344] width 97 height 12
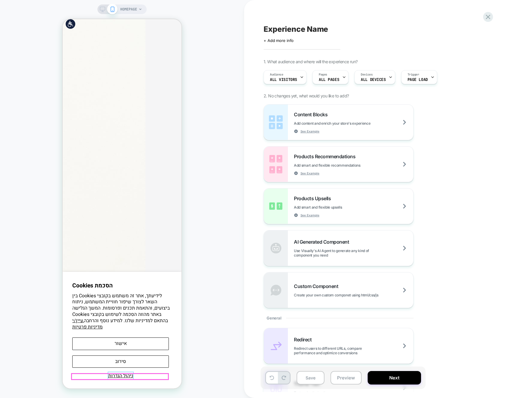
click at [121, 378] on span "ניהול הגדרות" at bounding box center [120, 376] width 25 height 7
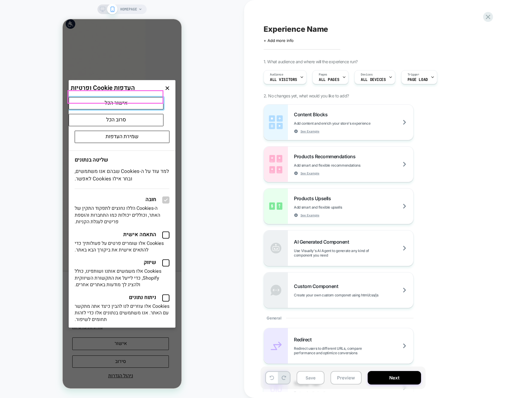
click at [151, 99] on button "אישור הכל" at bounding box center [116, 103] width 95 height 12
click at [151, 97] on button "אישור הכל" at bounding box center [116, 103] width 95 height 12
drag, startPoint x: 151, startPoint y: 93, endPoint x: 169, endPoint y: 85, distance: 19.2
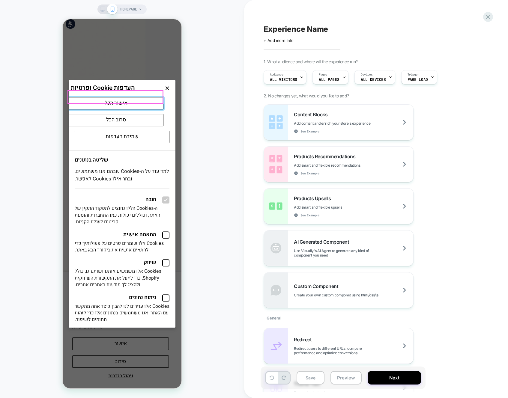
click at [152, 97] on button "אישור הכל" at bounding box center [116, 103] width 95 height 12
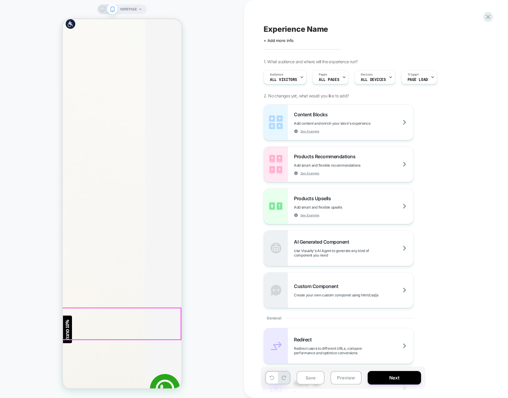
scroll to position [0, 141]
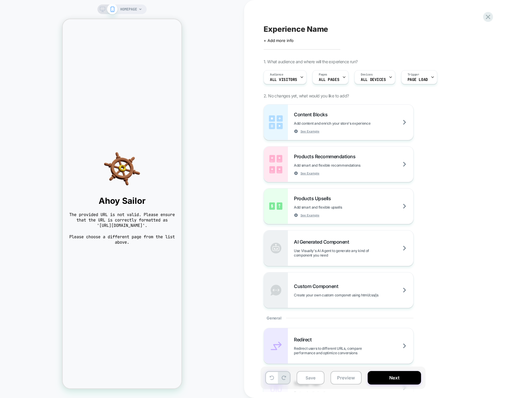
scroll to position [0, 0]
click at [486, 23] on div "Experience Name Click to edit experience details + Add more info 1. What audien…" at bounding box center [376, 199] width 225 height 398
click at [488, 21] on icon at bounding box center [488, 17] width 8 height 8
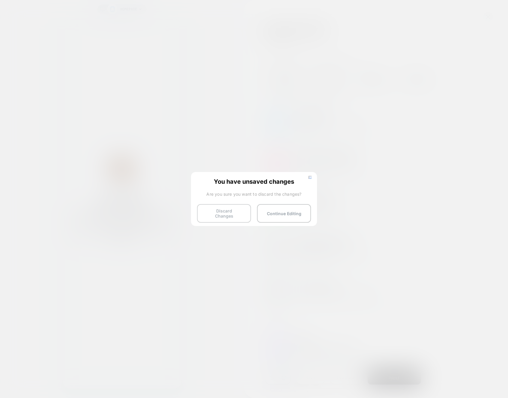
click at [240, 208] on button "Discard Changes" at bounding box center [224, 213] width 54 height 19
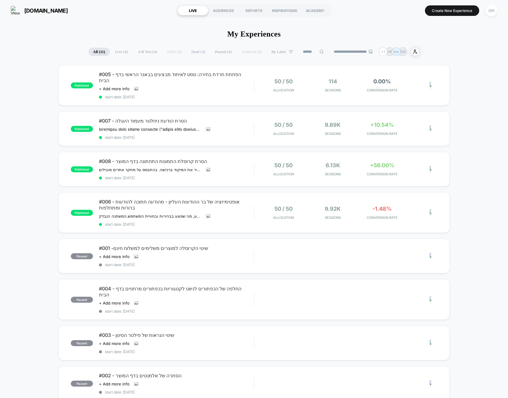
click at [442, 11] on button "Create New Experience" at bounding box center [452, 10] width 54 height 10
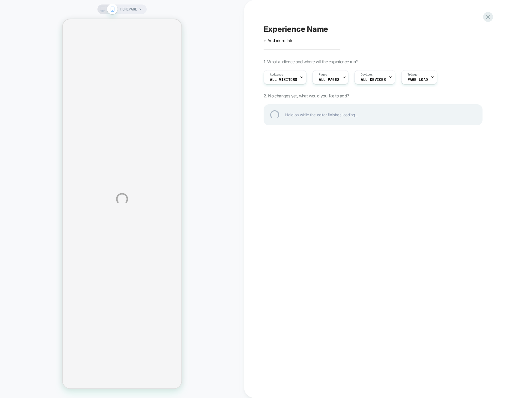
click at [442, 11] on div "HOMEPAGE Experience Name Click to edit experience details + Add more info 1. Wh…" at bounding box center [254, 199] width 508 height 398
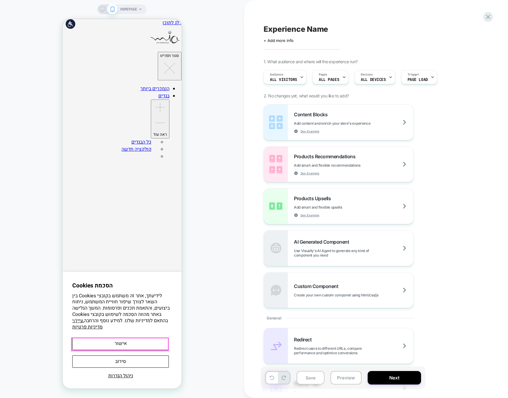
click at [166, 346] on button "אישור" at bounding box center [120, 344] width 97 height 12
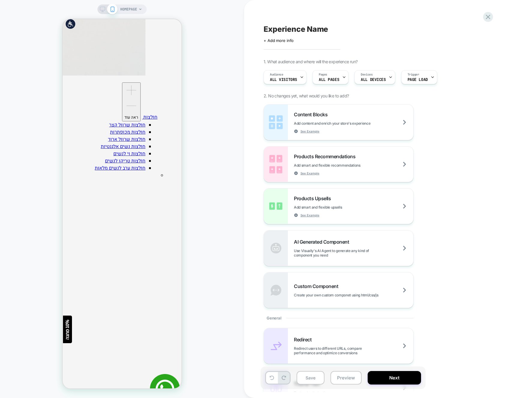
scroll to position [1083, 0]
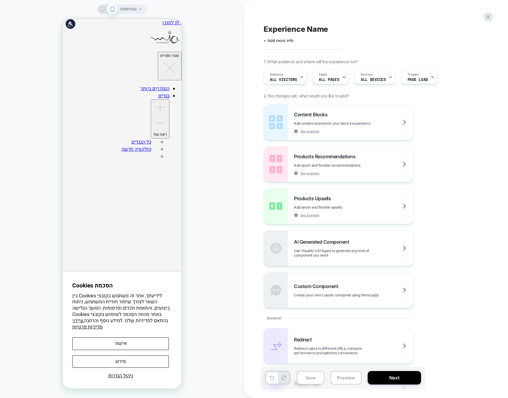
scroll to position [0, 0]
click at [164, 346] on div "HOMEPAGE Experience Name Click to edit experience details + Add more info 1. Wh…" at bounding box center [254, 199] width 508 height 398
click at [164, 346] on div at bounding box center [122, 204] width 119 height 370
click at [159, 344] on button "אישור" at bounding box center [120, 344] width 97 height 12
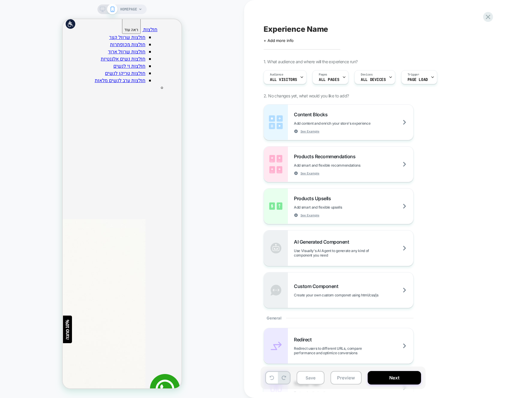
scroll to position [1083, 0]
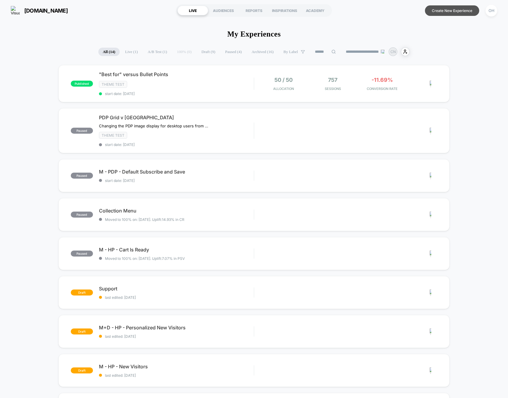
click at [459, 9] on button "Create New Experience" at bounding box center [452, 10] width 54 height 10
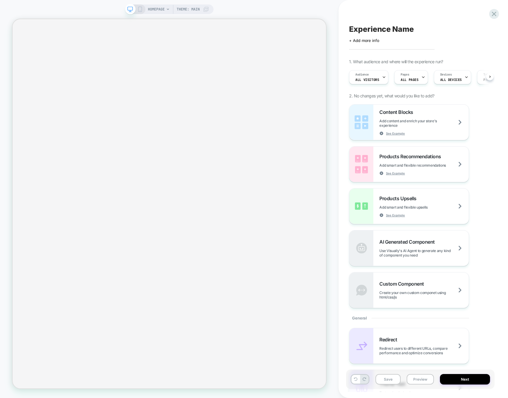
scroll to position [0, 0]
click at [340, 14] on div "Experience Name Click to edit experience details + Add more info 1. What audien…" at bounding box center [423, 199] width 169 height 398
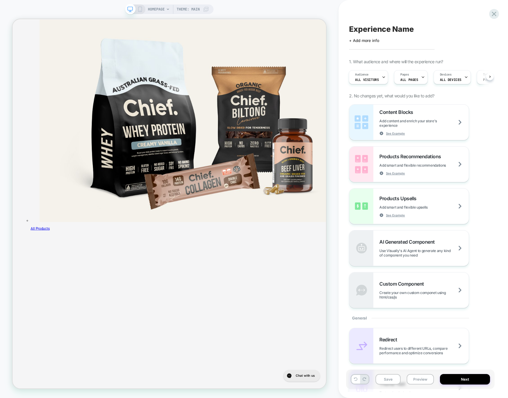
scroll to position [0, 0]
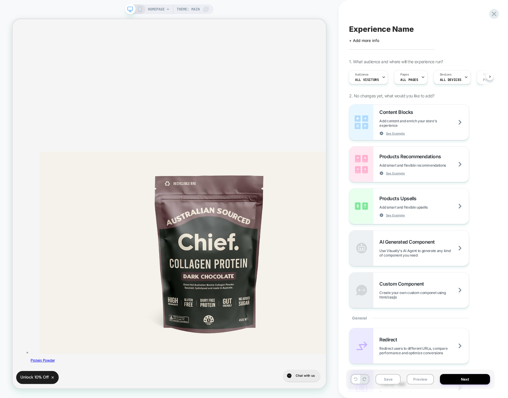
scroll to position [1696, 0]
